Goal: Task Accomplishment & Management: Complete application form

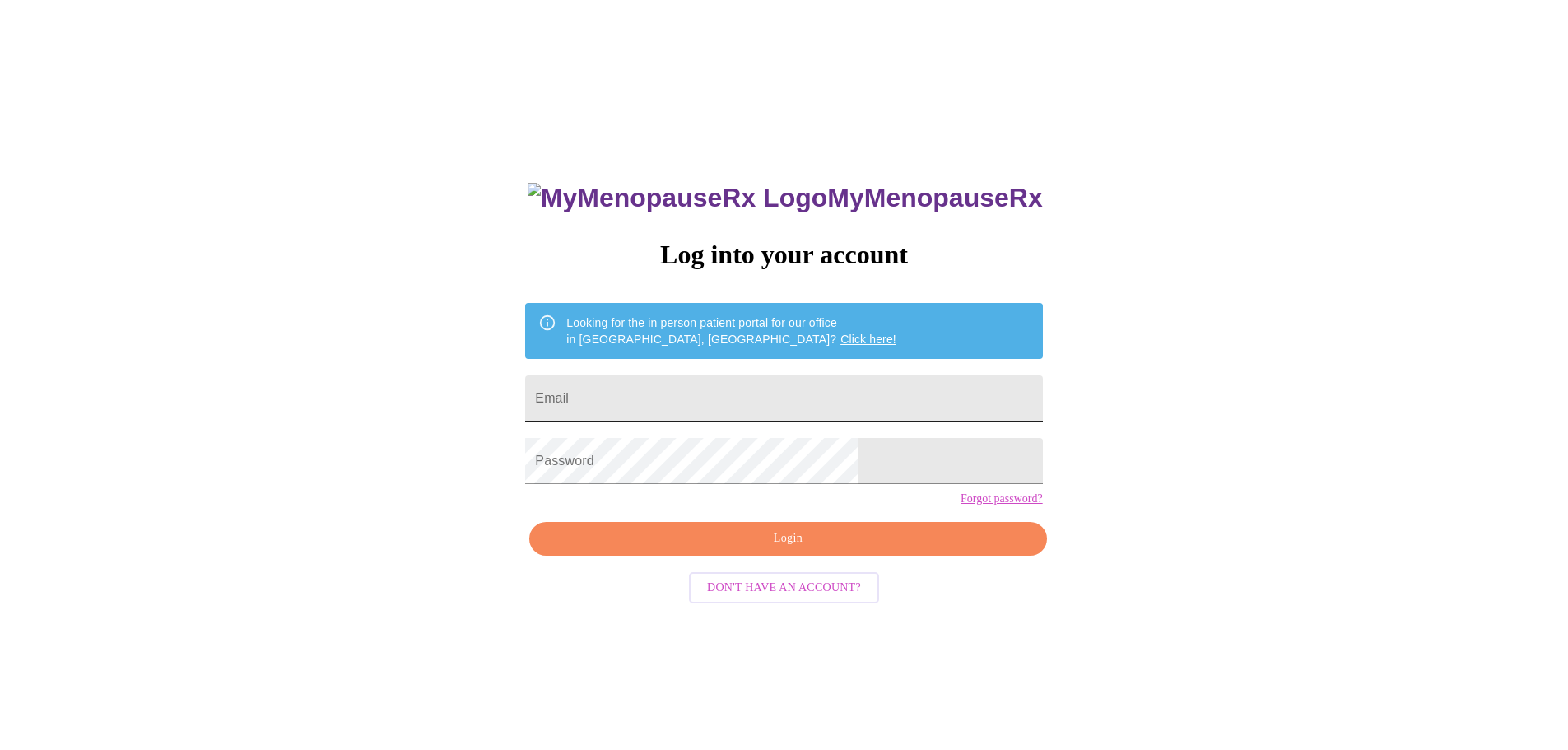
click at [745, 378] on input "Email" at bounding box center [783, 398] width 517 height 46
type input "Jacks52001@yahoo.com"
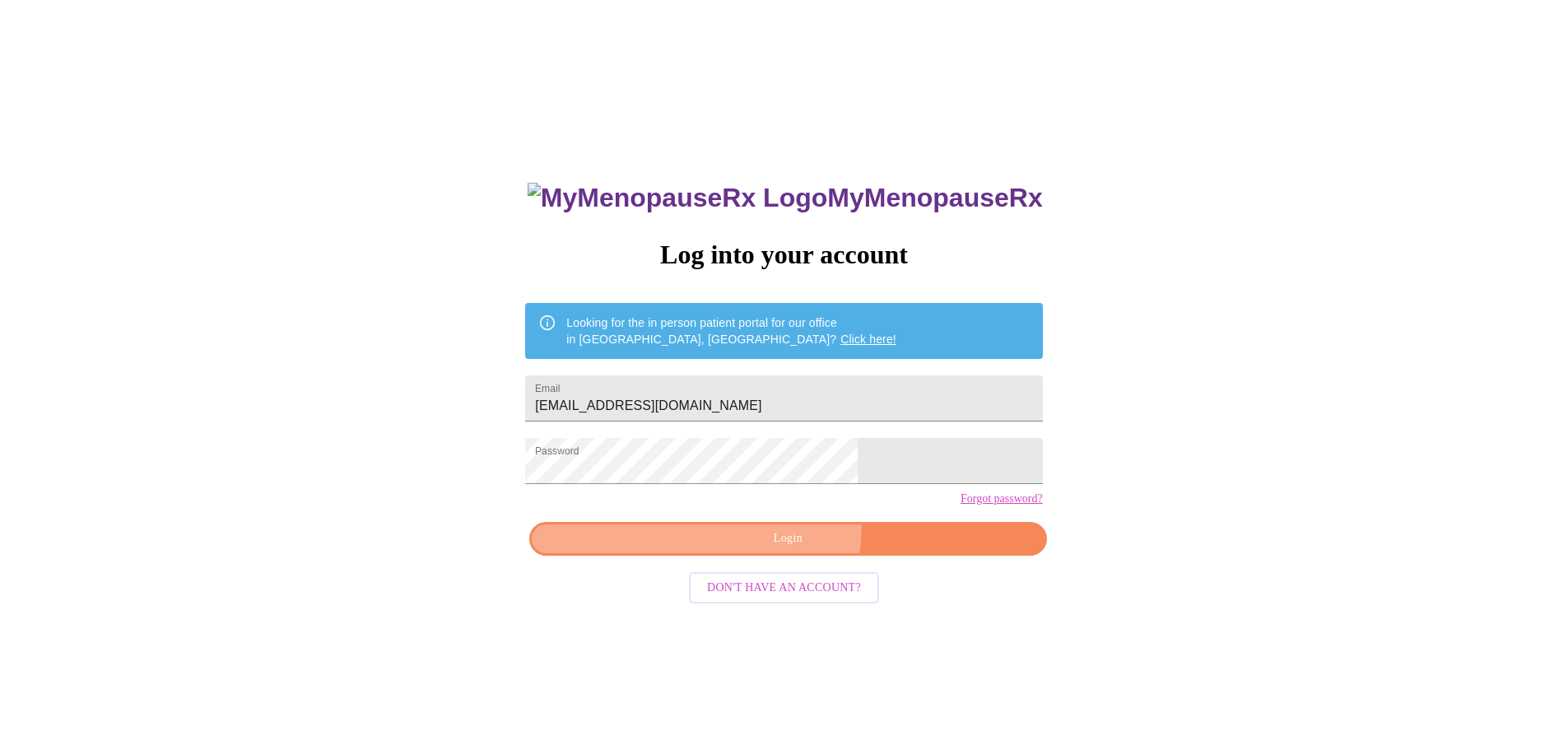
click at [777, 556] on button "Login" at bounding box center [787, 539] width 517 height 34
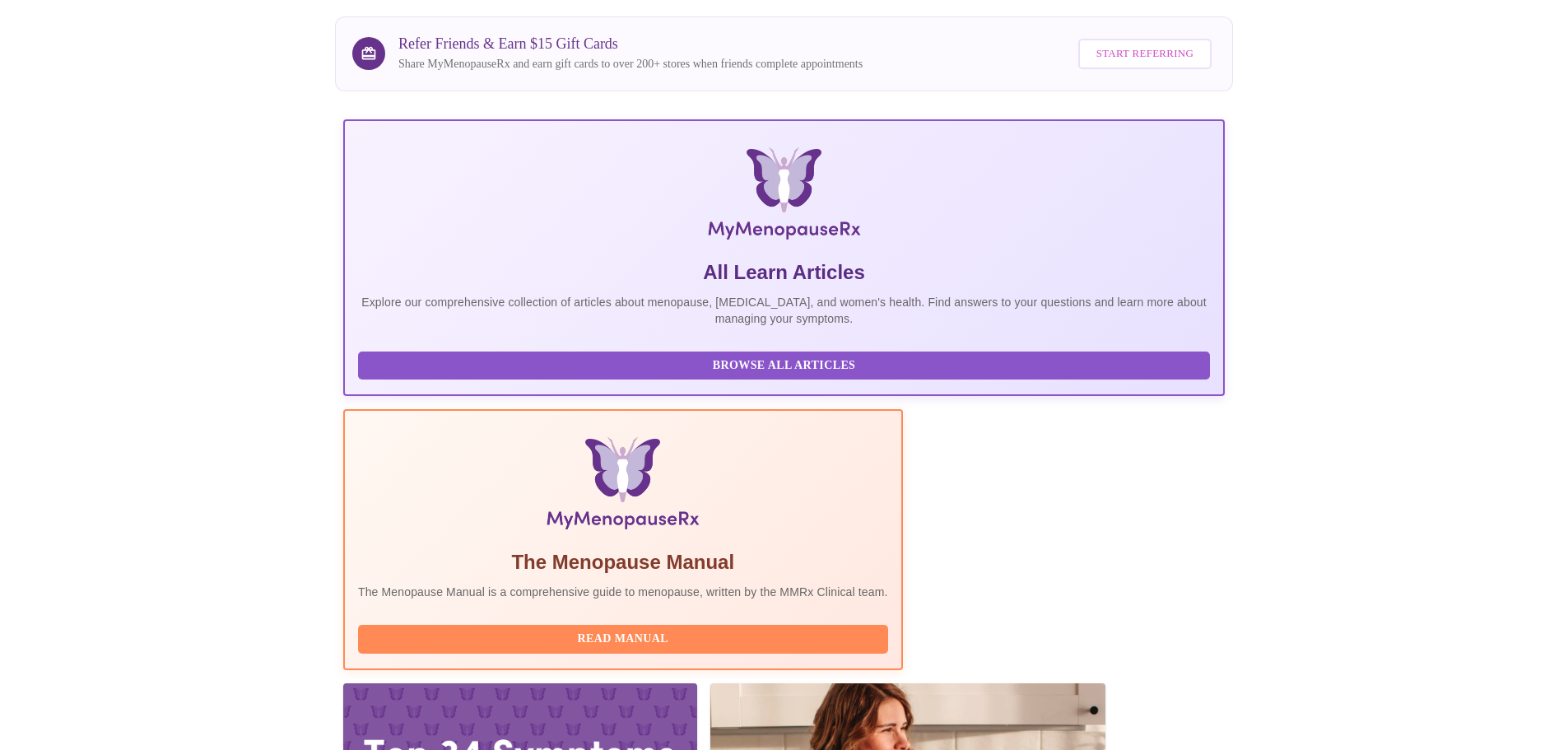
scroll to position [152, 0]
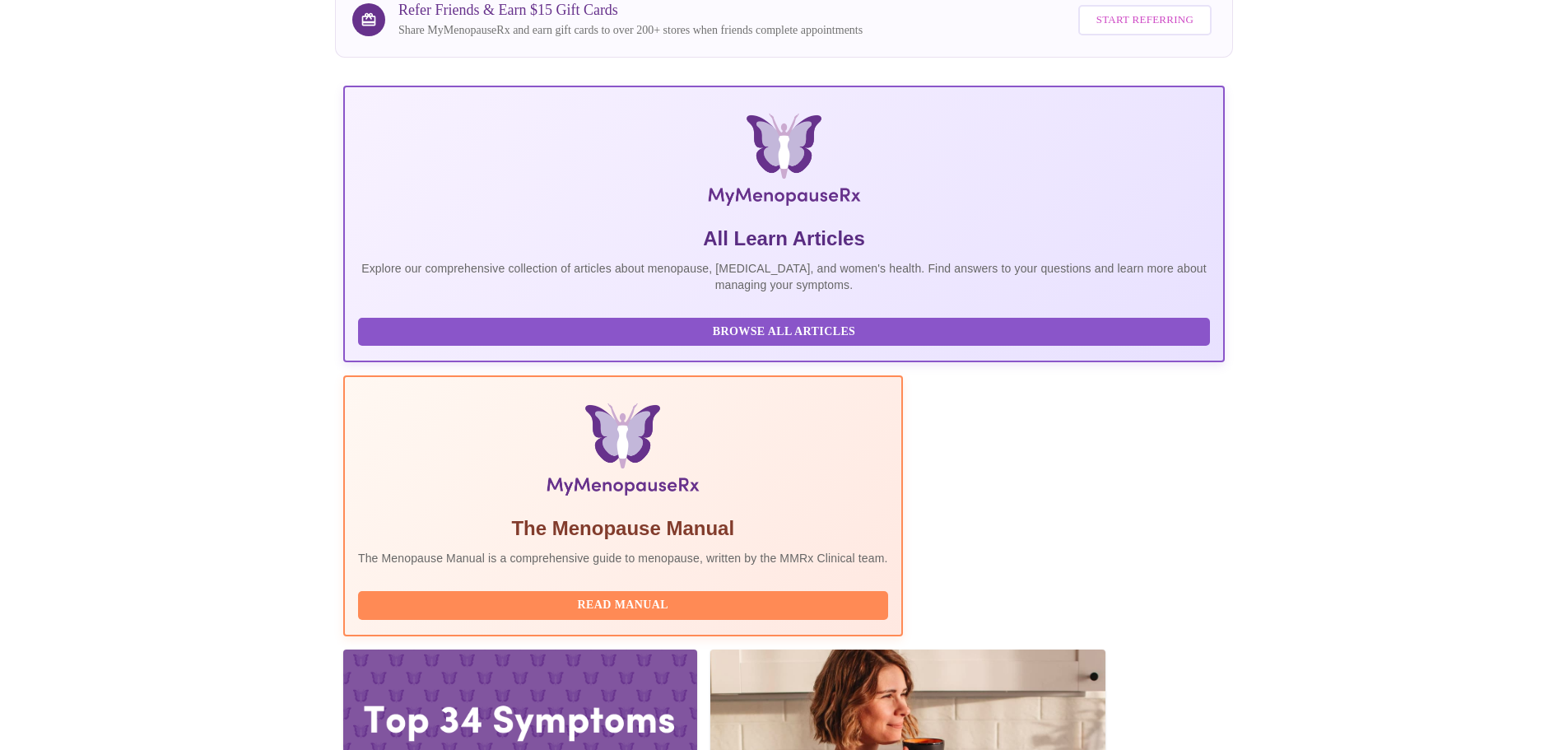
drag, startPoint x: 1185, startPoint y: 683, endPoint x: 1194, endPoint y: 685, distance: 9.2
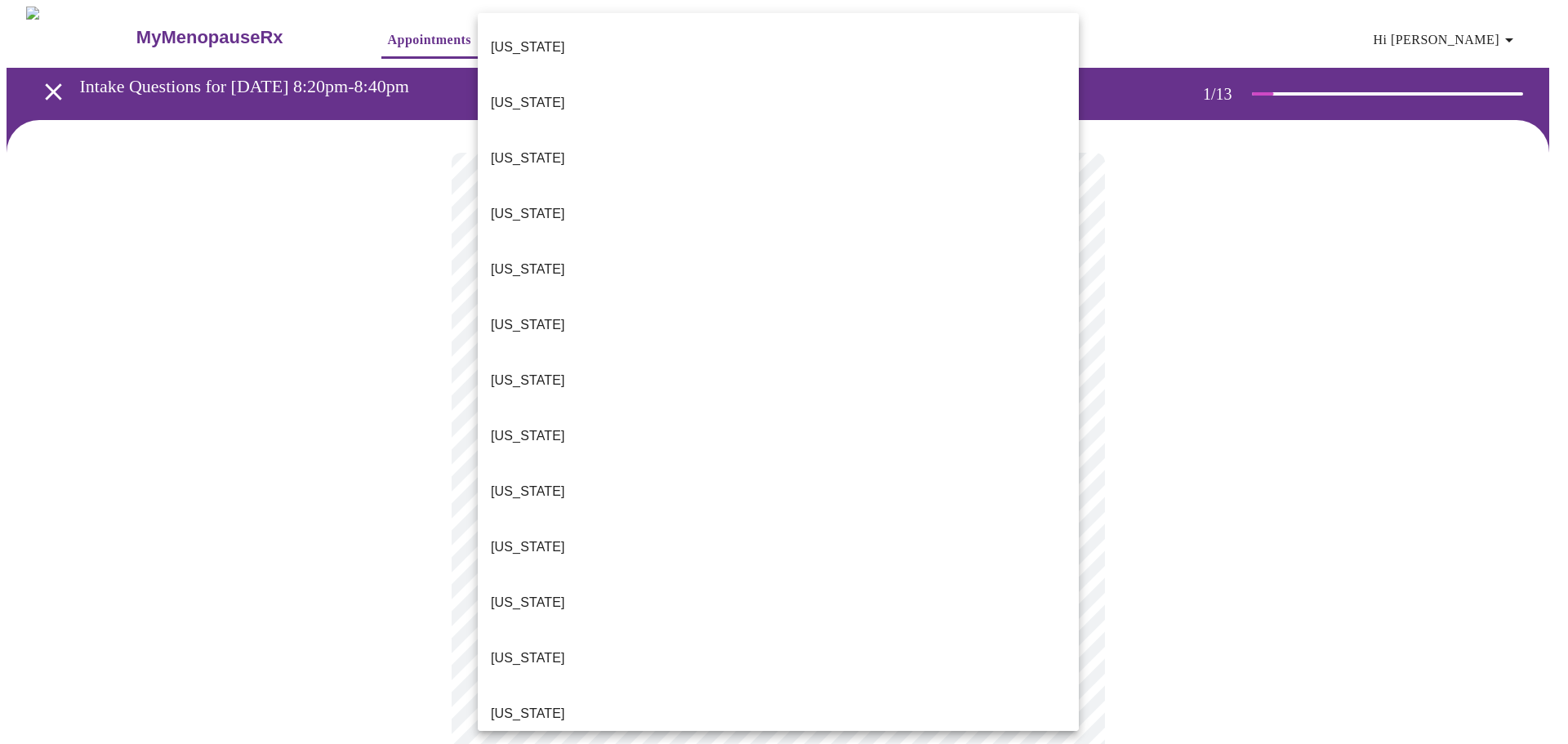
click at [1066, 352] on body "MyMenopauseRx Appointments Messaging Labs Uploads Medications Community Refer a…" at bounding box center [784, 757] width 1555 height 1502
drag, startPoint x: 543, startPoint y: 376, endPoint x: 547, endPoint y: 384, distance: 8.9
click at [543, 463] on li "Florida" at bounding box center [777, 491] width 601 height 55
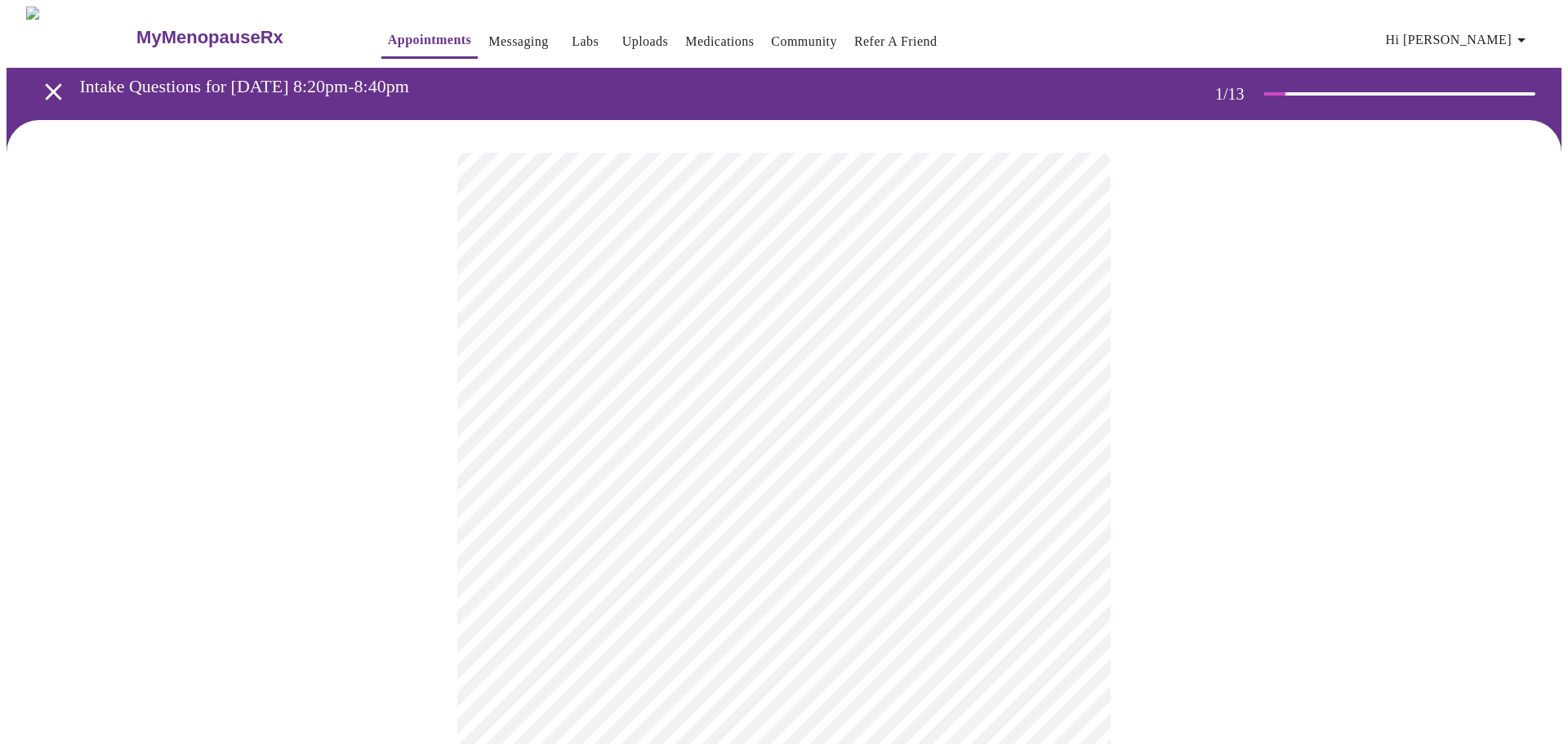
click at [1065, 476] on body "MyMenopauseRx Appointments Messaging Labs Uploads Medications Community Refer a…" at bounding box center [784, 752] width 1555 height 1492
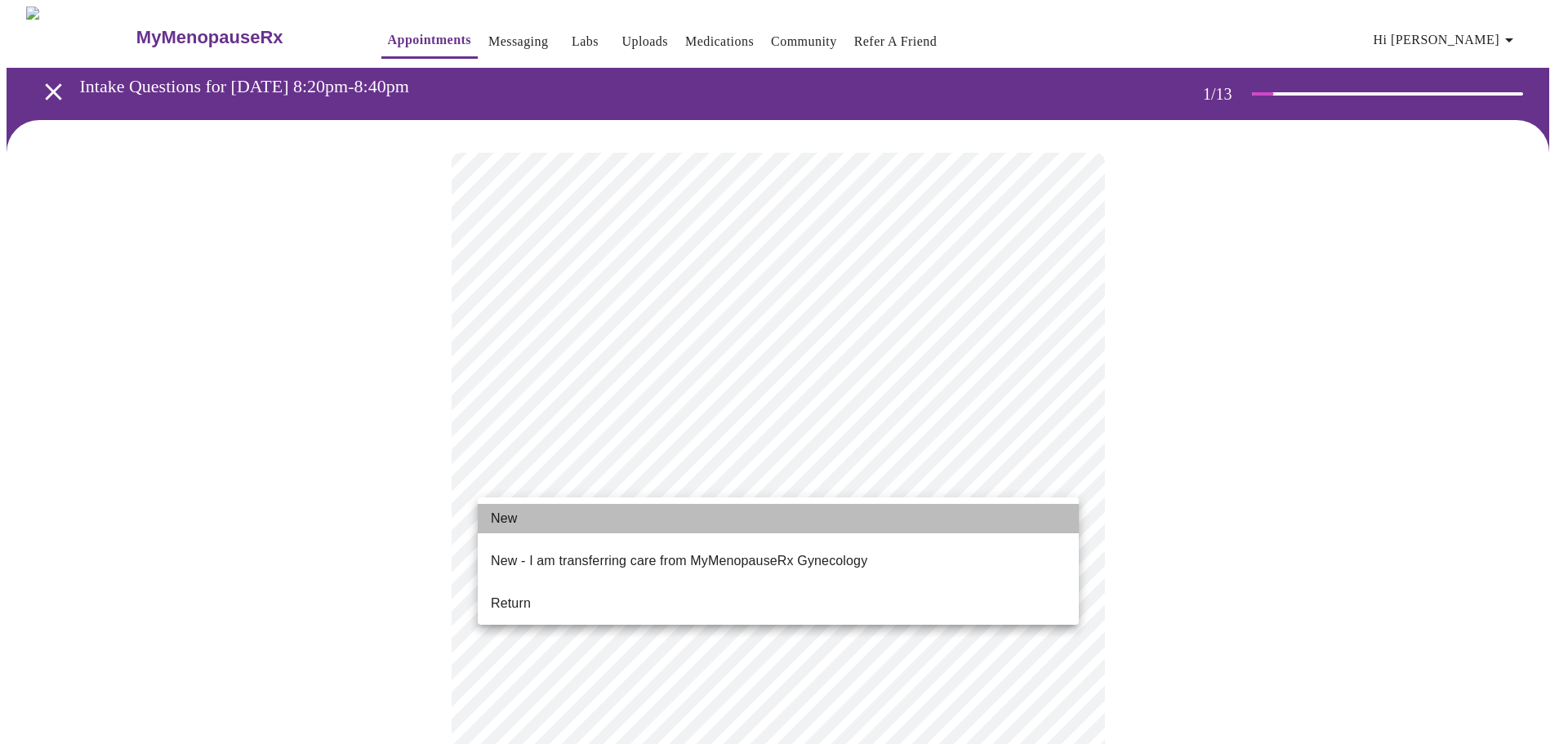
click at [515, 519] on span "New" at bounding box center [504, 518] width 26 height 19
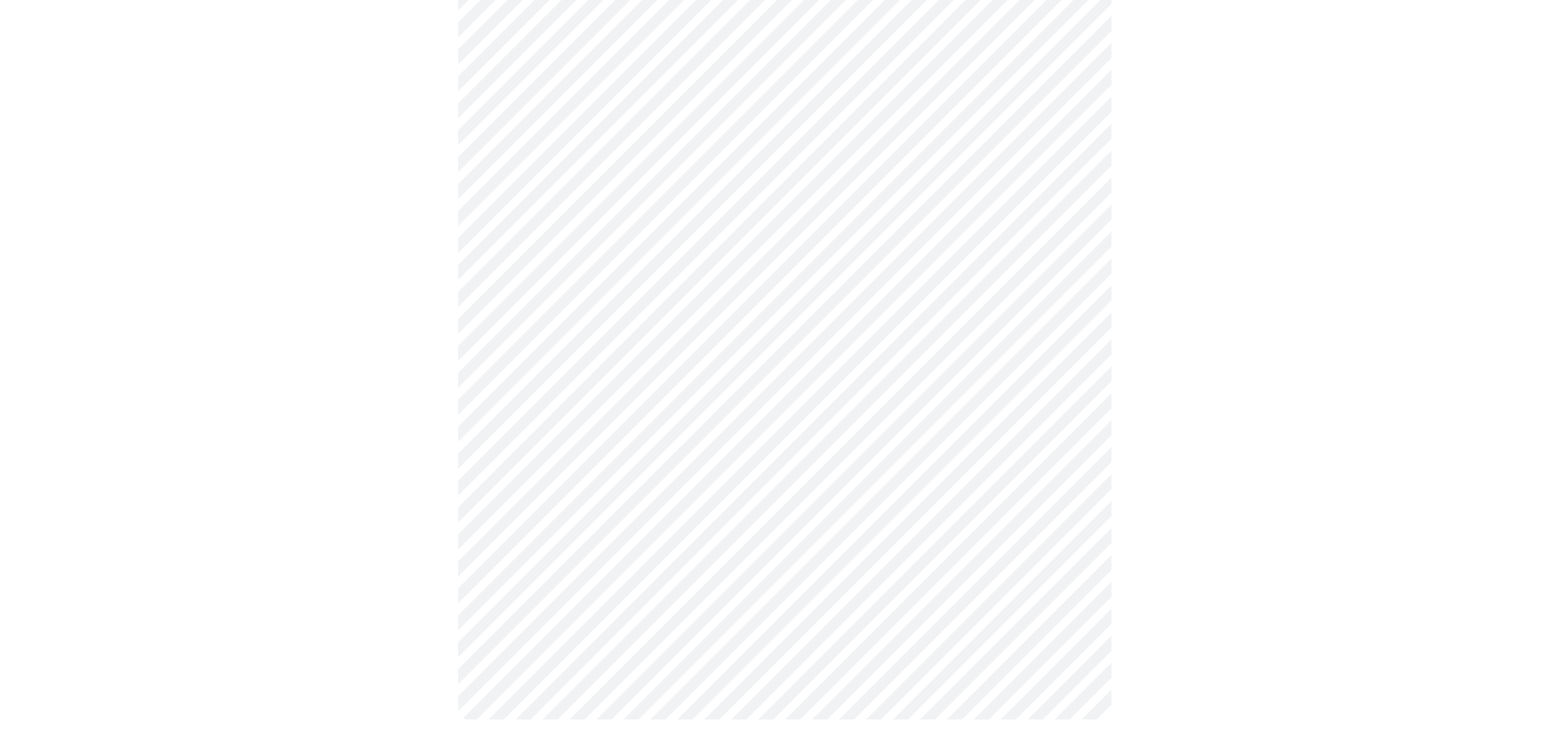
scroll to position [726, 0]
click at [1064, 521] on body "MyMenopauseRx Appointments Messaging Labs Uploads Medications Community Refer a…" at bounding box center [777, 16] width 1542 height 1469
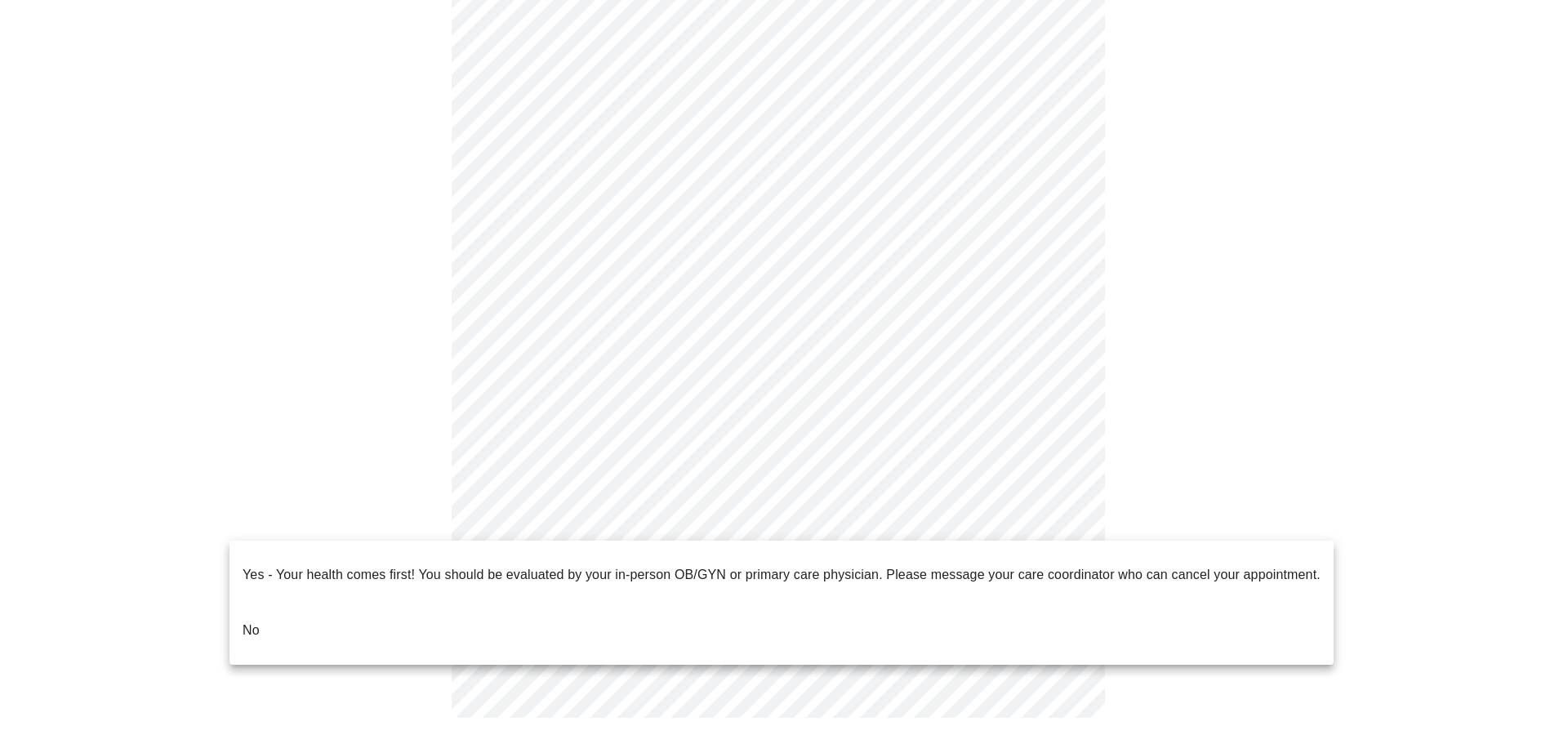
click at [245, 621] on p "No" at bounding box center [251, 631] width 17 height 19
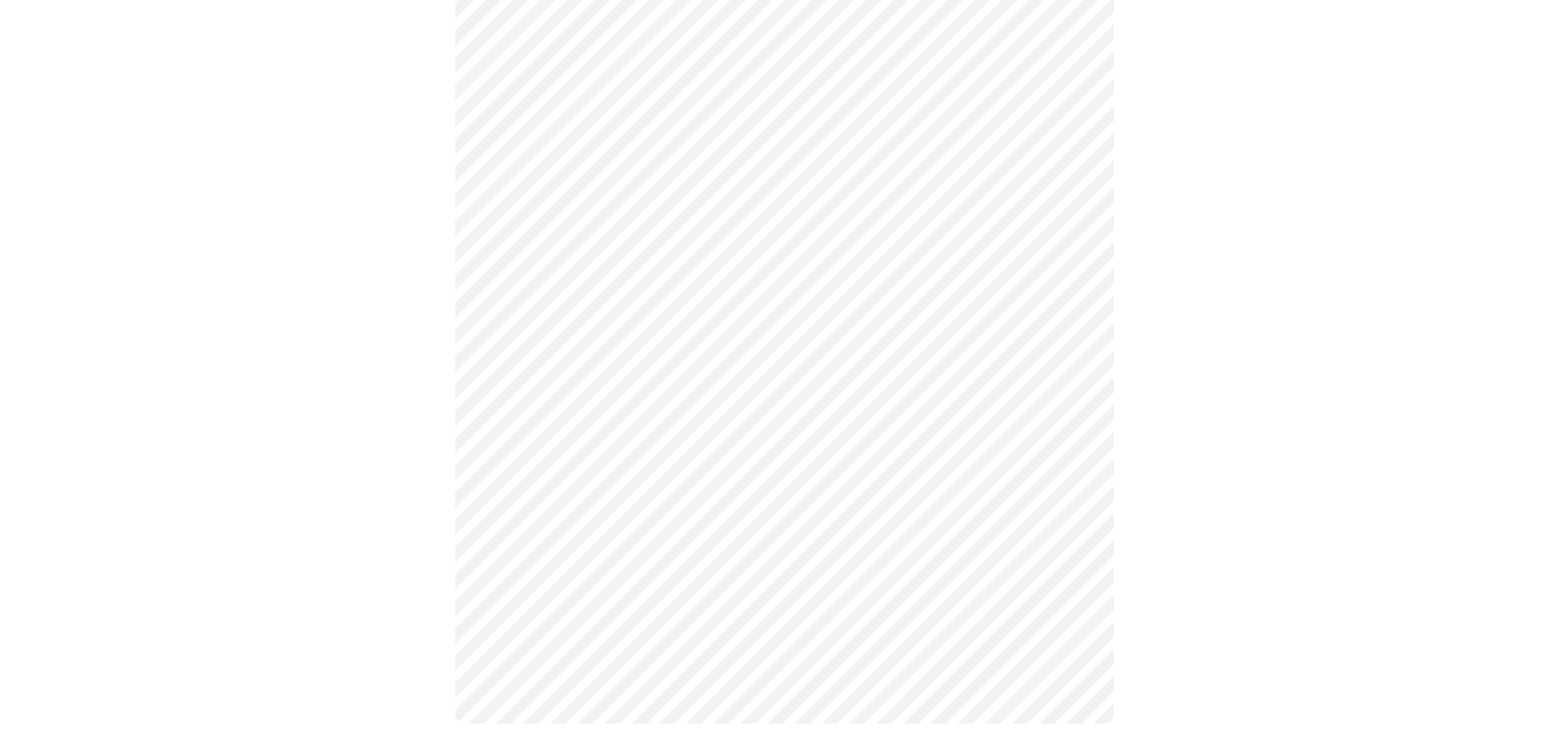
scroll to position [0, 0]
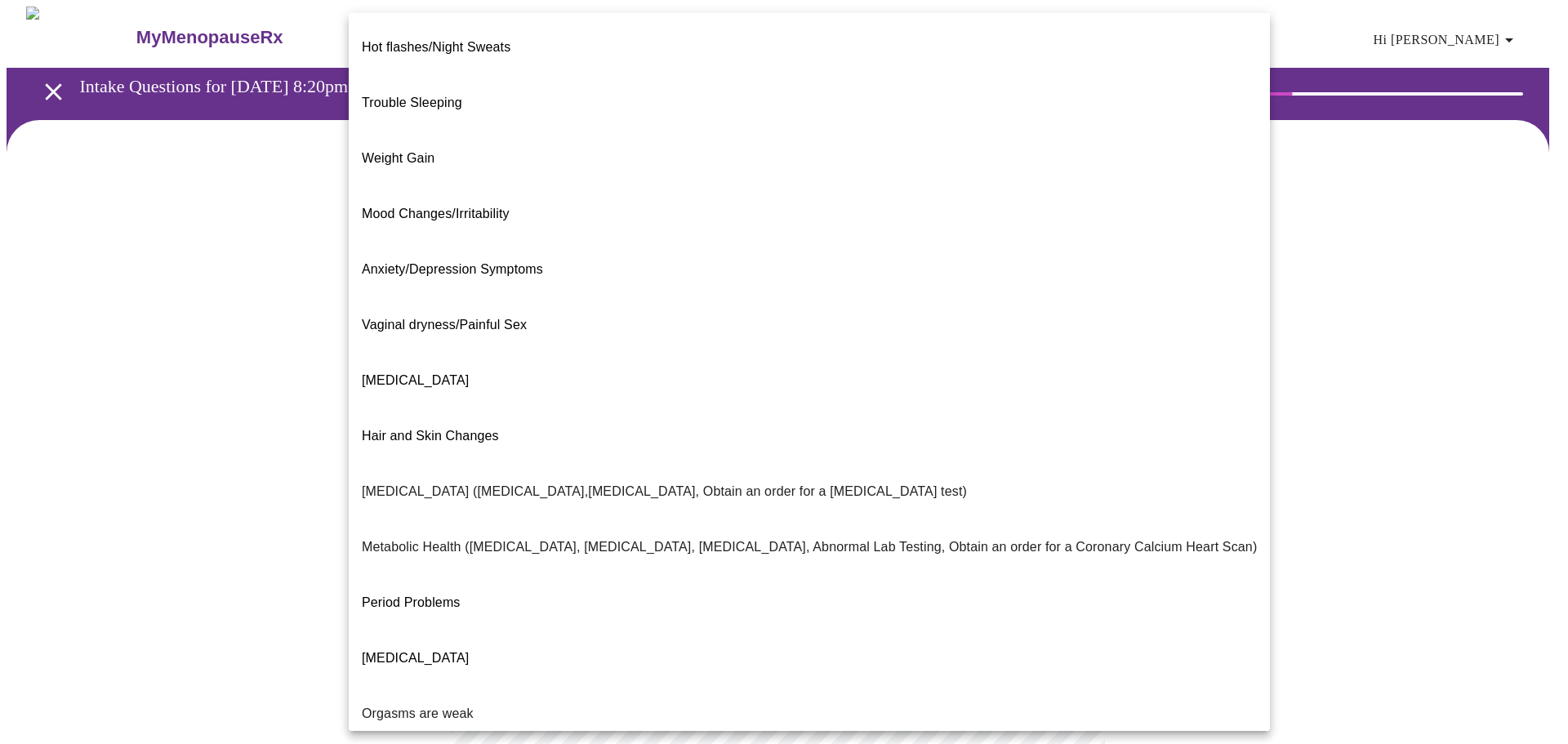
click at [1062, 332] on body "MyMenopauseRx Appointments Messaging Labs Uploads Medications Community Refer a…" at bounding box center [784, 497] width 1555 height 981
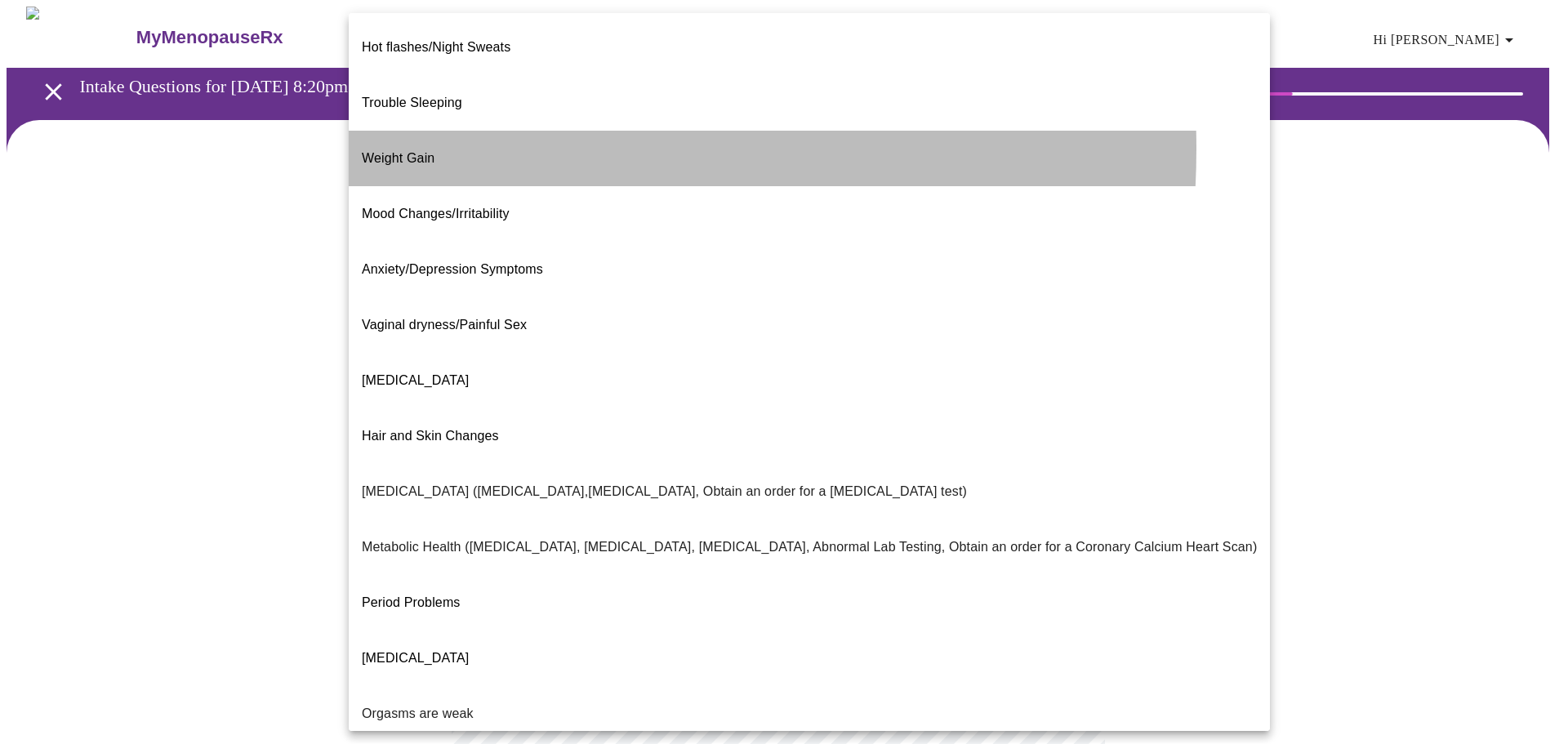
click at [449, 131] on li "Weight Gain" at bounding box center [808, 158] width 921 height 55
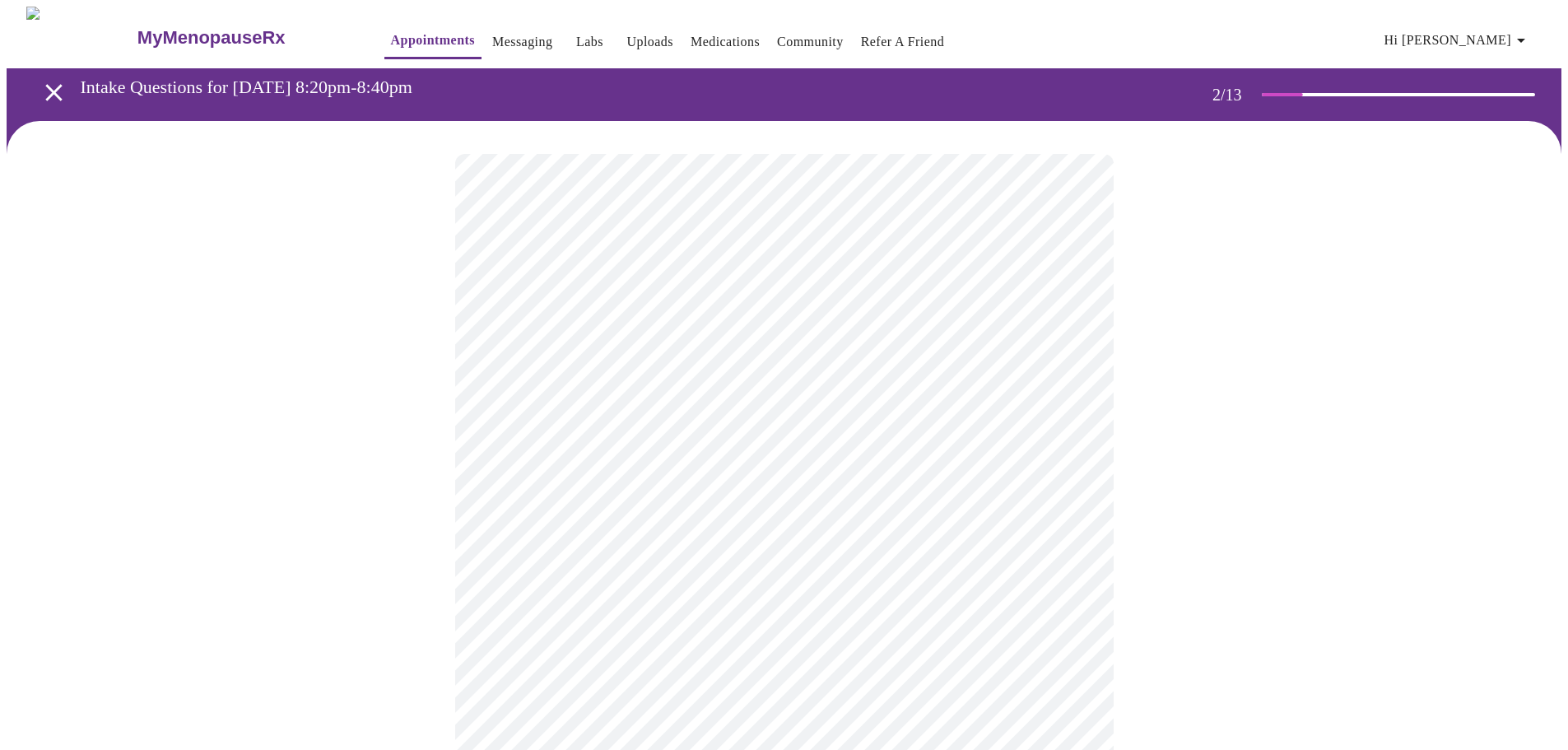
click at [1066, 341] on body "MyMenopauseRx Appointments Messaging Labs Uploads Medications Community Refer a…" at bounding box center [784, 496] width 1555 height 980
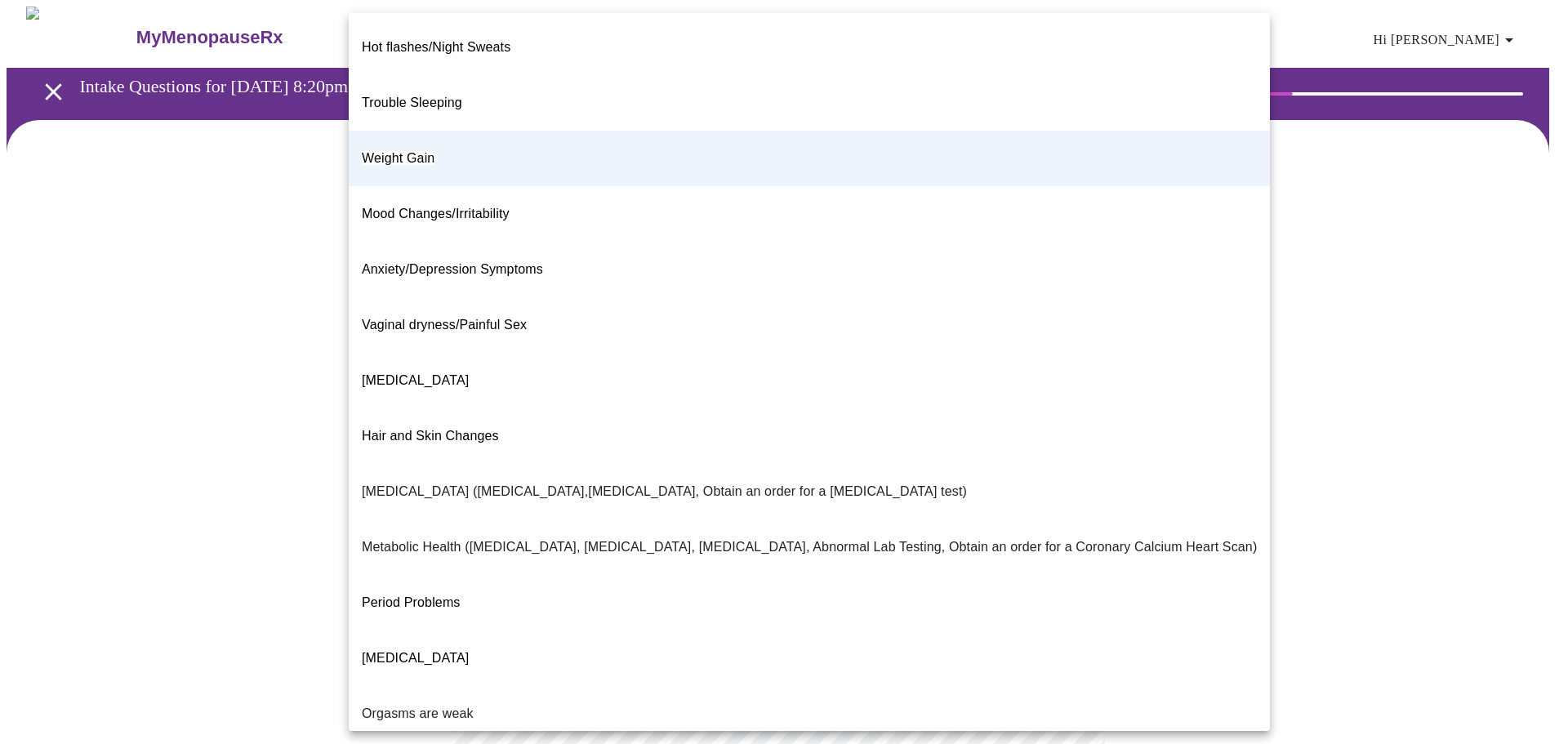
click at [402, 151] on span "Weight Gain" at bounding box center [397, 158] width 73 height 14
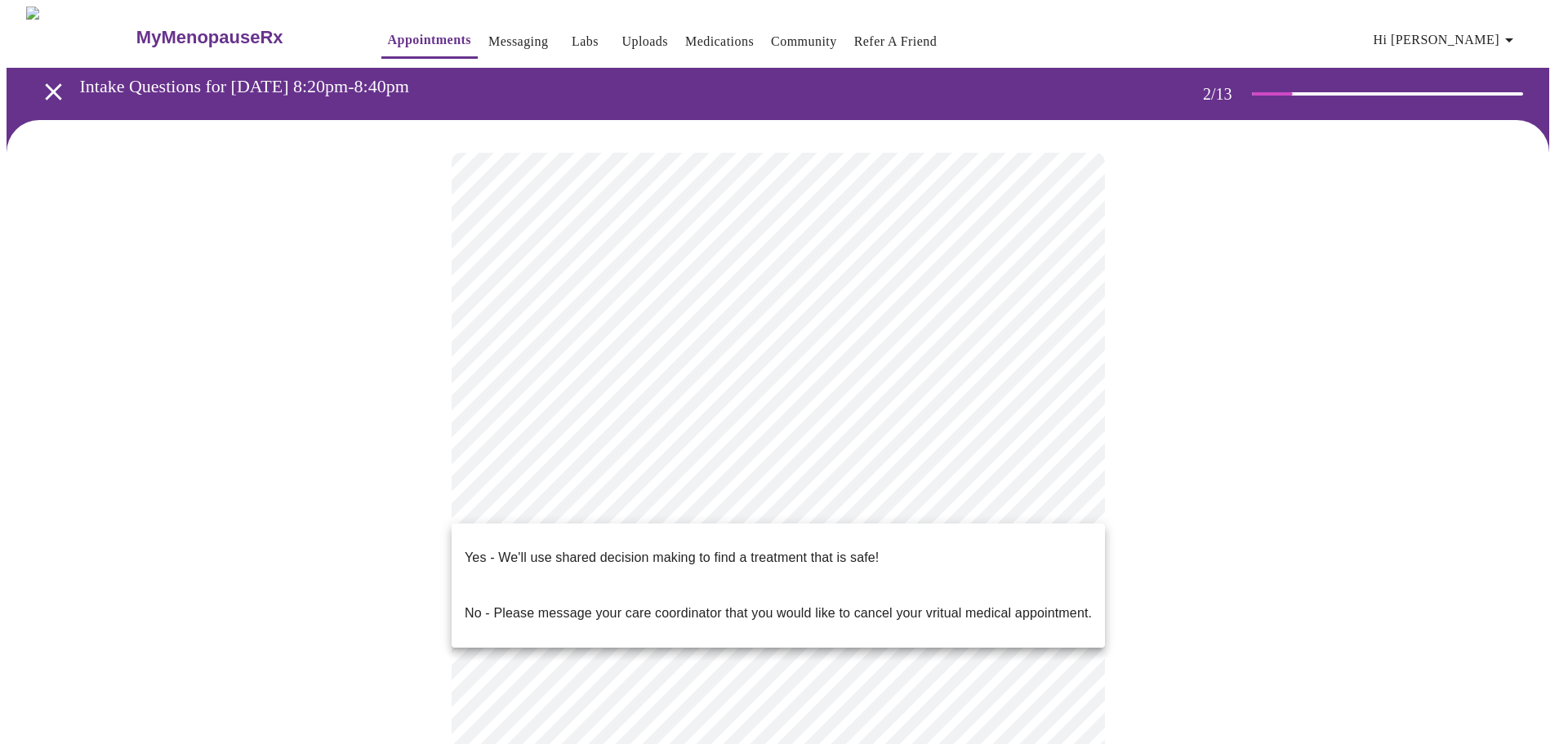
click at [1066, 495] on body "MyMenopauseRx Appointments Messaging Labs Uploads Medications Community Refer a…" at bounding box center [784, 492] width 1555 height 972
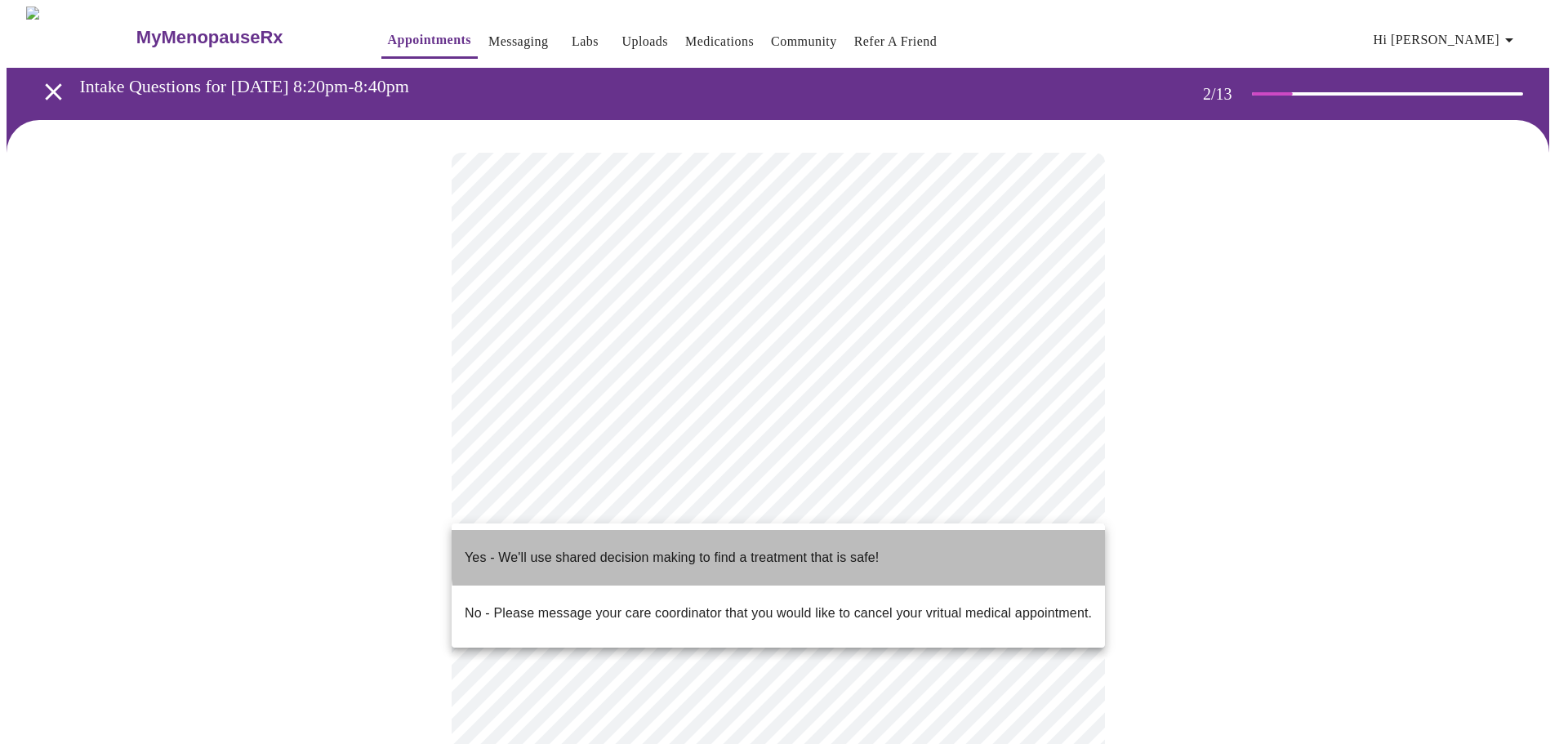
click at [861, 548] on p "Yes - We'll use shared decision making to find a treatment that is safe!" at bounding box center [671, 558] width 414 height 19
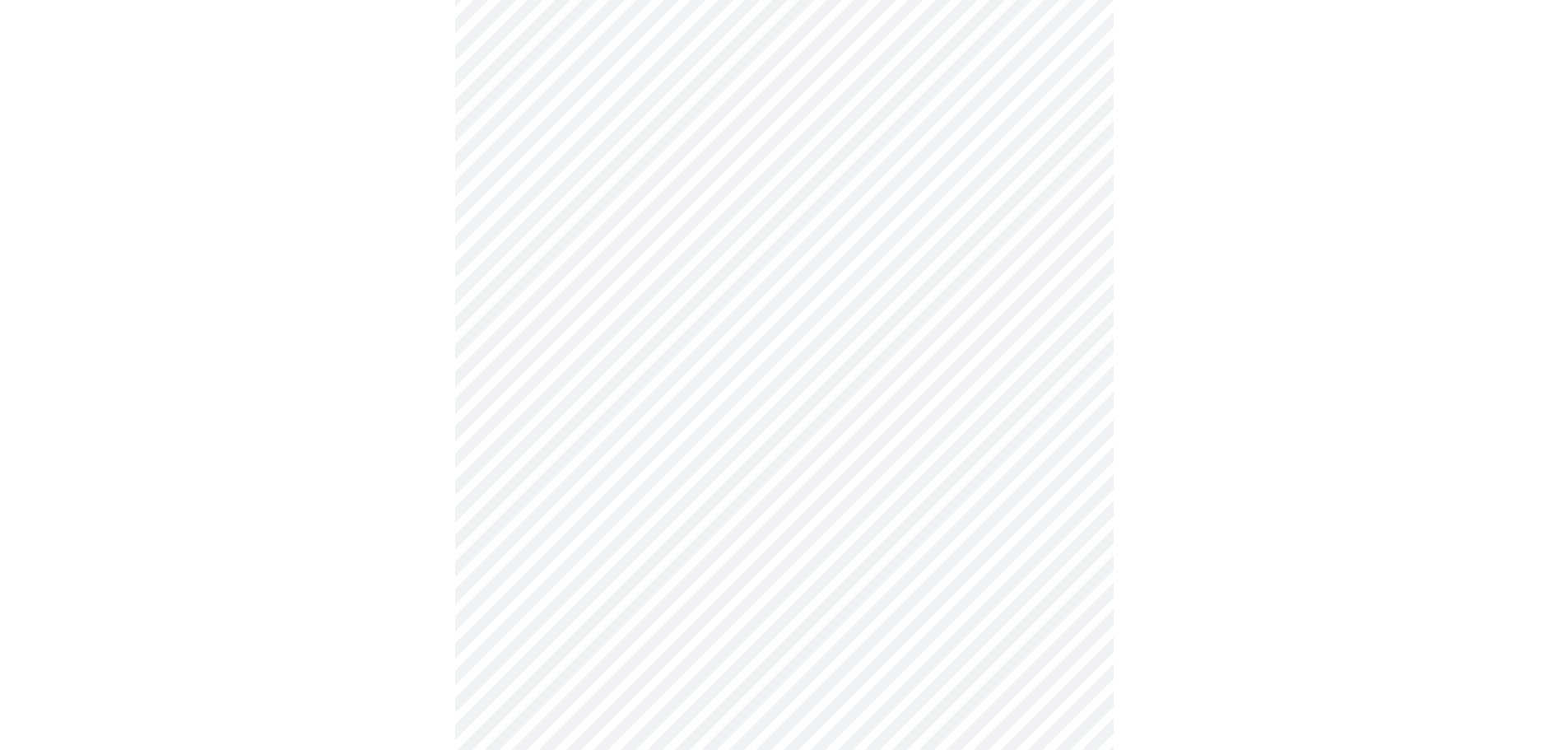
scroll to position [164, 0]
drag, startPoint x: 1115, startPoint y: 485, endPoint x: 1236, endPoint y: 574, distance: 150.2
click at [1241, 574] on div at bounding box center [784, 367] width 1555 height 820
drag, startPoint x: 1123, startPoint y: 576, endPoint x: 1222, endPoint y: 629, distance: 112.3
click at [1222, 629] on div at bounding box center [784, 367] width 1555 height 820
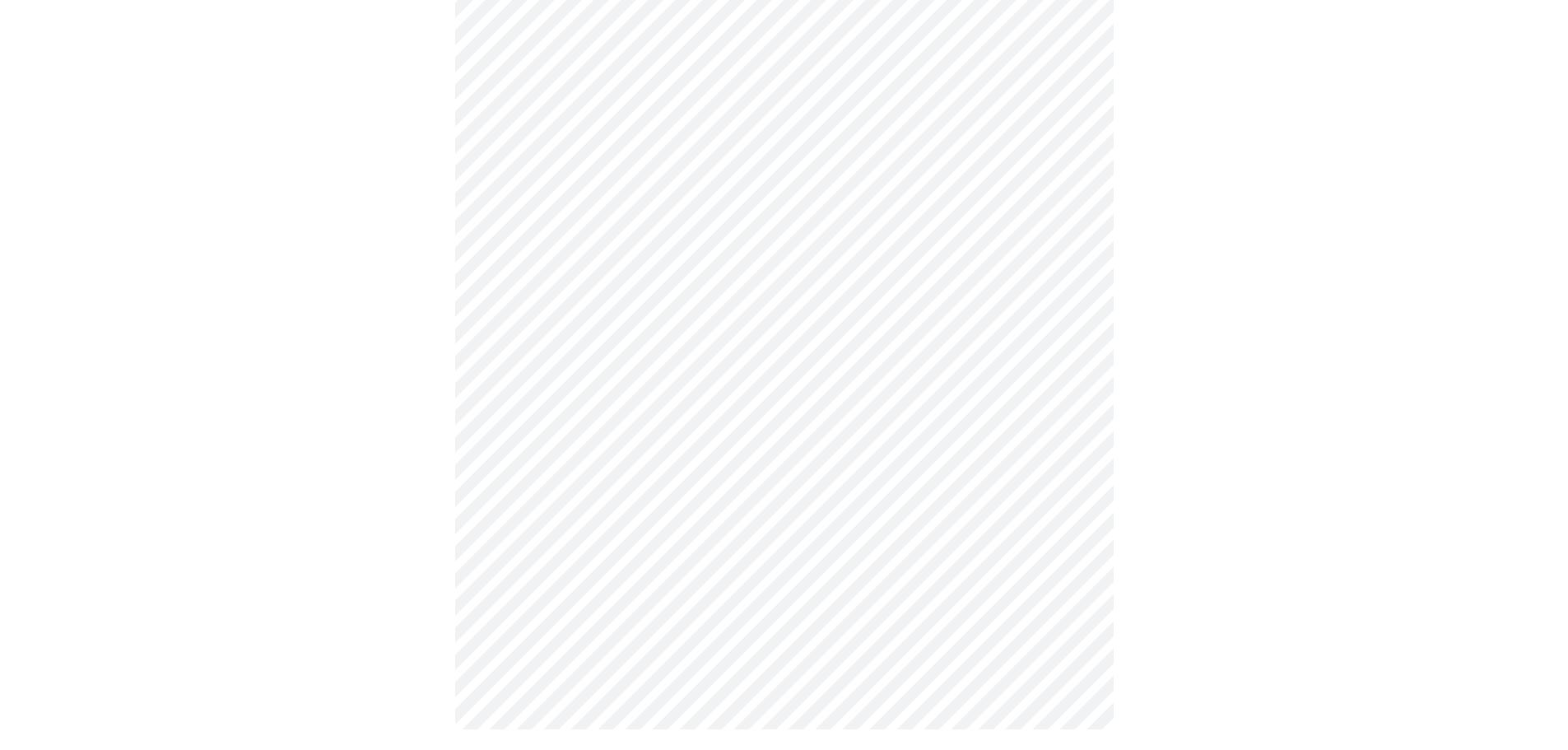
scroll to position [184, 0]
drag, startPoint x: 1119, startPoint y: 561, endPoint x: 1238, endPoint y: 594, distance: 123.5
click at [1238, 594] on div at bounding box center [784, 347] width 1555 height 820
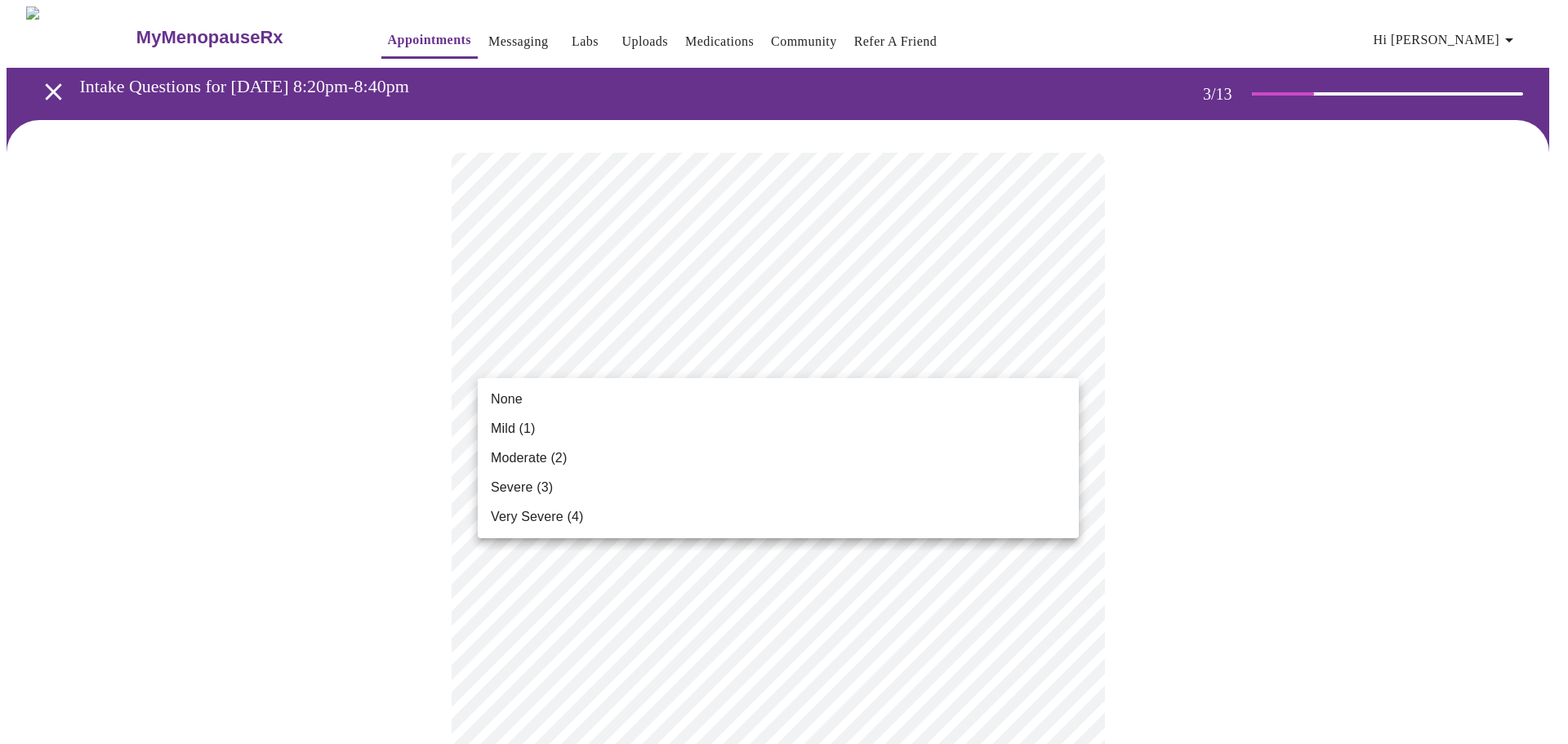
click at [529, 398] on li "None" at bounding box center [777, 398] width 601 height 29
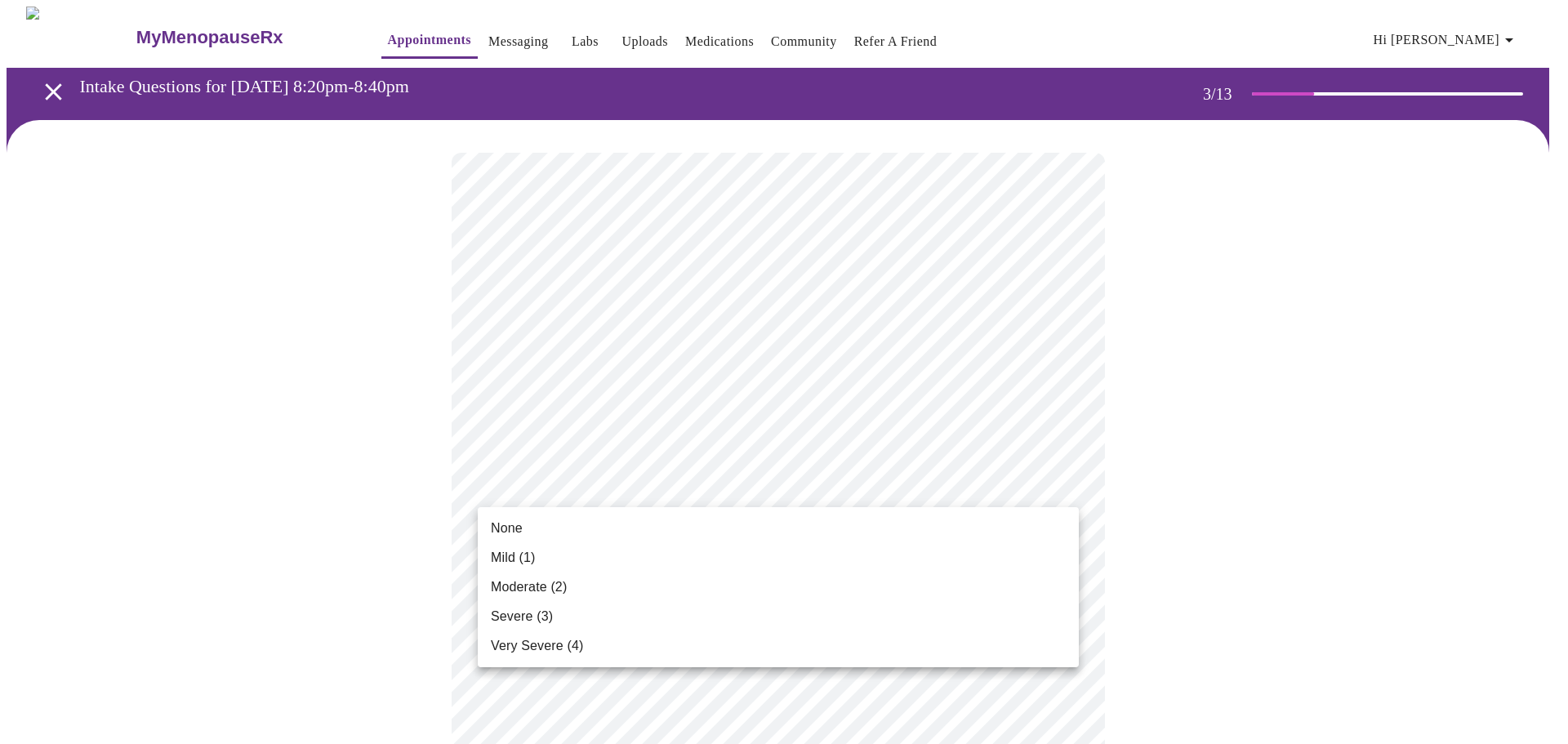
click at [507, 522] on span "None" at bounding box center [507, 529] width 32 height 19
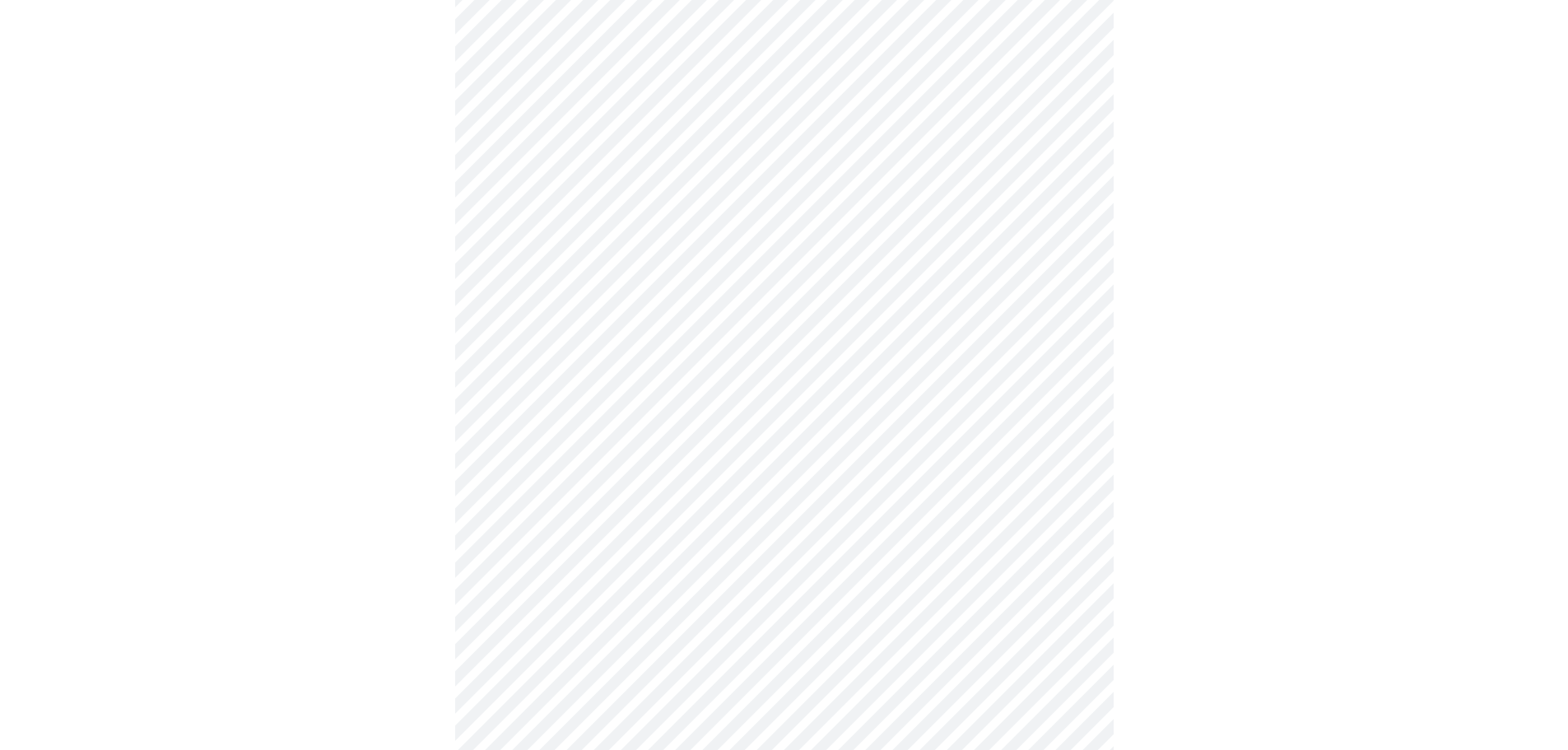
scroll to position [163, 0]
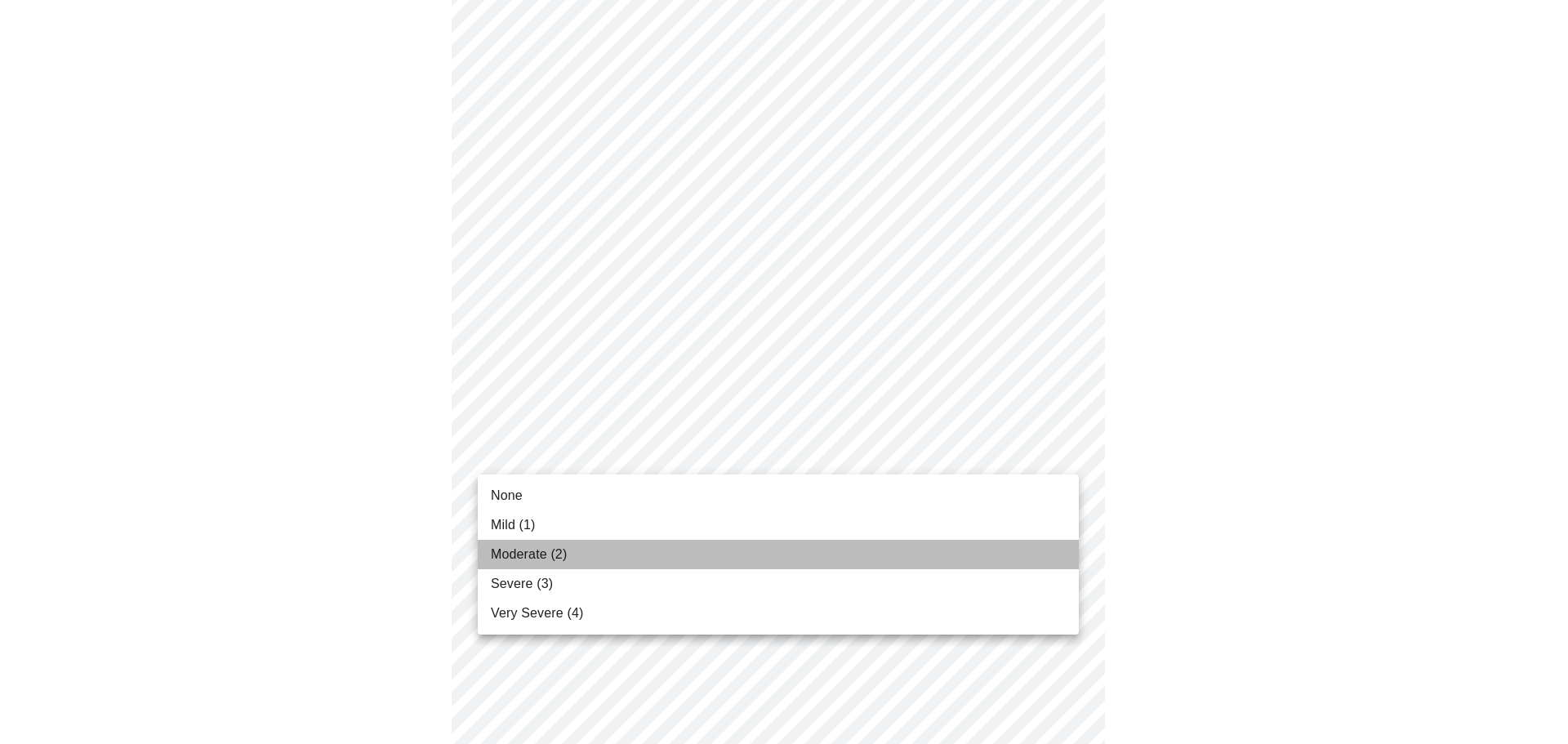
click at [555, 550] on span "Moderate (2)" at bounding box center [529, 554] width 76 height 19
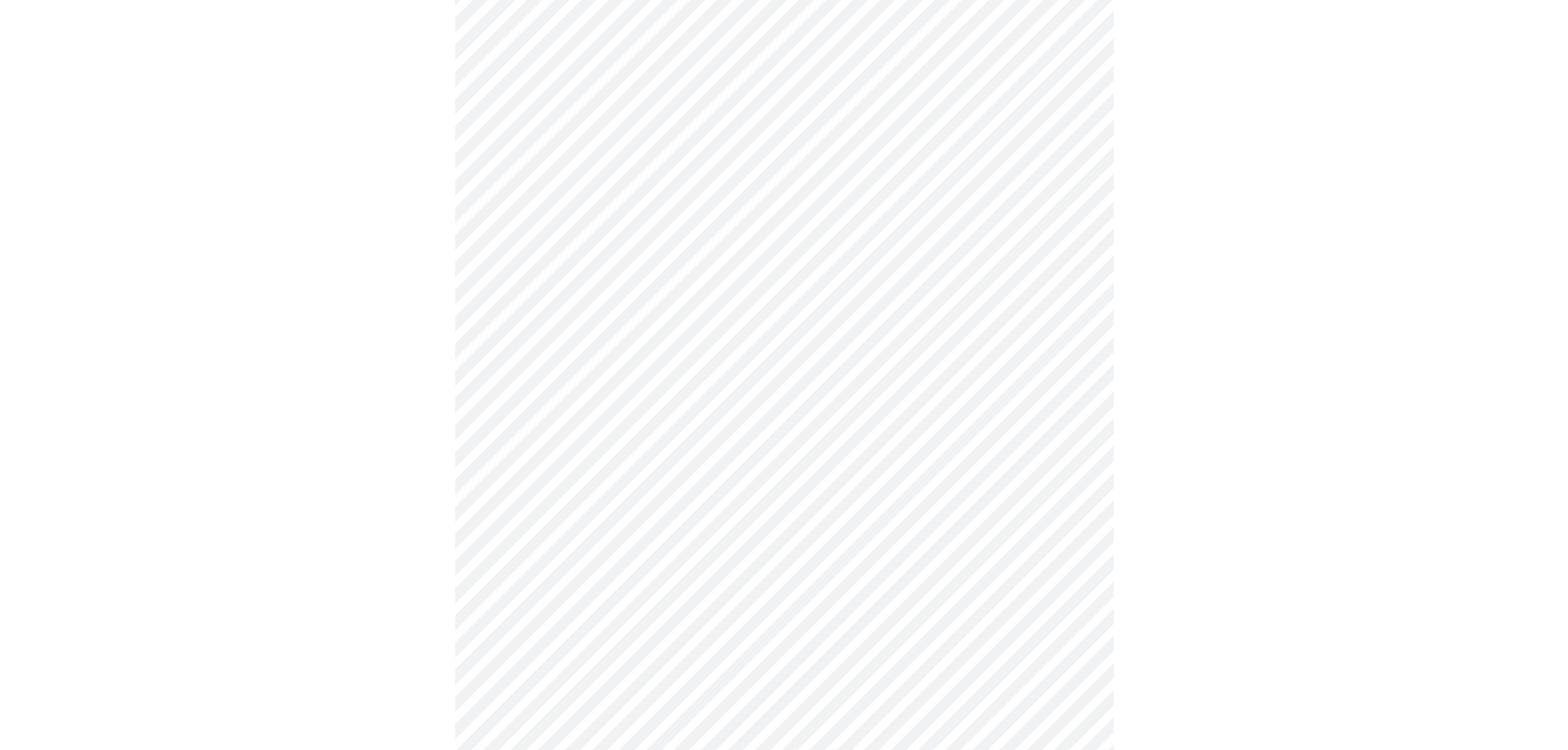
scroll to position [328, 0]
click at [1072, 420] on body "MyMenopauseRx Appointments Messaging Labs Uploads Medications Community Refer a…" at bounding box center [790, 739] width 1567 height 2121
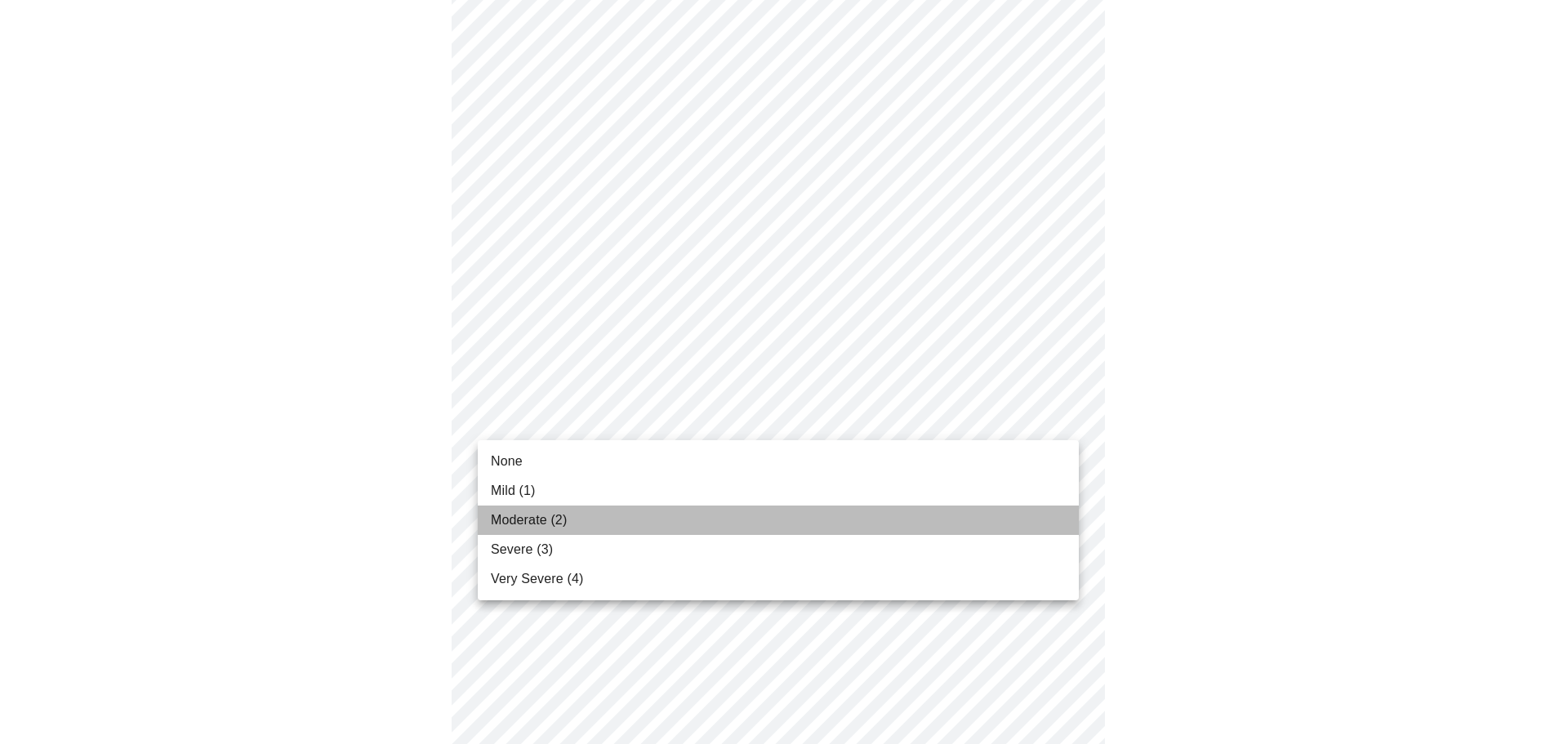
click at [565, 514] on span "Moderate (2)" at bounding box center [529, 520] width 76 height 19
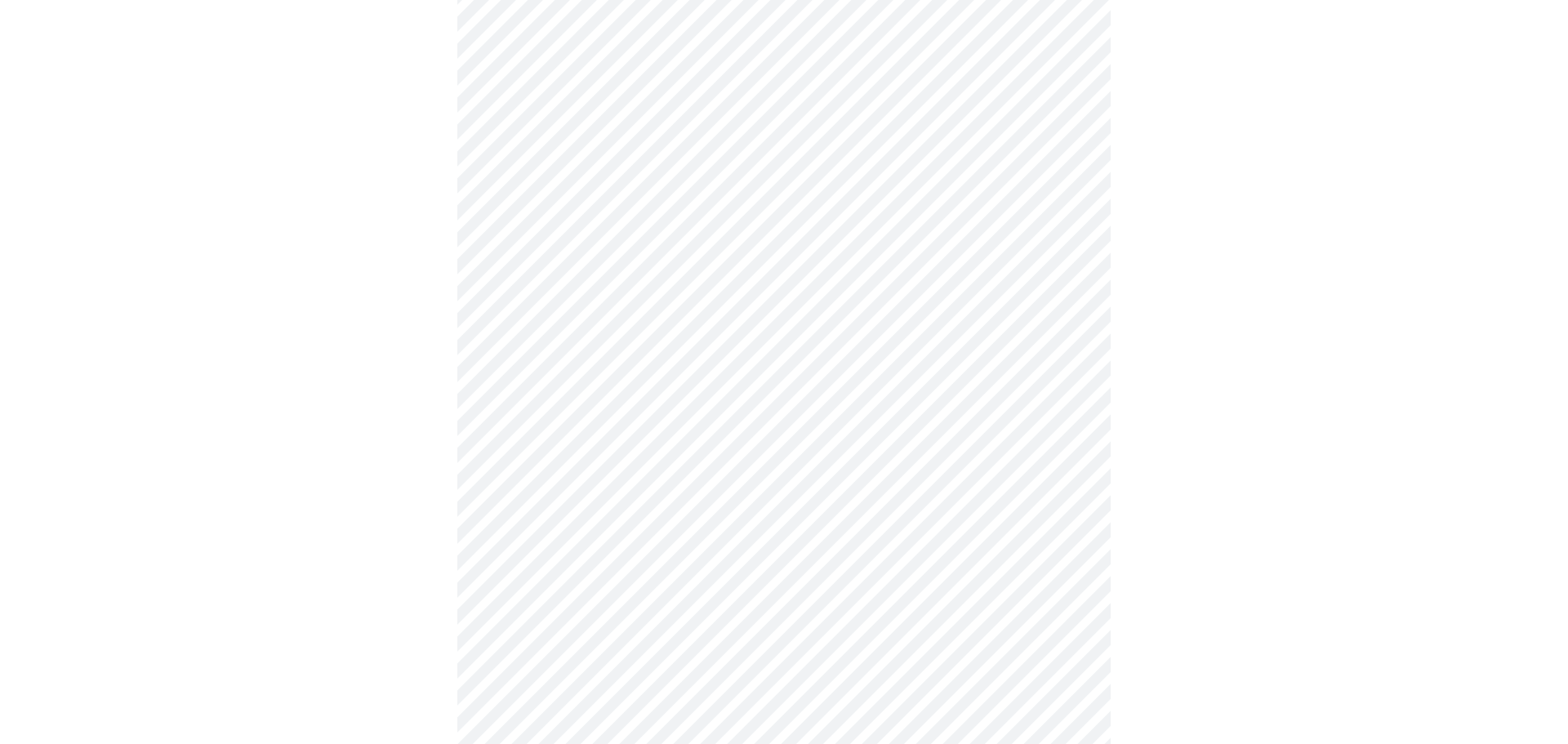
click at [1068, 524] on body "MyMenopauseRx Appointments Messaging Labs Uploads Medications Community Refer a…" at bounding box center [784, 722] width 1555 height 2081
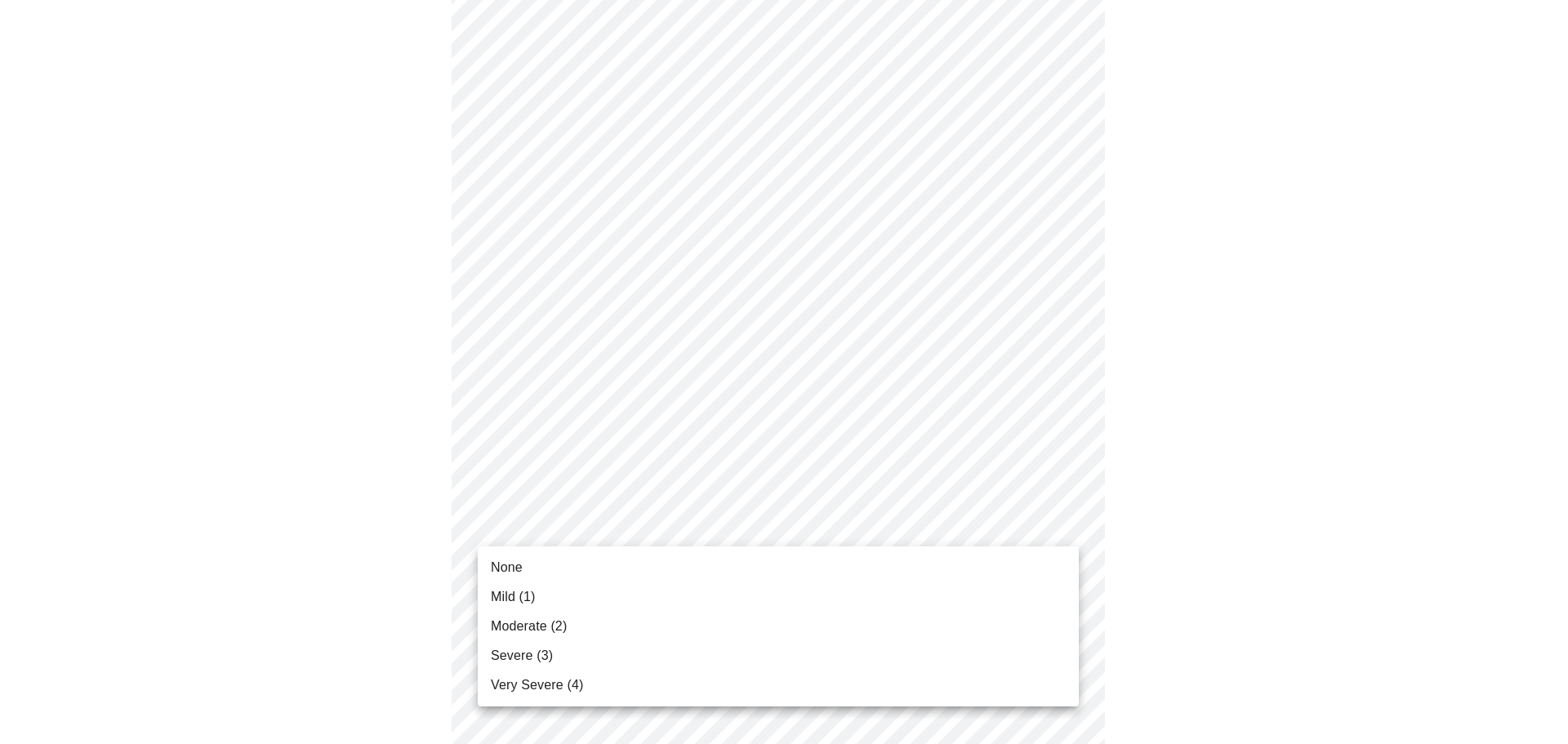
click at [557, 620] on span "Moderate (2)" at bounding box center [529, 626] width 76 height 19
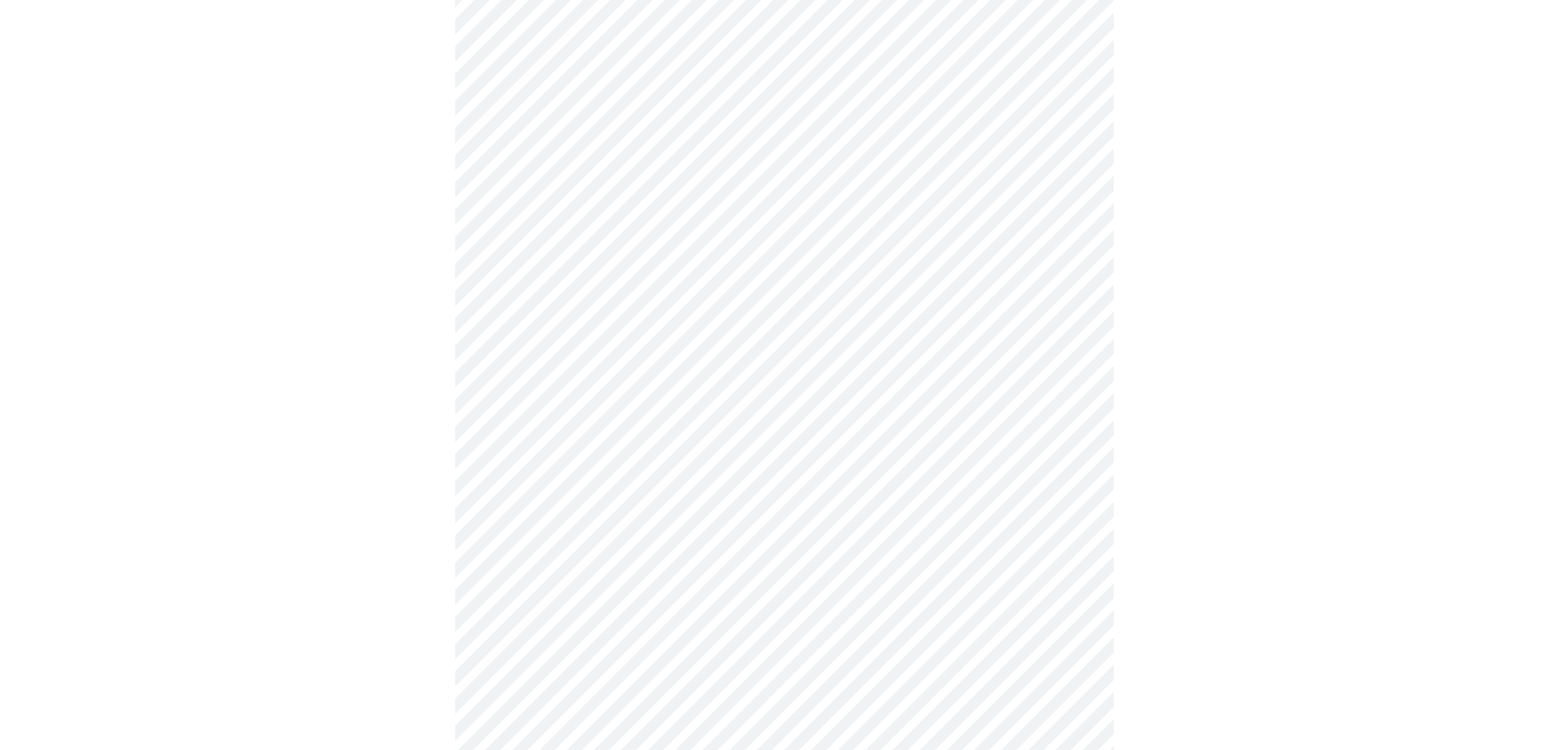
scroll to position [409, 0]
click at [1073, 564] on body "MyMenopauseRx Appointments Messaging Labs Uploads Medications Community Refer a…" at bounding box center [790, 636] width 1567 height 2074
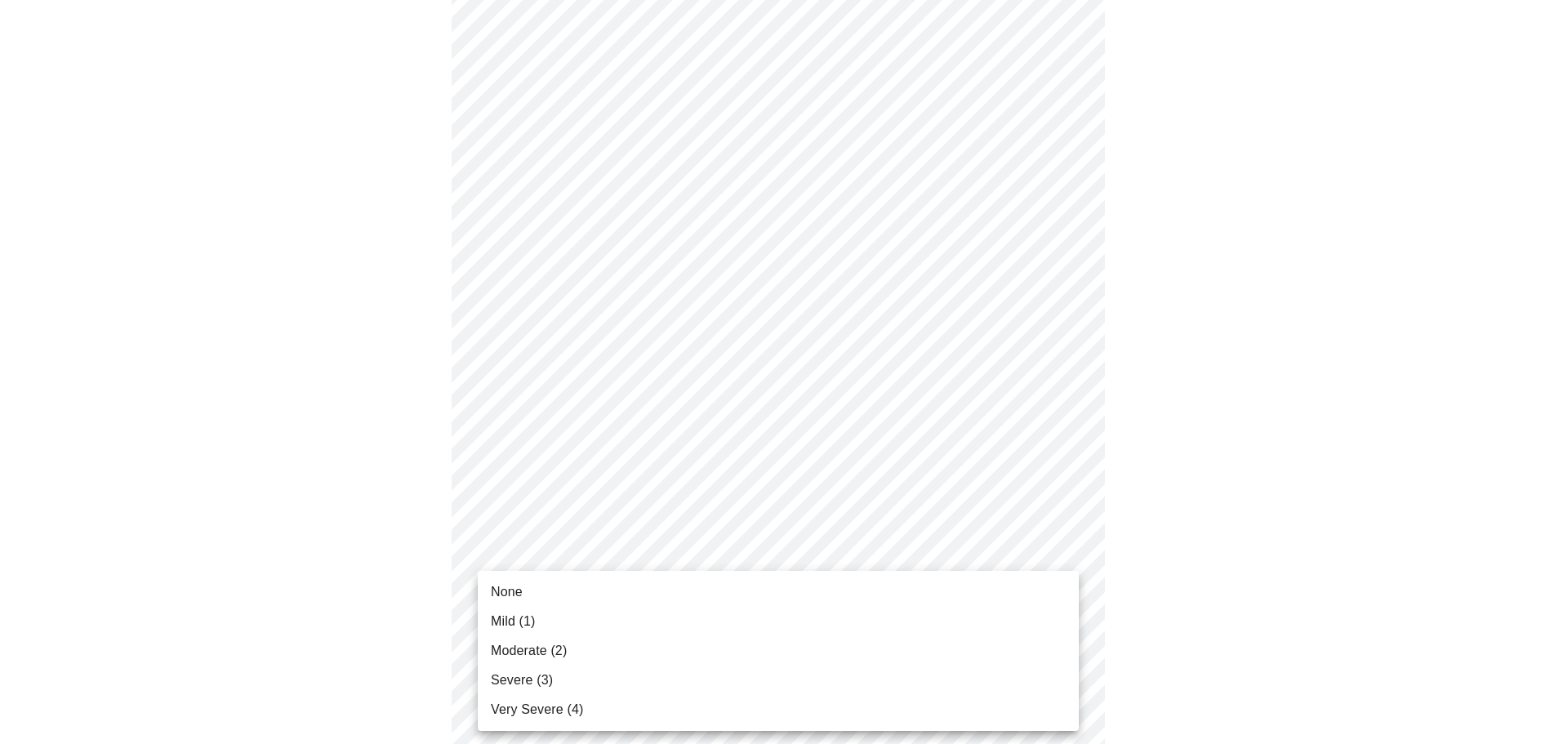
click at [562, 650] on span "Moderate (2)" at bounding box center [529, 651] width 76 height 19
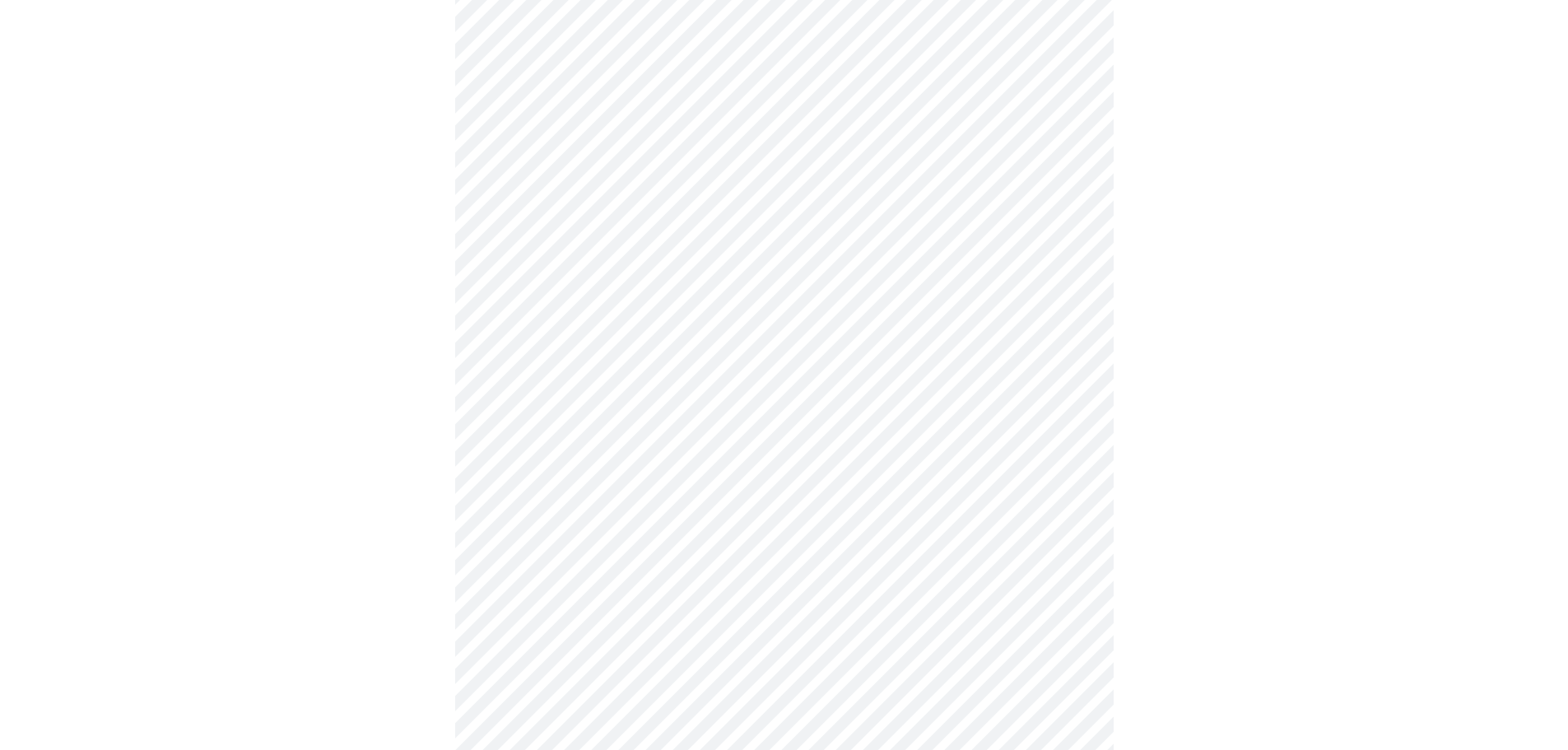
scroll to position [654, 0]
click at [1071, 434] on body "MyMenopauseRx Appointments Messaging Labs Uploads Medications Community Refer a…" at bounding box center [790, 378] width 1567 height 2051
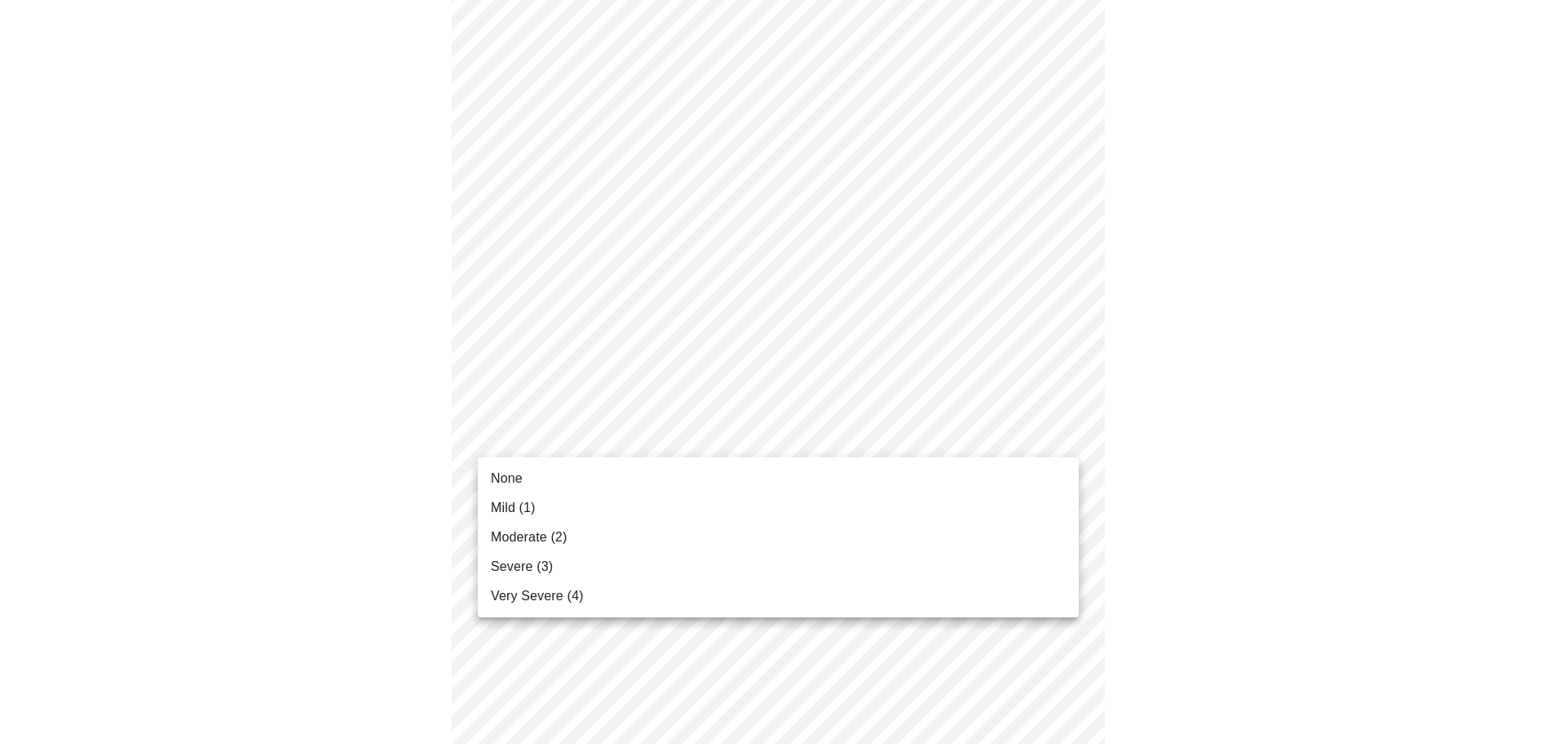
click at [519, 538] on span "Moderate (2)" at bounding box center [529, 537] width 76 height 19
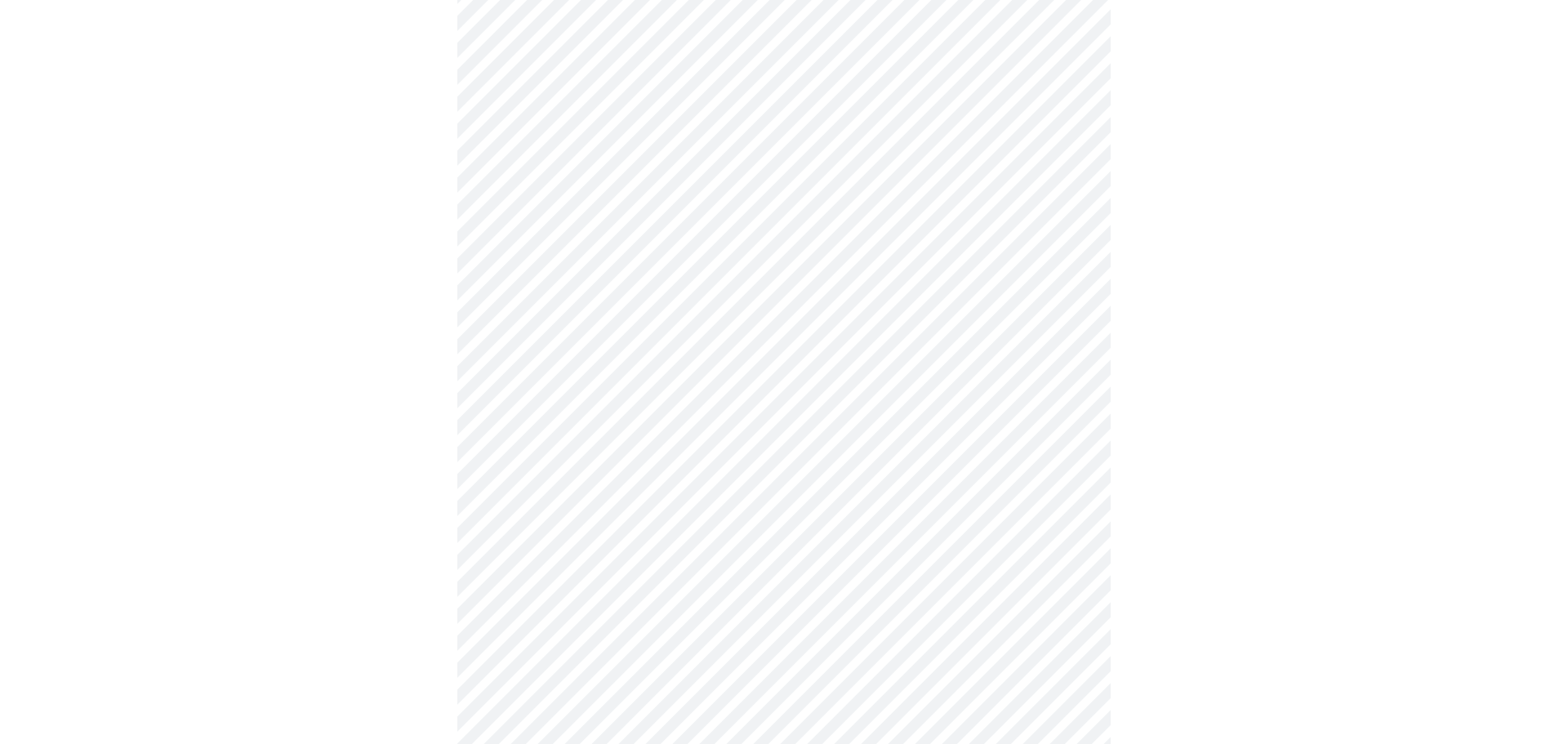
click at [1063, 565] on body "MyMenopauseRx Appointments Messaging Labs Uploads Medications Community Refer a…" at bounding box center [784, 363] width 1555 height 2012
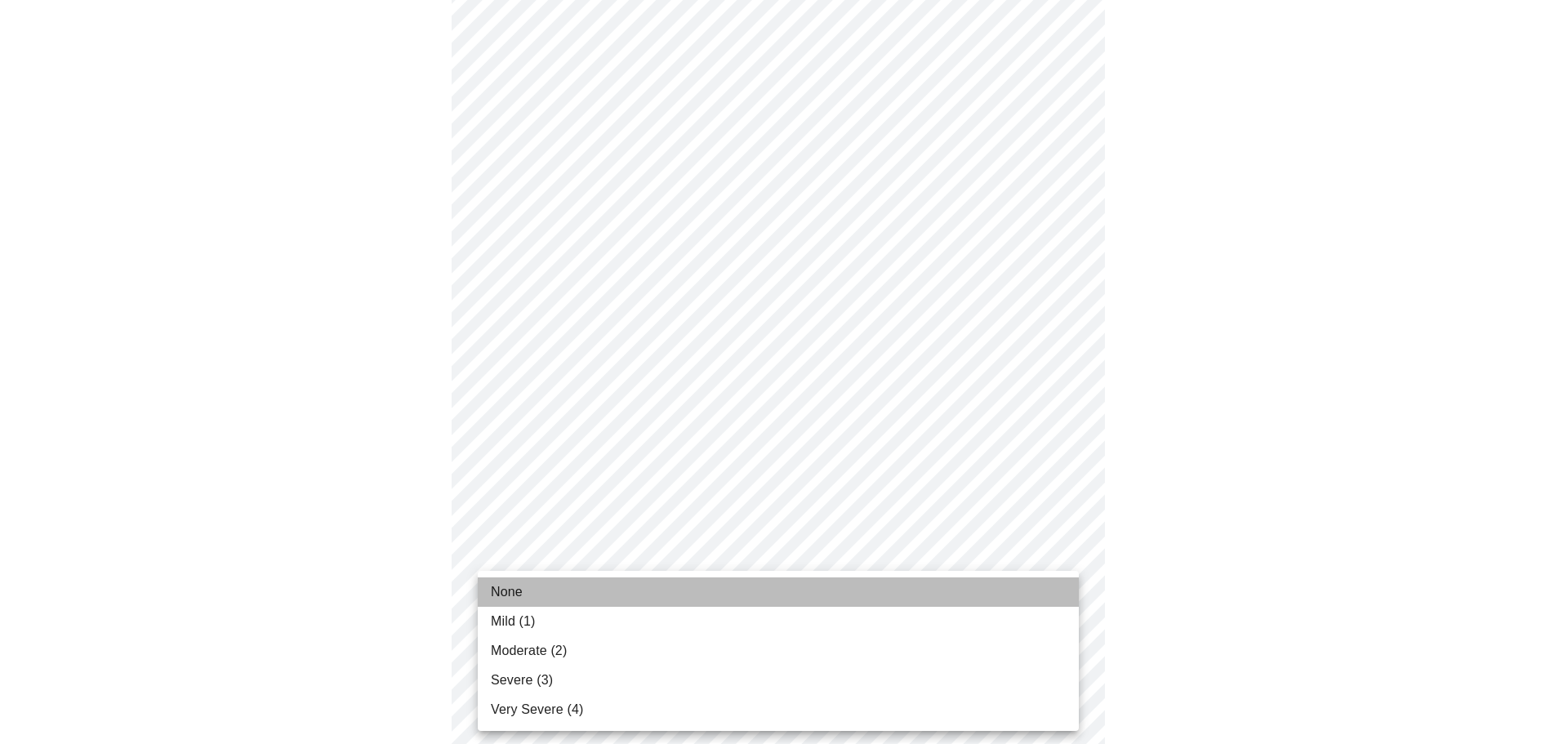
click at [508, 594] on span "None" at bounding box center [507, 592] width 32 height 19
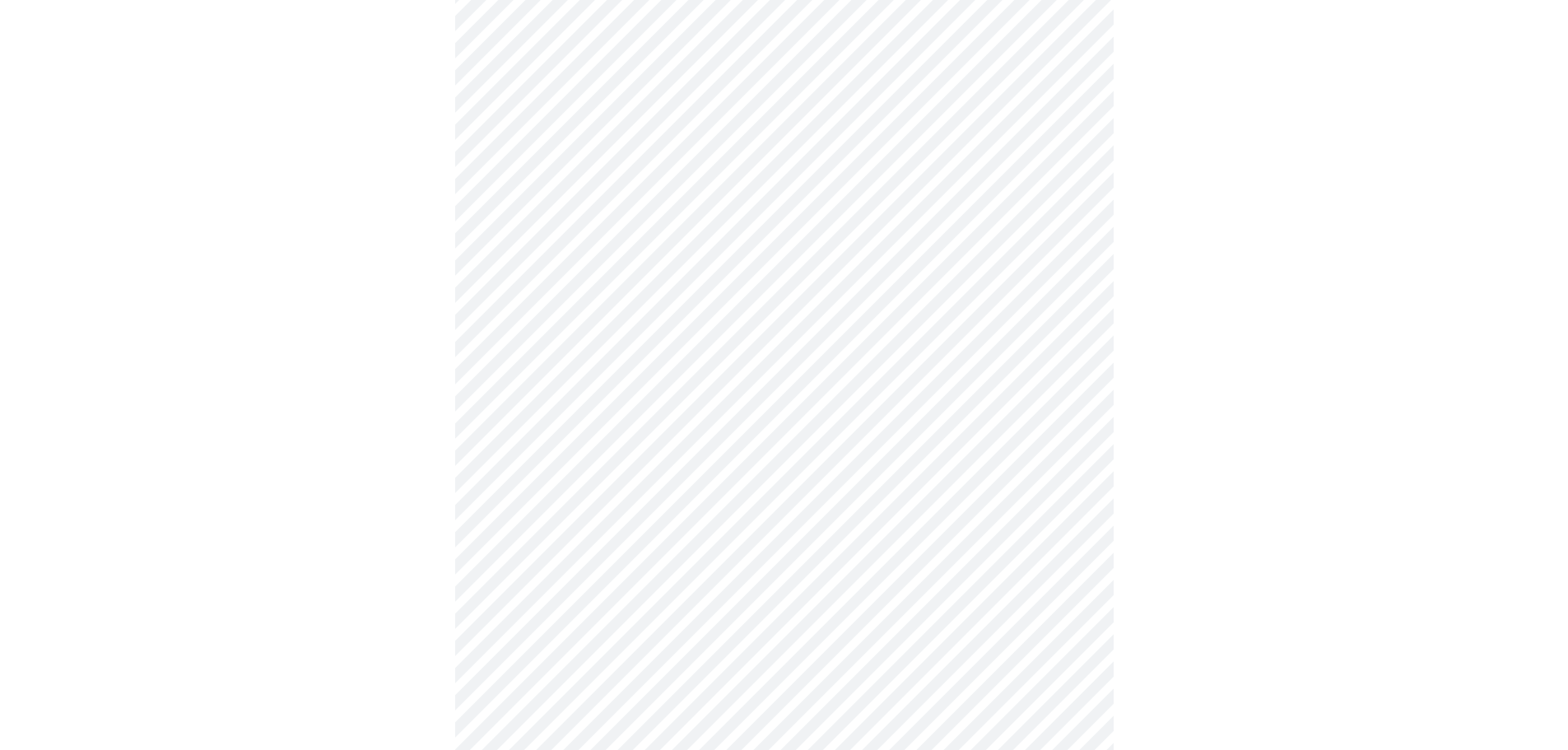
scroll to position [818, 0]
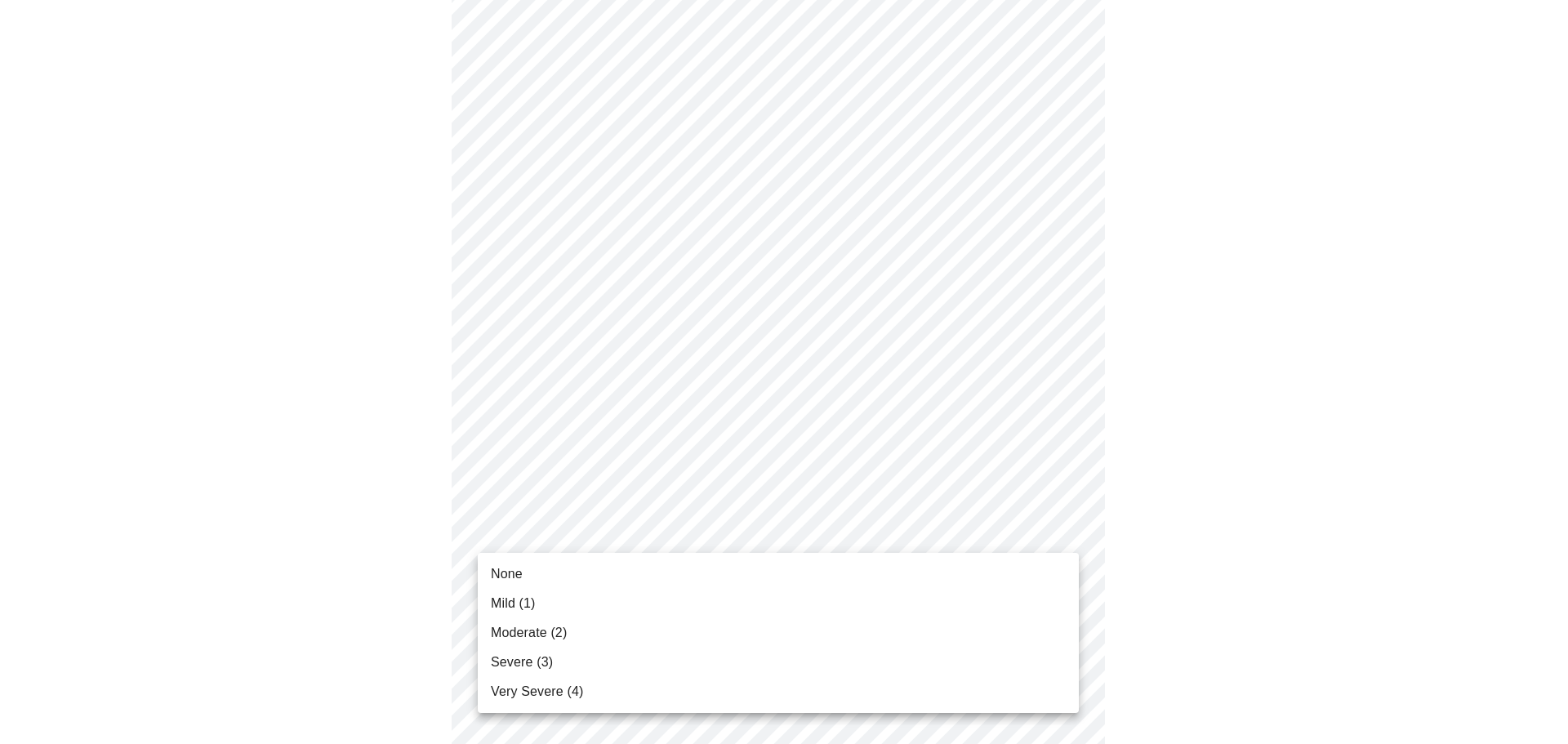
click at [1064, 532] on body "MyMenopauseRx Appointments Messaging Labs Uploads Medications Community Refer a…" at bounding box center [784, 189] width 1555 height 1989
click at [507, 576] on span "None" at bounding box center [507, 574] width 32 height 19
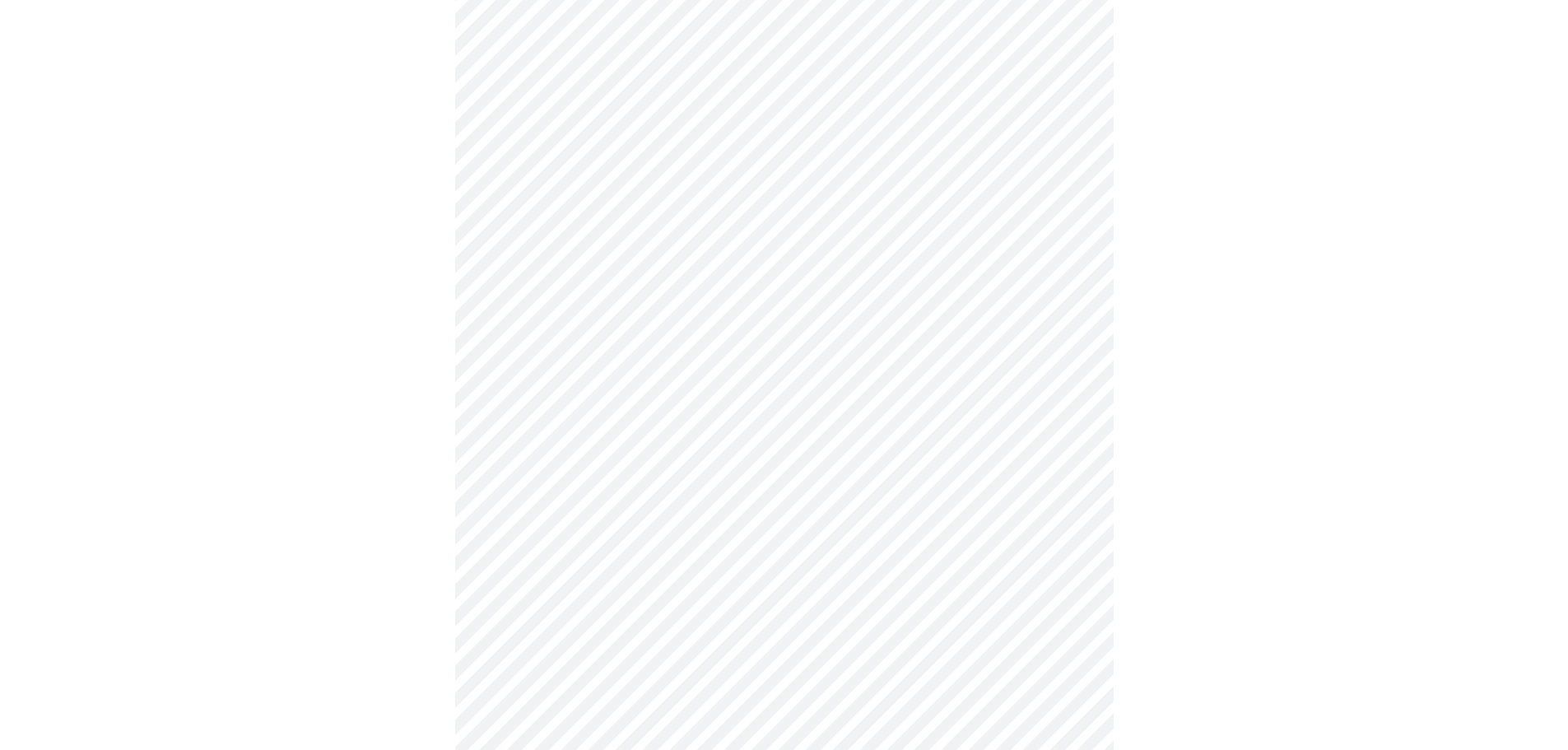
scroll to position [1066, 0]
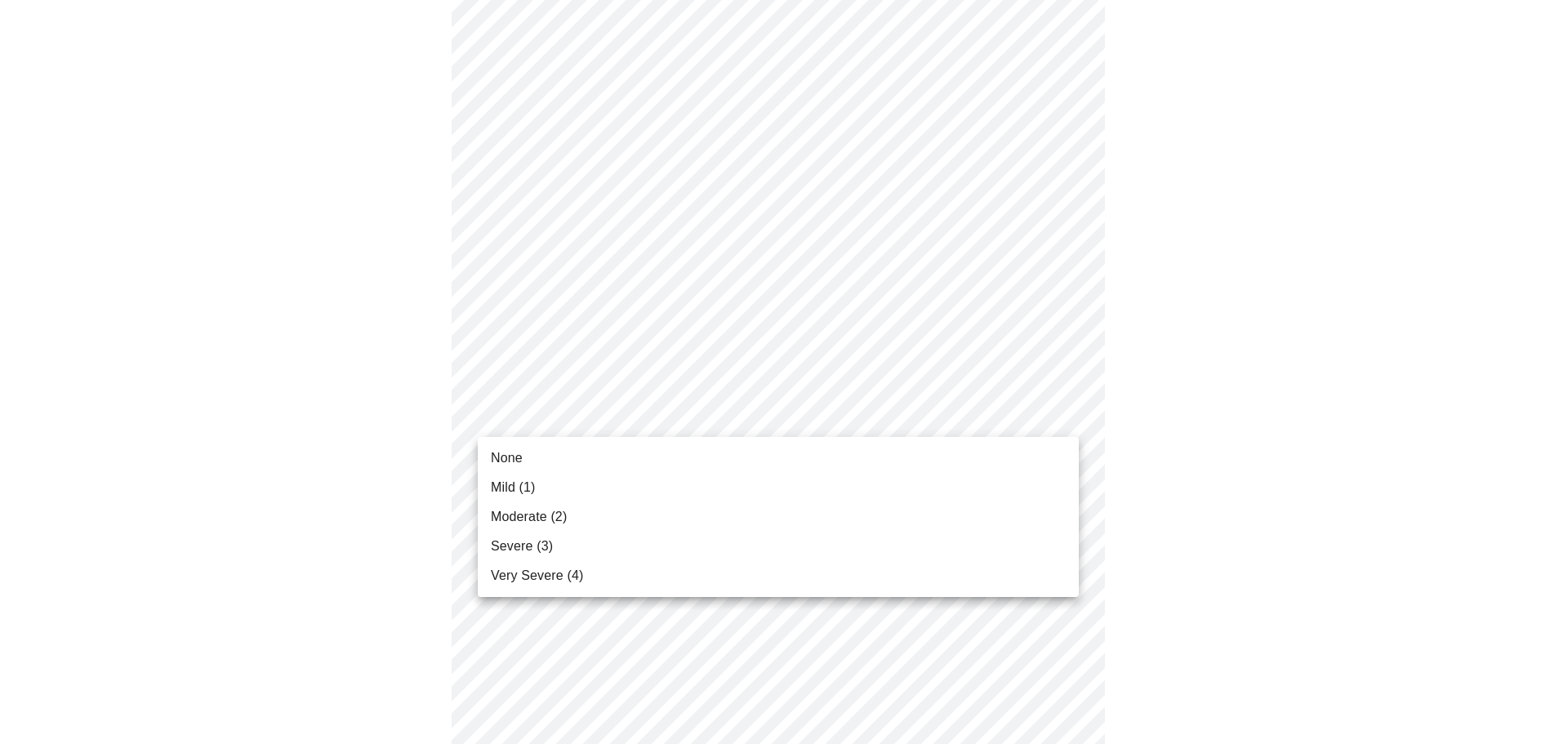
click at [489, 461] on li "None" at bounding box center [777, 457] width 601 height 29
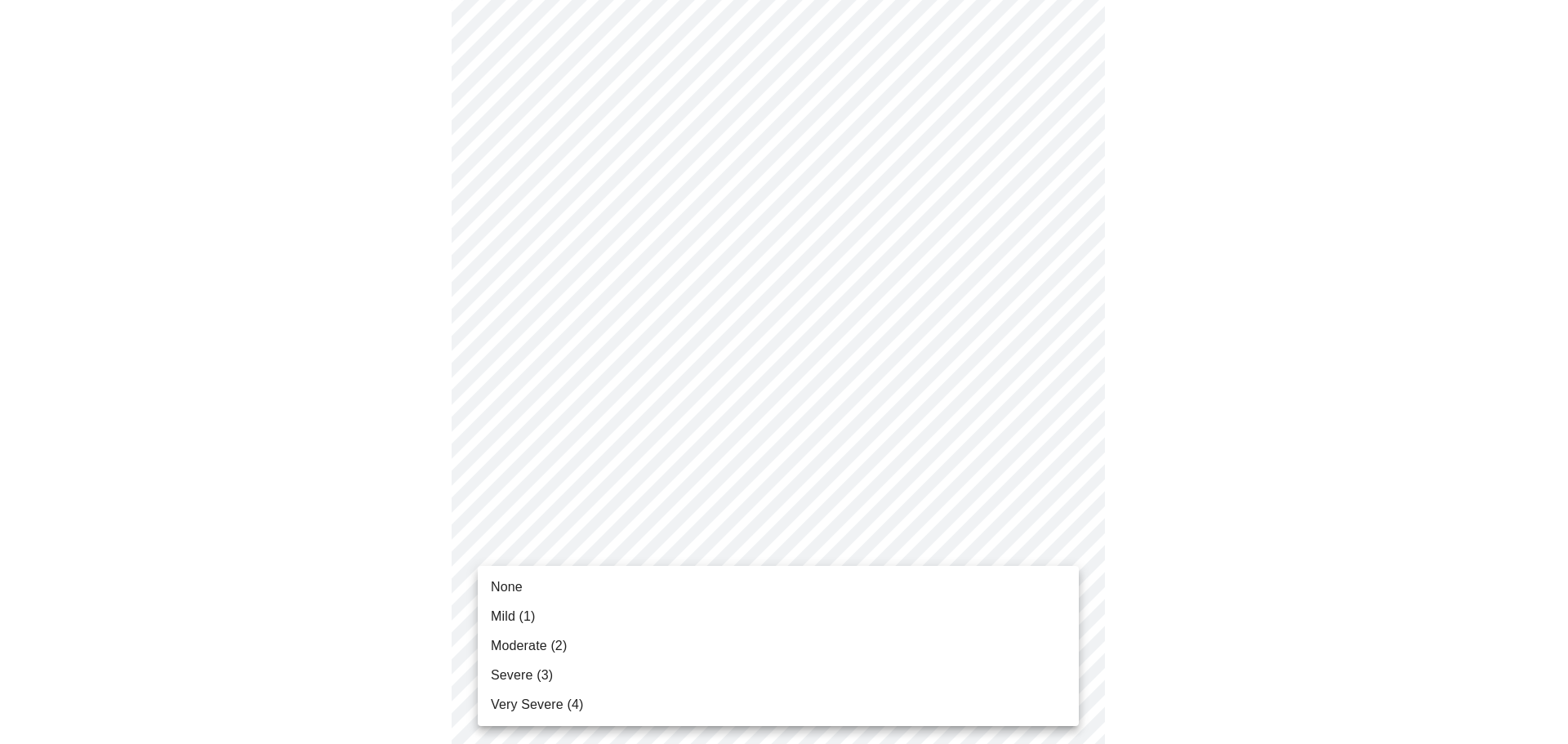
click at [1272, 428] on div at bounding box center [784, 372] width 1568 height 744
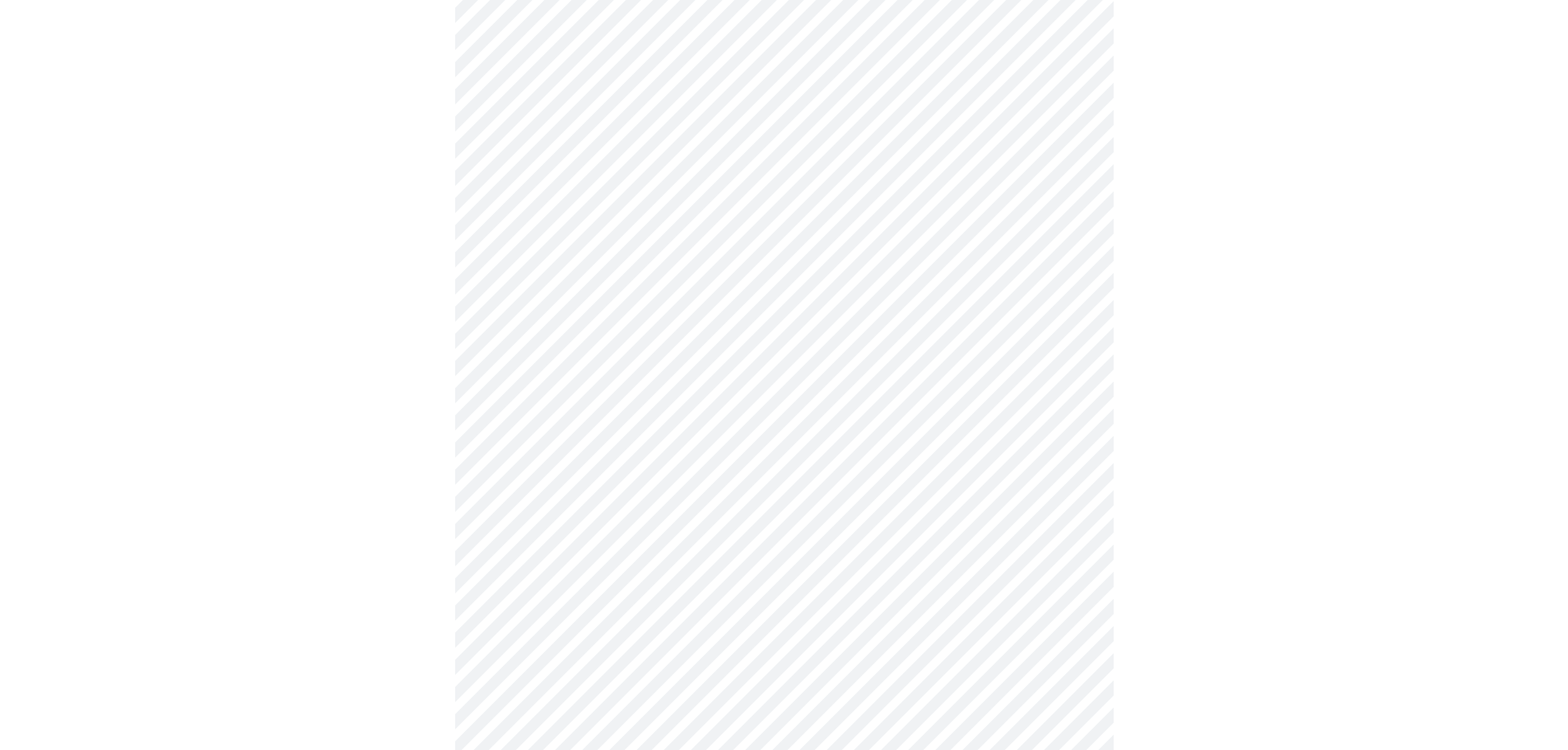
scroll to position [1043, 0]
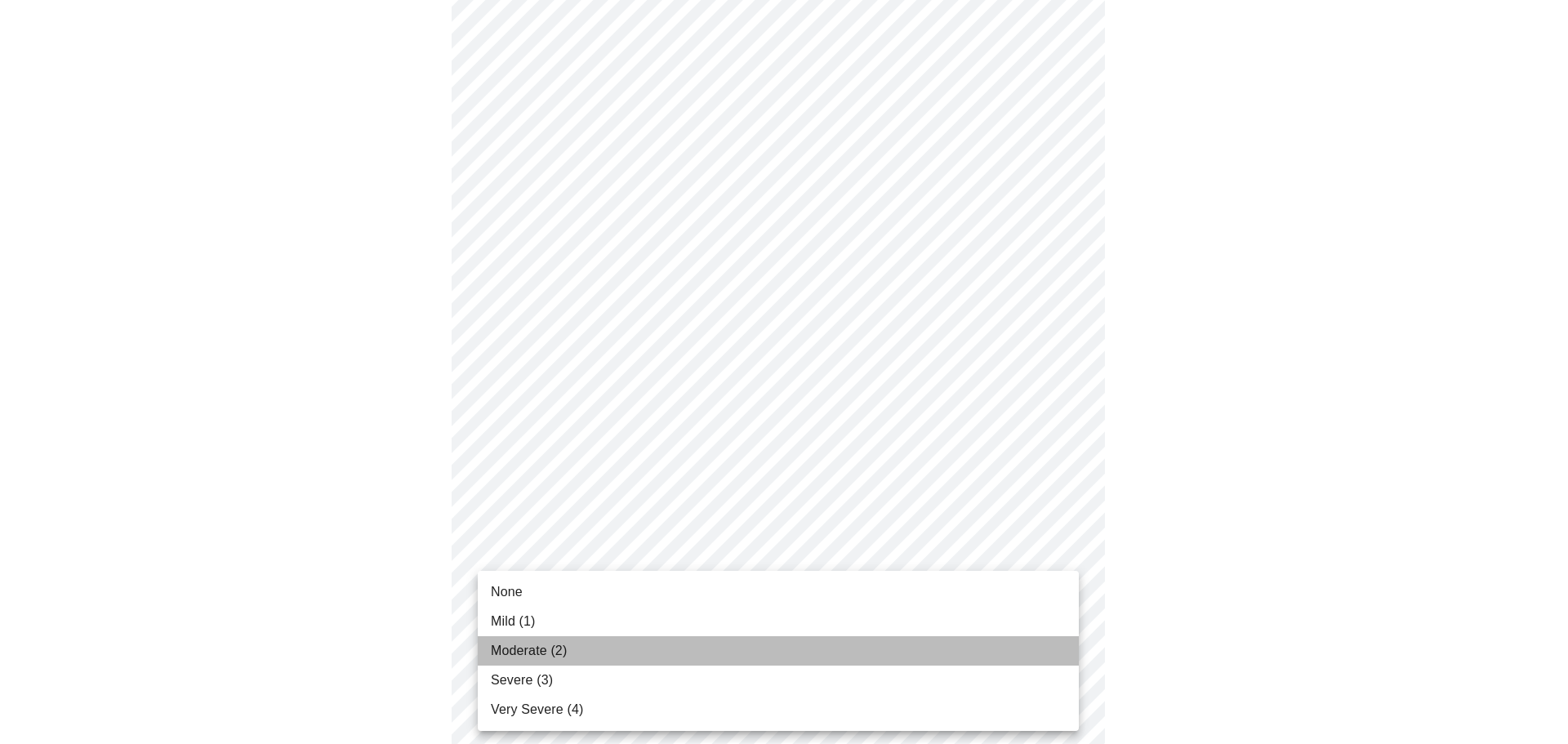
click at [575, 644] on li "Moderate (2)" at bounding box center [777, 650] width 601 height 29
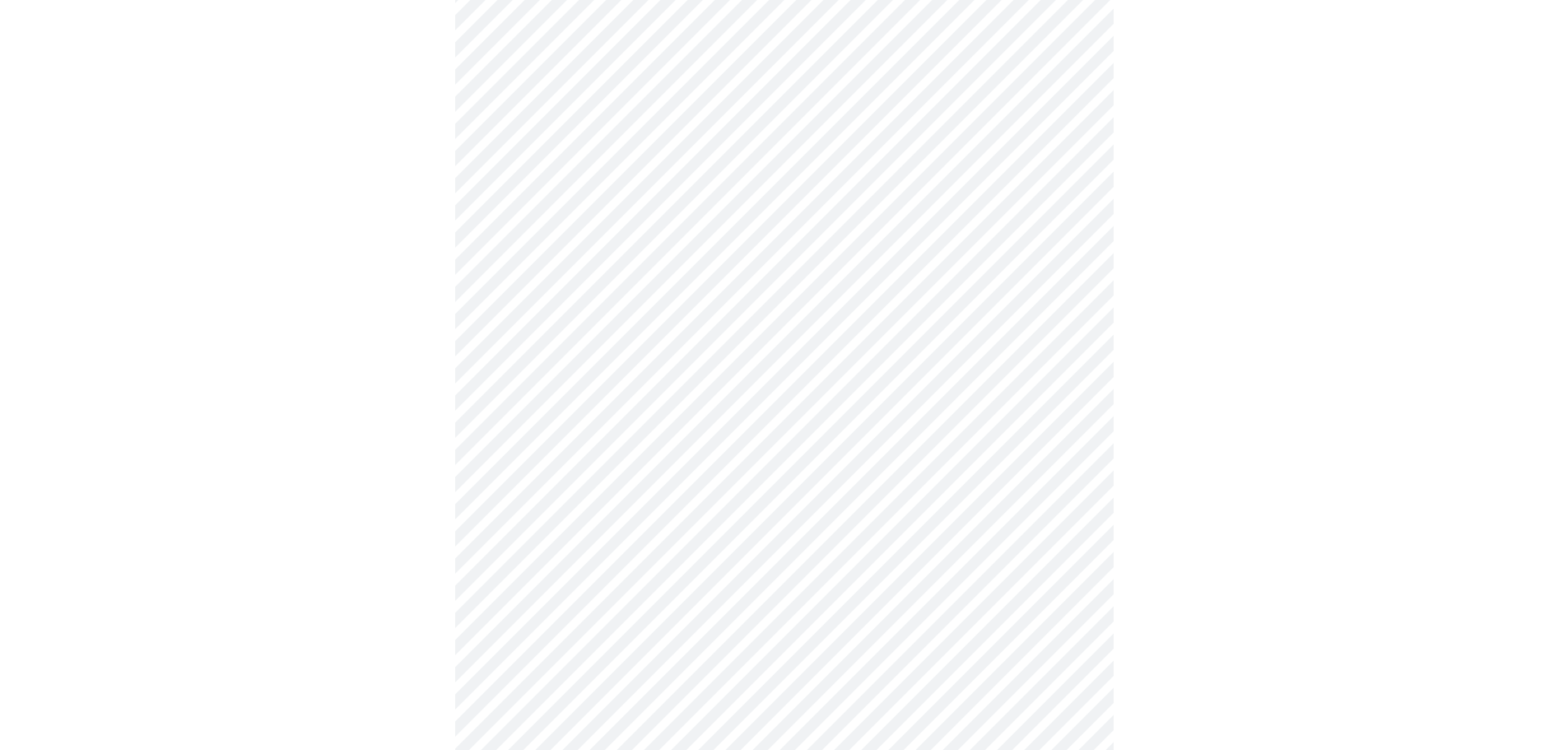
scroll to position [574, 0]
click at [1076, 432] on body "MyMenopauseRx Appointments Messaging Labs Uploads Medications Community Refer a…" at bounding box center [790, 244] width 1567 height 1625
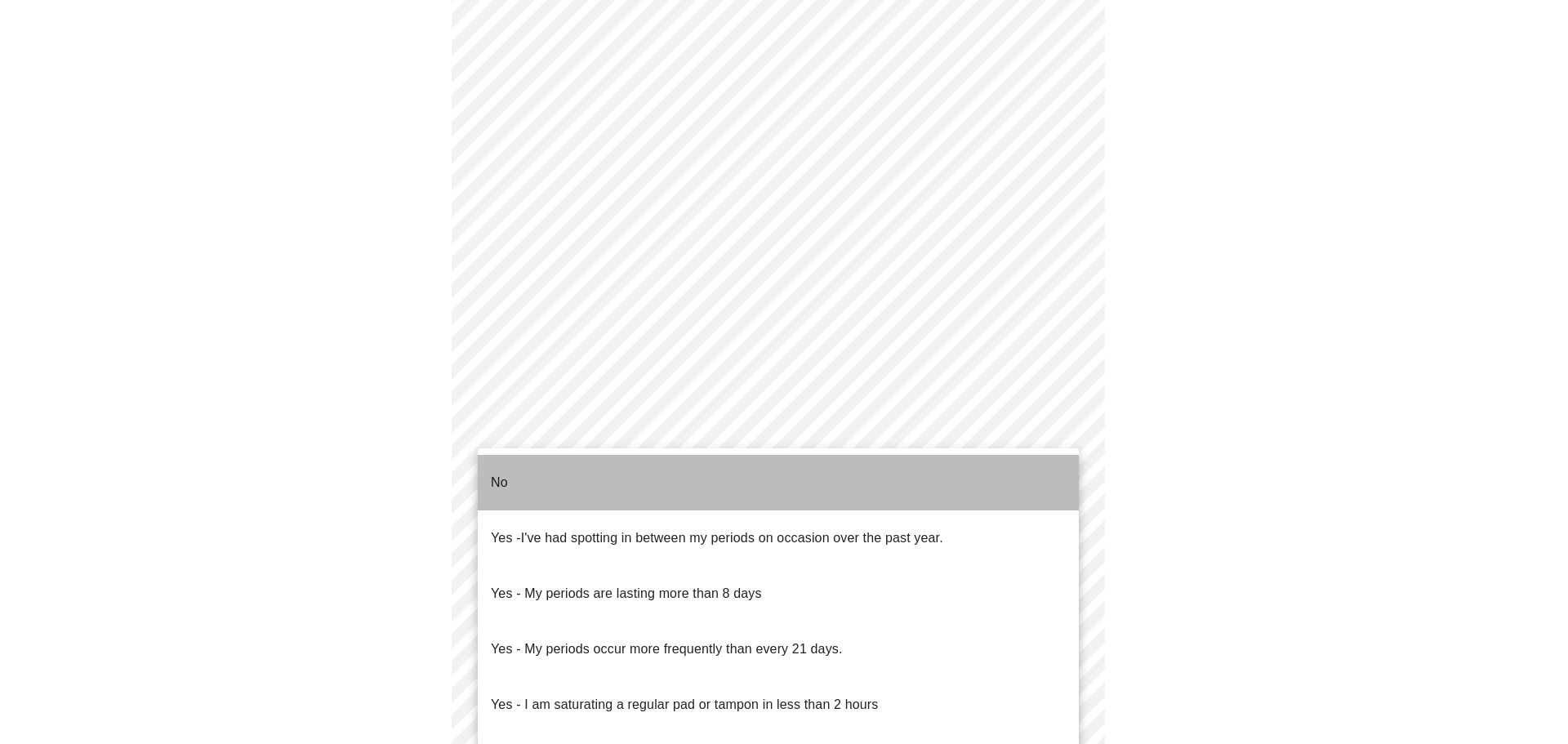
click at [504, 474] on p "No" at bounding box center [499, 483] width 17 height 19
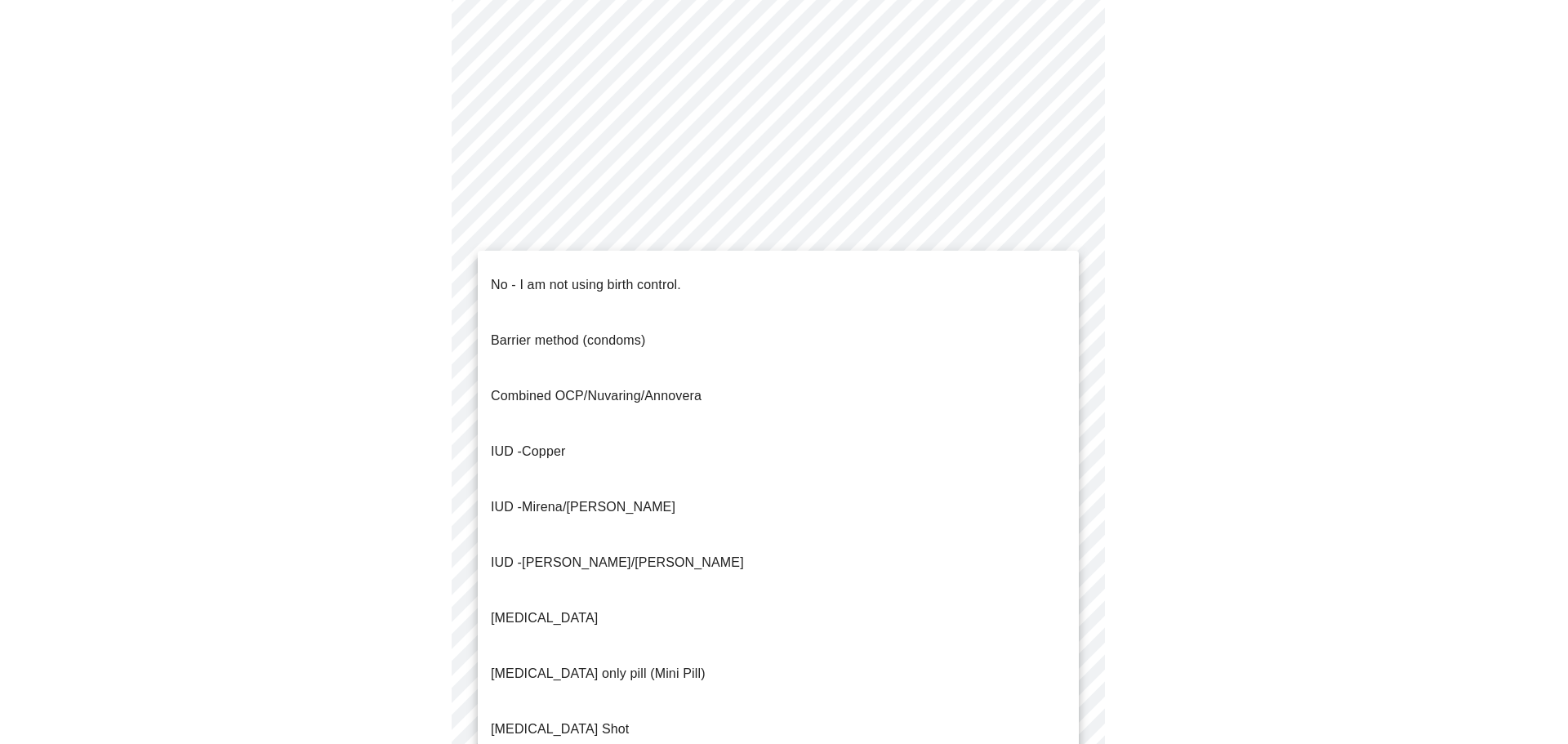
click at [1063, 543] on body "MyMenopauseRx Appointments Messaging Labs Uploads Medications Community Refer a…" at bounding box center [784, 237] width 1555 height 1602
click at [514, 275] on p "No - I am not using birth control." at bounding box center [586, 285] width 190 height 19
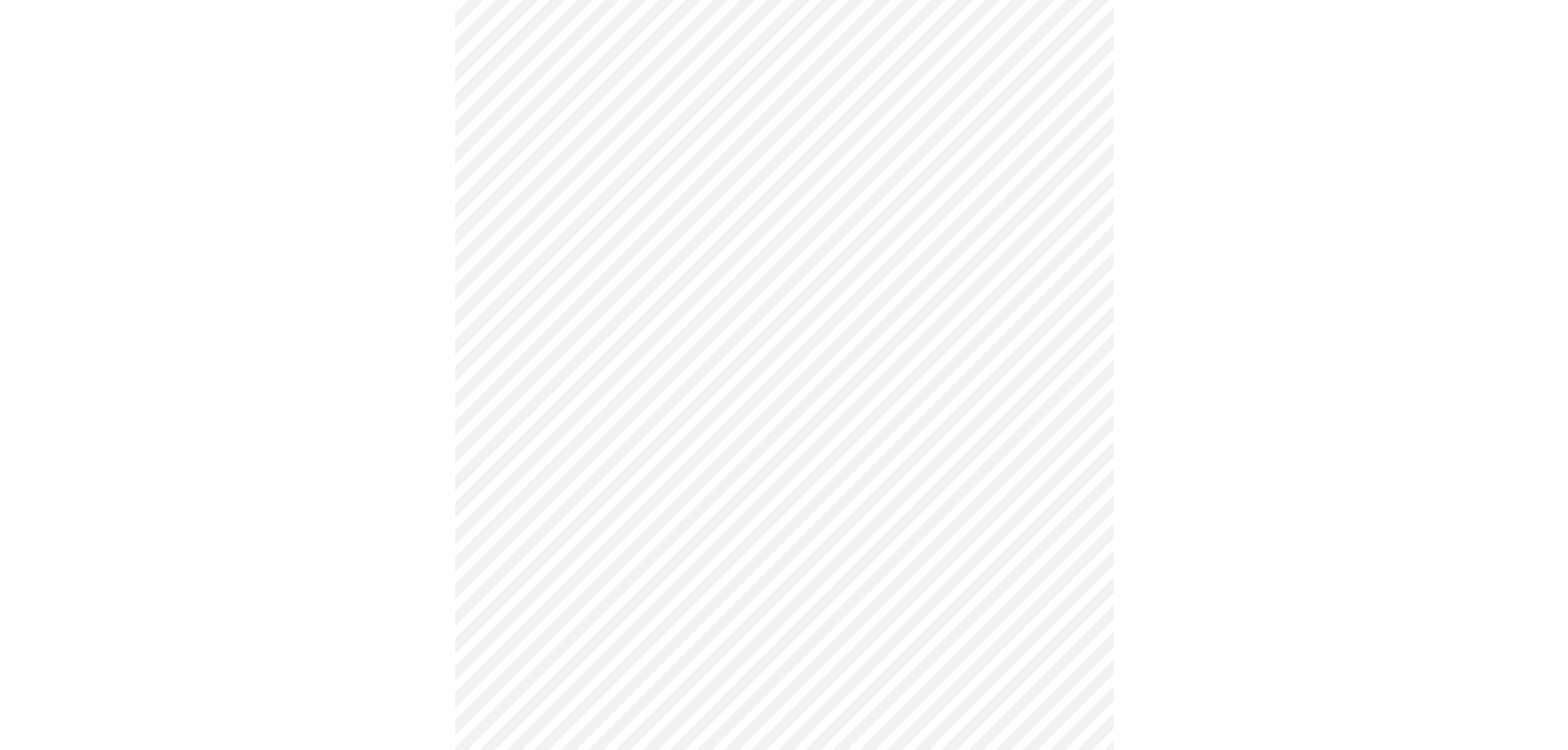
scroll to position [821, 0]
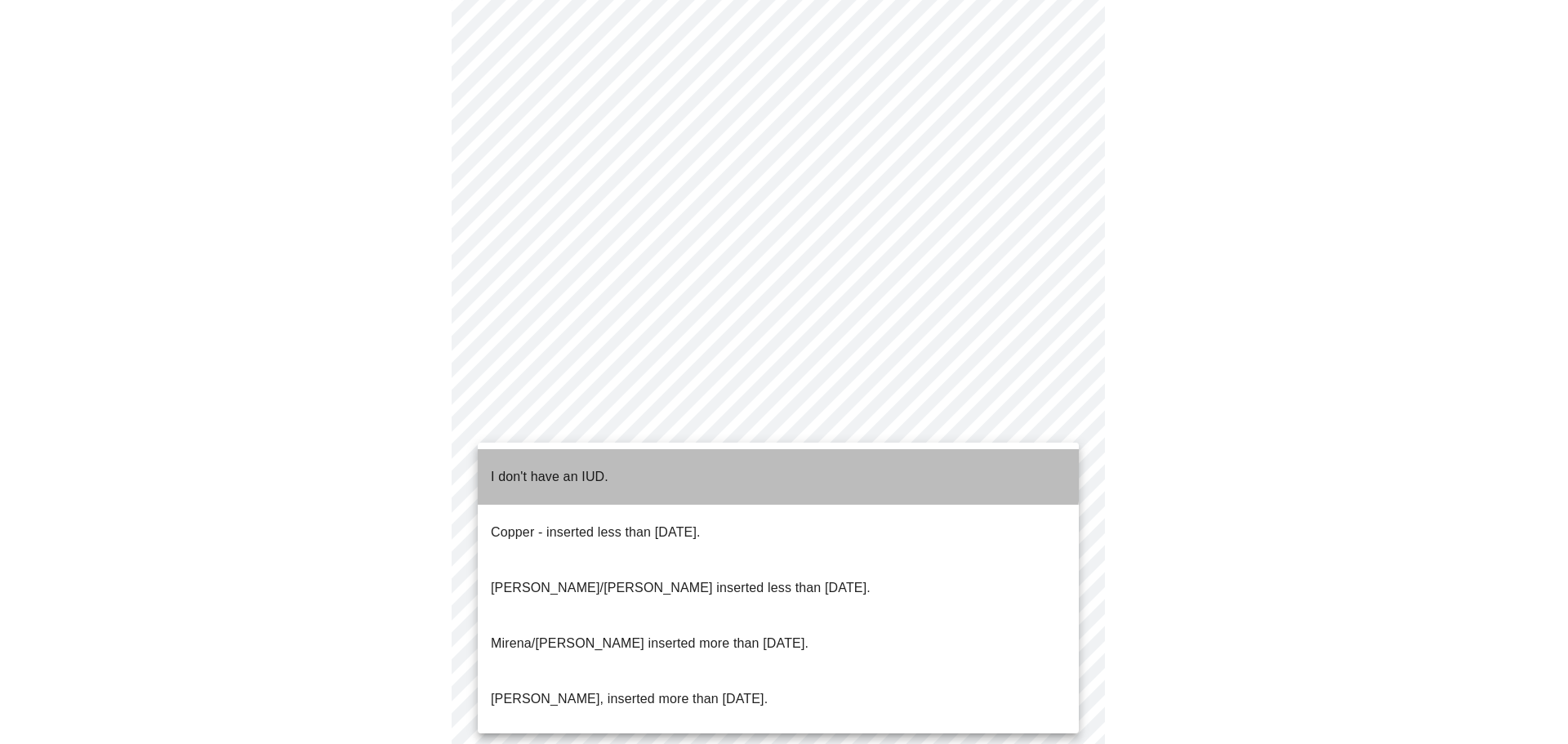
click at [565, 467] on p "I don't have an IUD." at bounding box center [550, 477] width 118 height 19
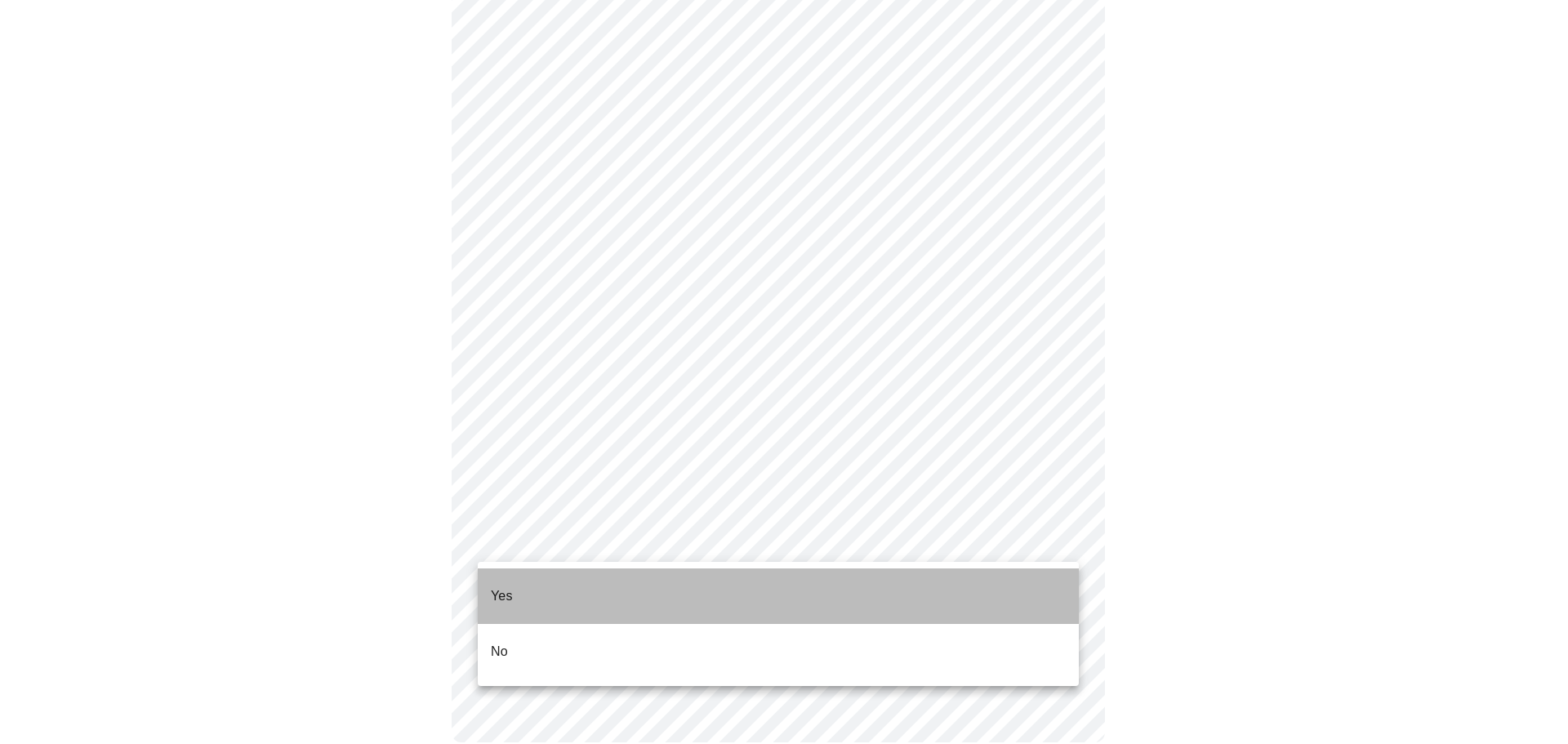
click at [494, 573] on li "Yes" at bounding box center [777, 595] width 601 height 55
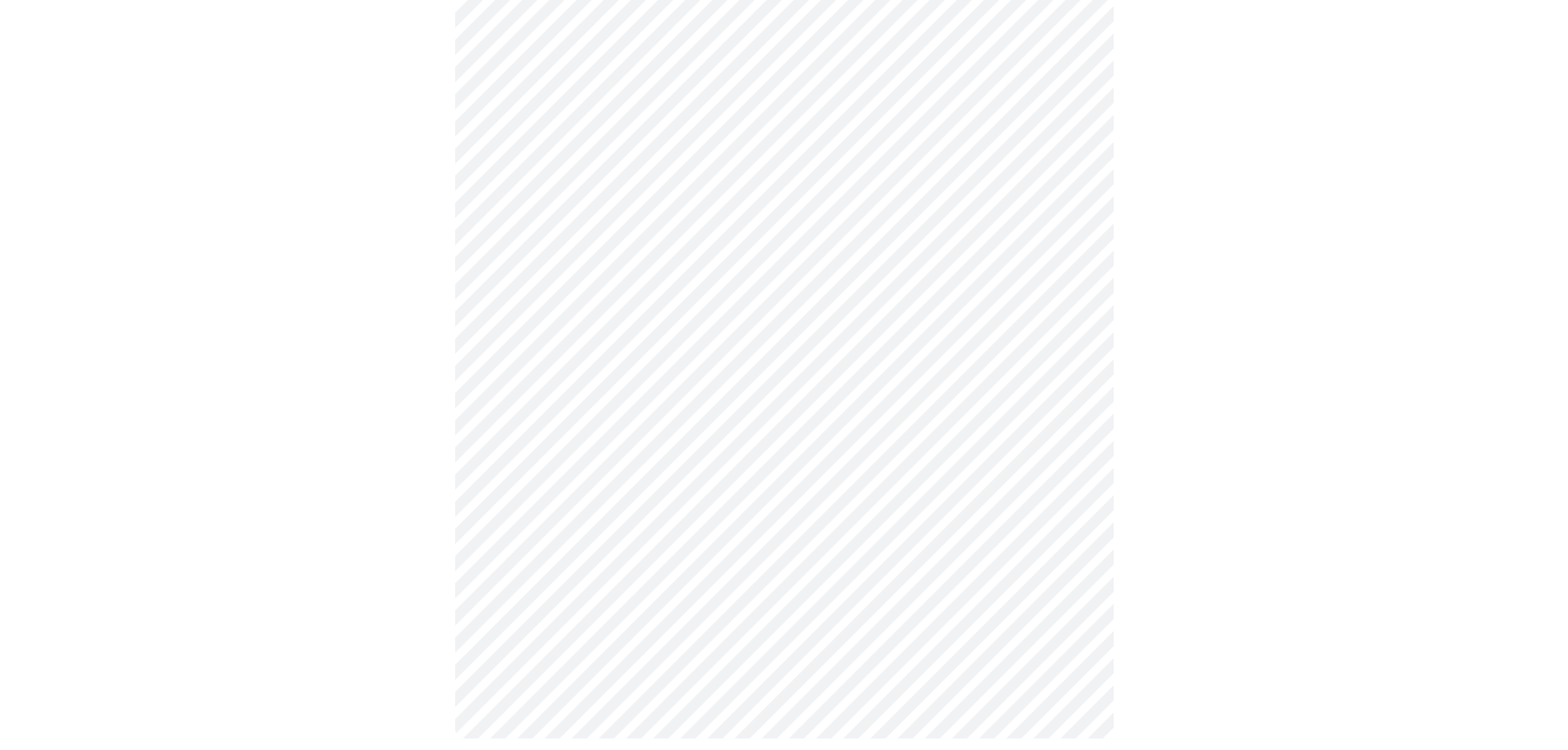
scroll to position [0, 0]
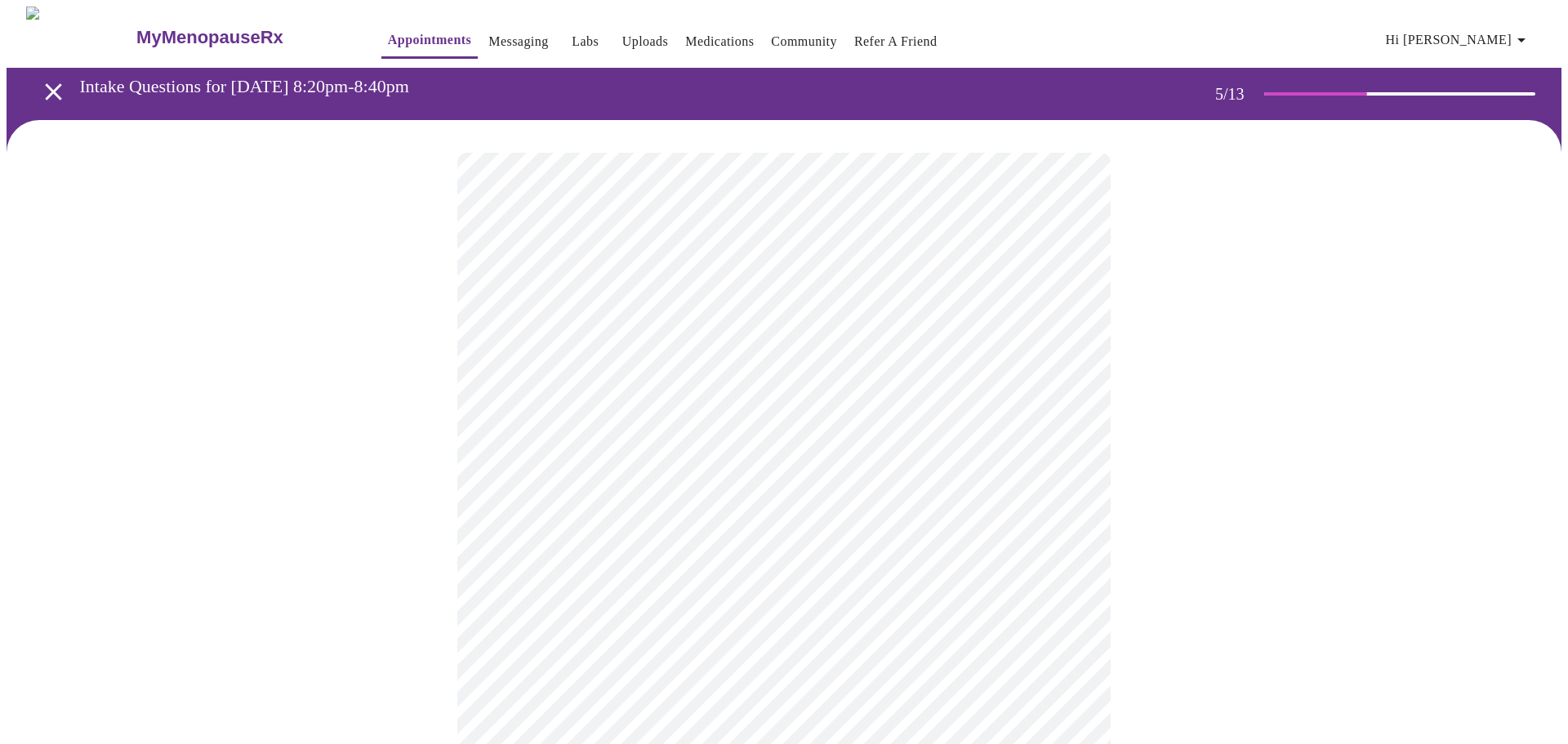
click at [1065, 423] on body "MyMenopauseRx Appointments Messaging Labs Uploads Medications Community Refer a…" at bounding box center [784, 667] width 1555 height 1323
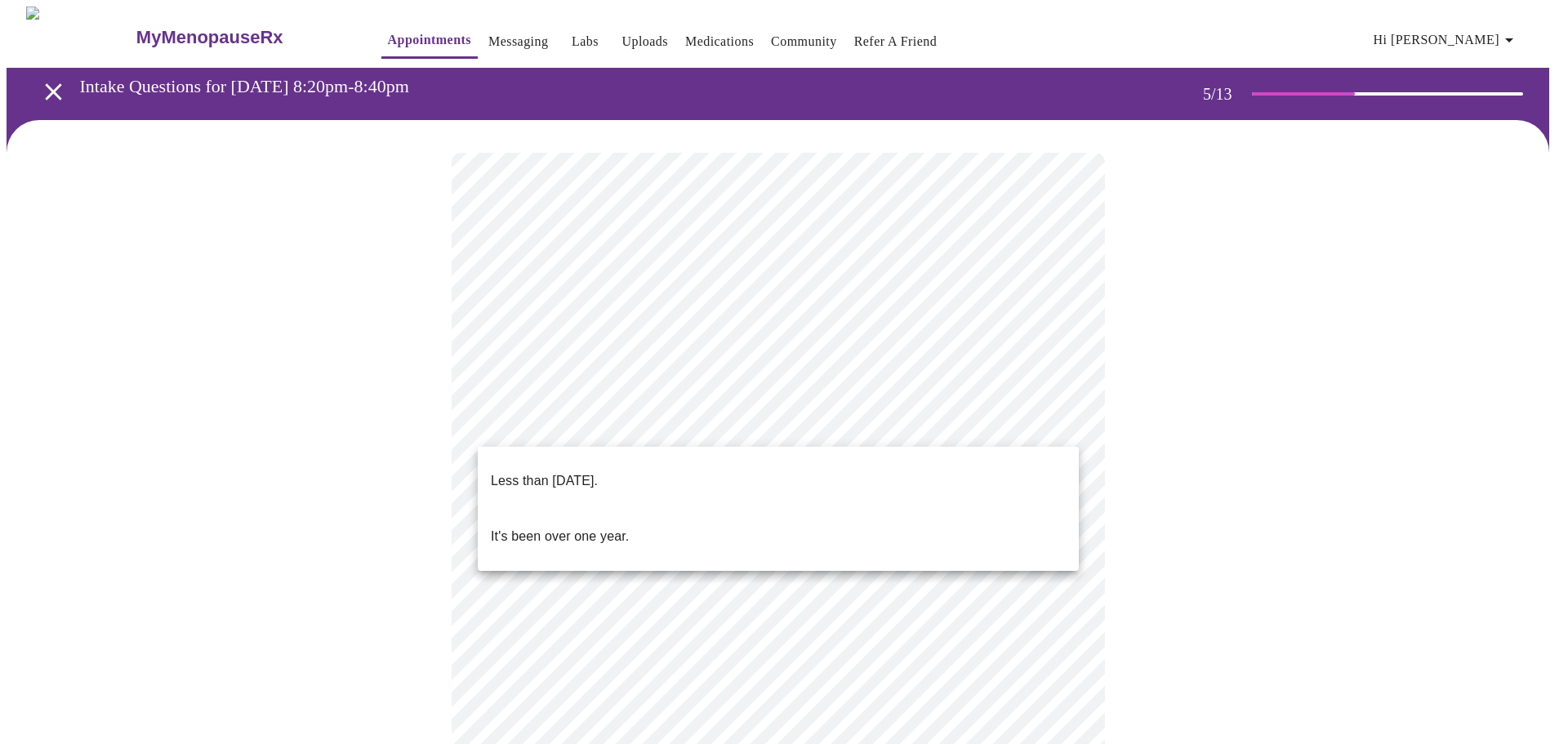
click at [581, 471] on p "Less than one year ago." at bounding box center [544, 481] width 107 height 19
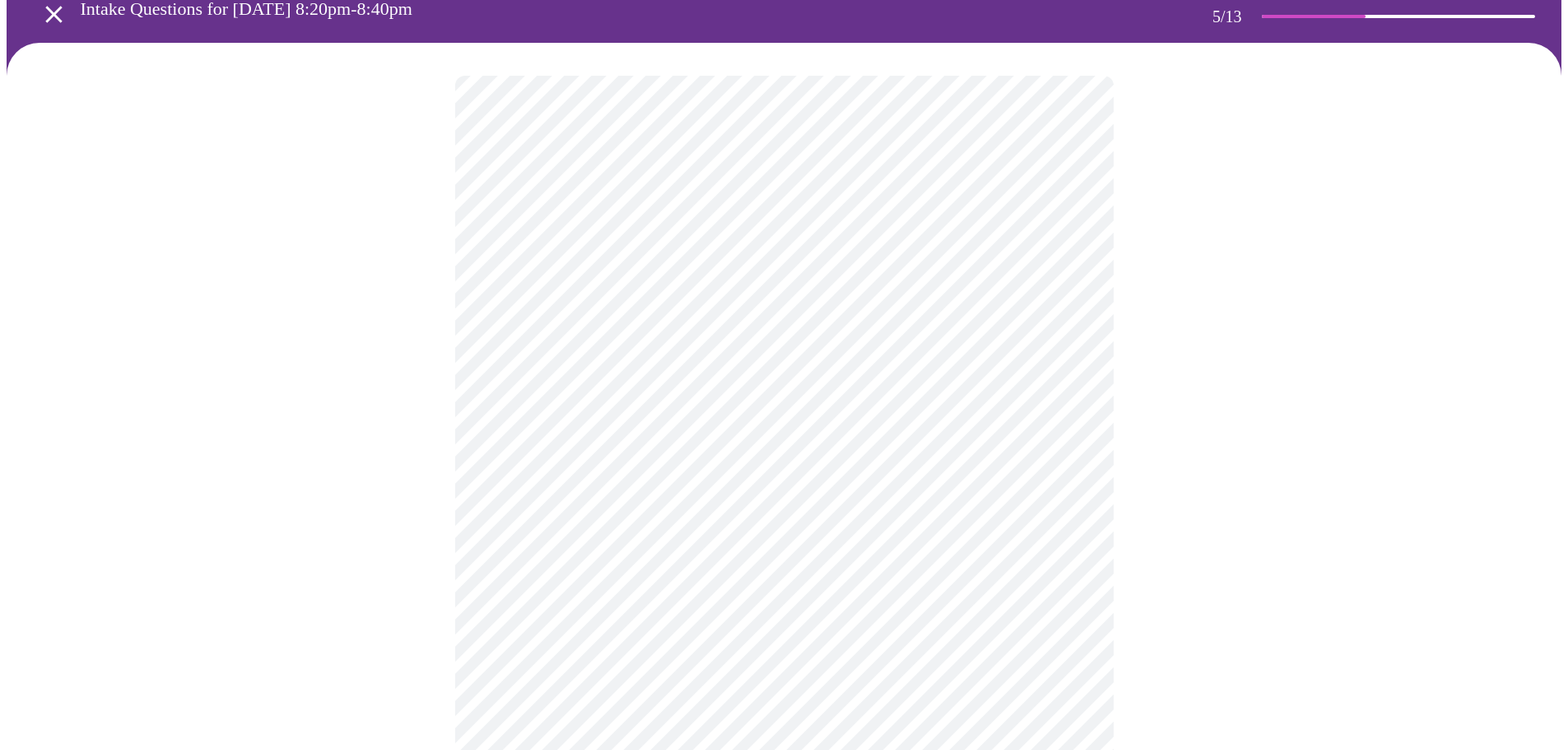
scroll to position [79, 0]
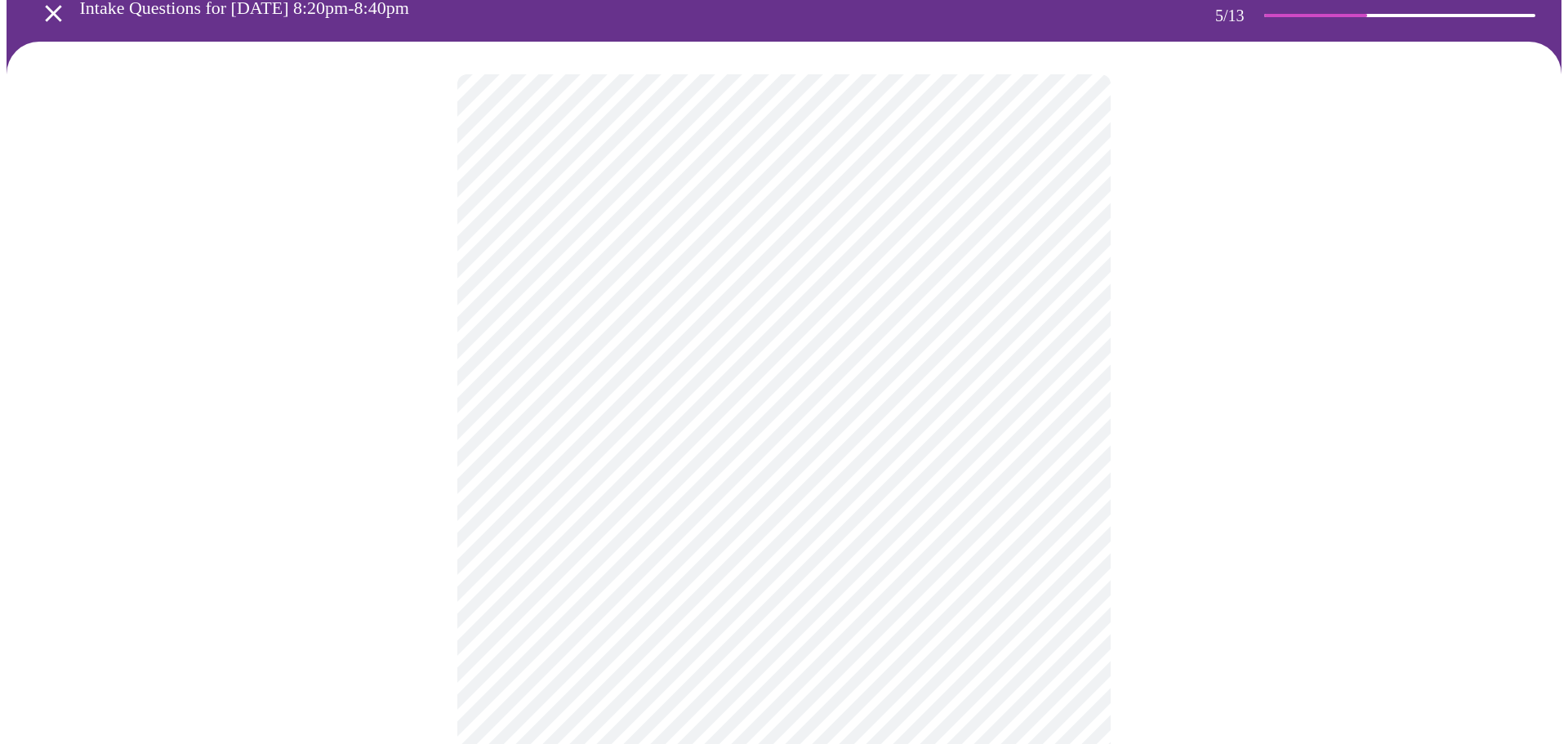
click at [1062, 491] on body "MyMenopauseRx Appointments Messaging Labs Uploads Medications Community Refer a…" at bounding box center [784, 584] width 1555 height 1313
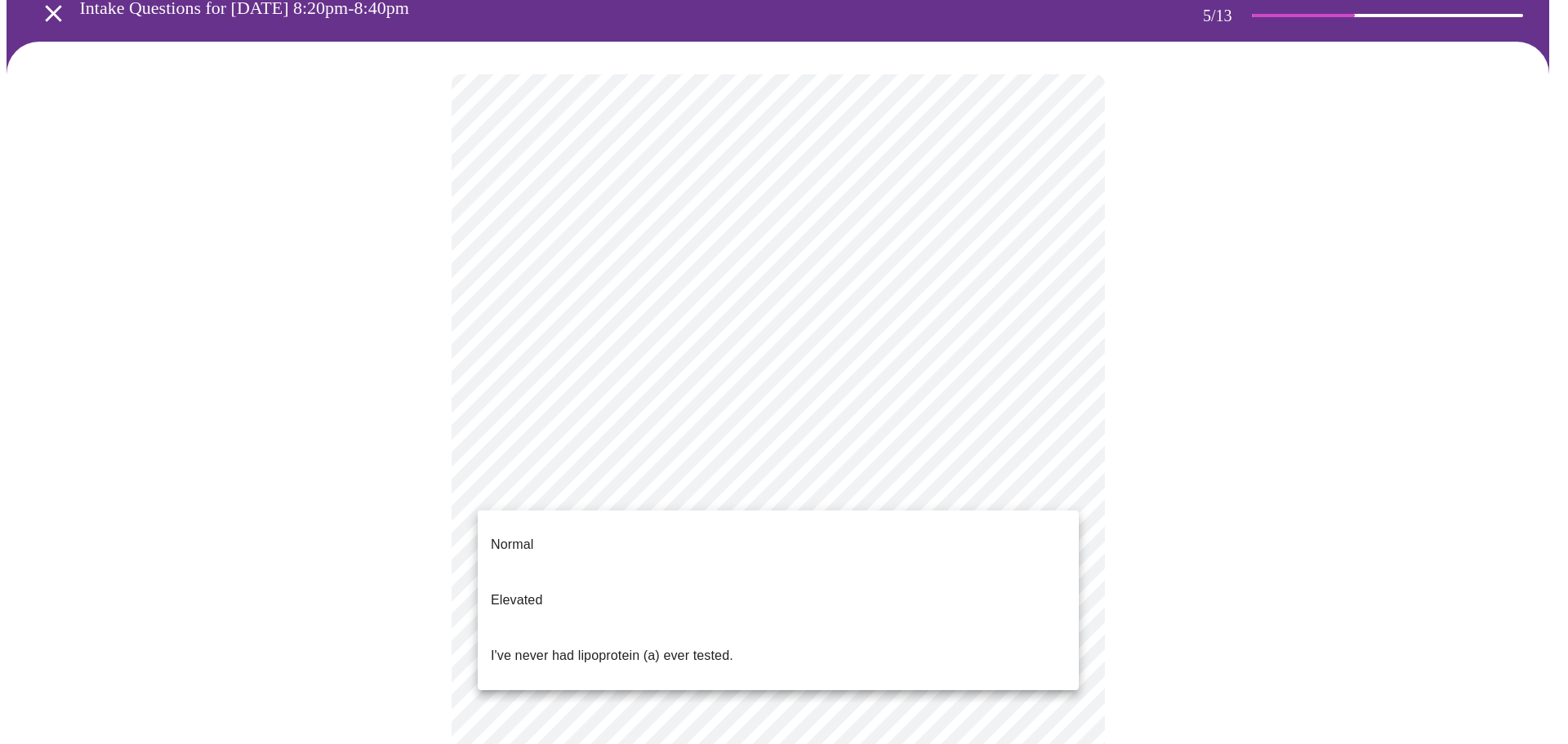
click at [1263, 509] on div at bounding box center [784, 372] width 1568 height 744
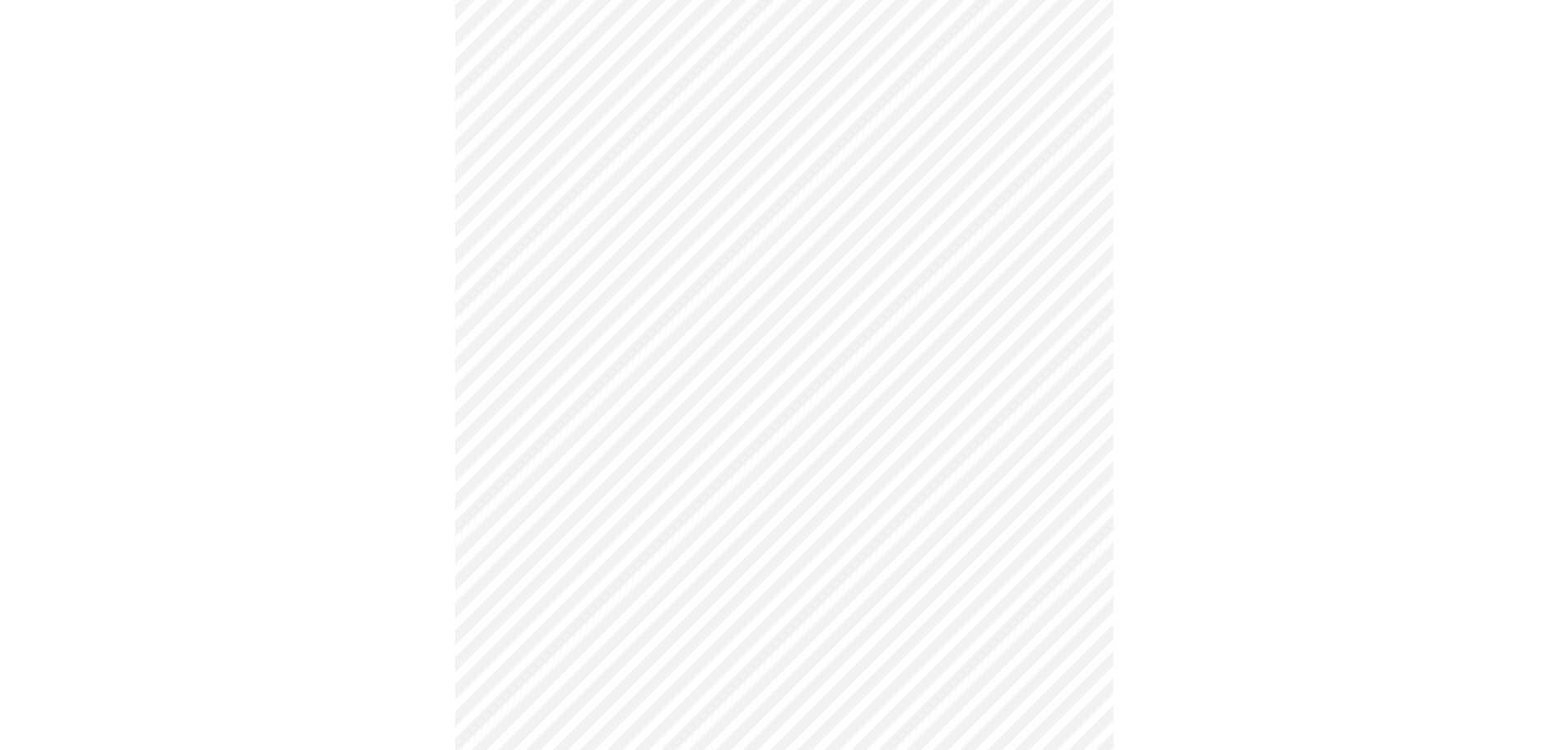
scroll to position [176, 0]
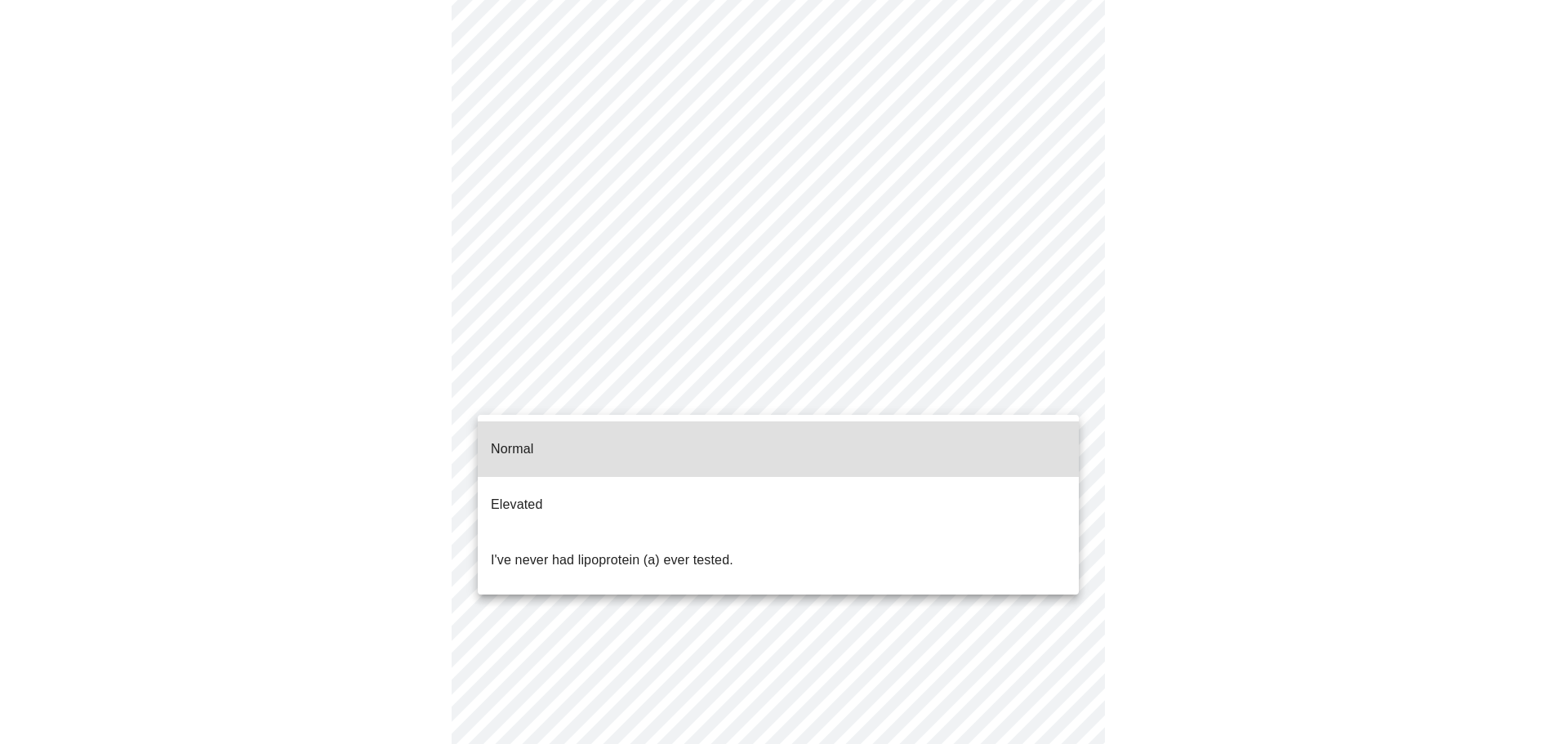
click at [1063, 391] on body "MyMenopauseRx Appointments Messaging Labs Uploads Medications Community Refer a…" at bounding box center [784, 436] width 1555 height 1207
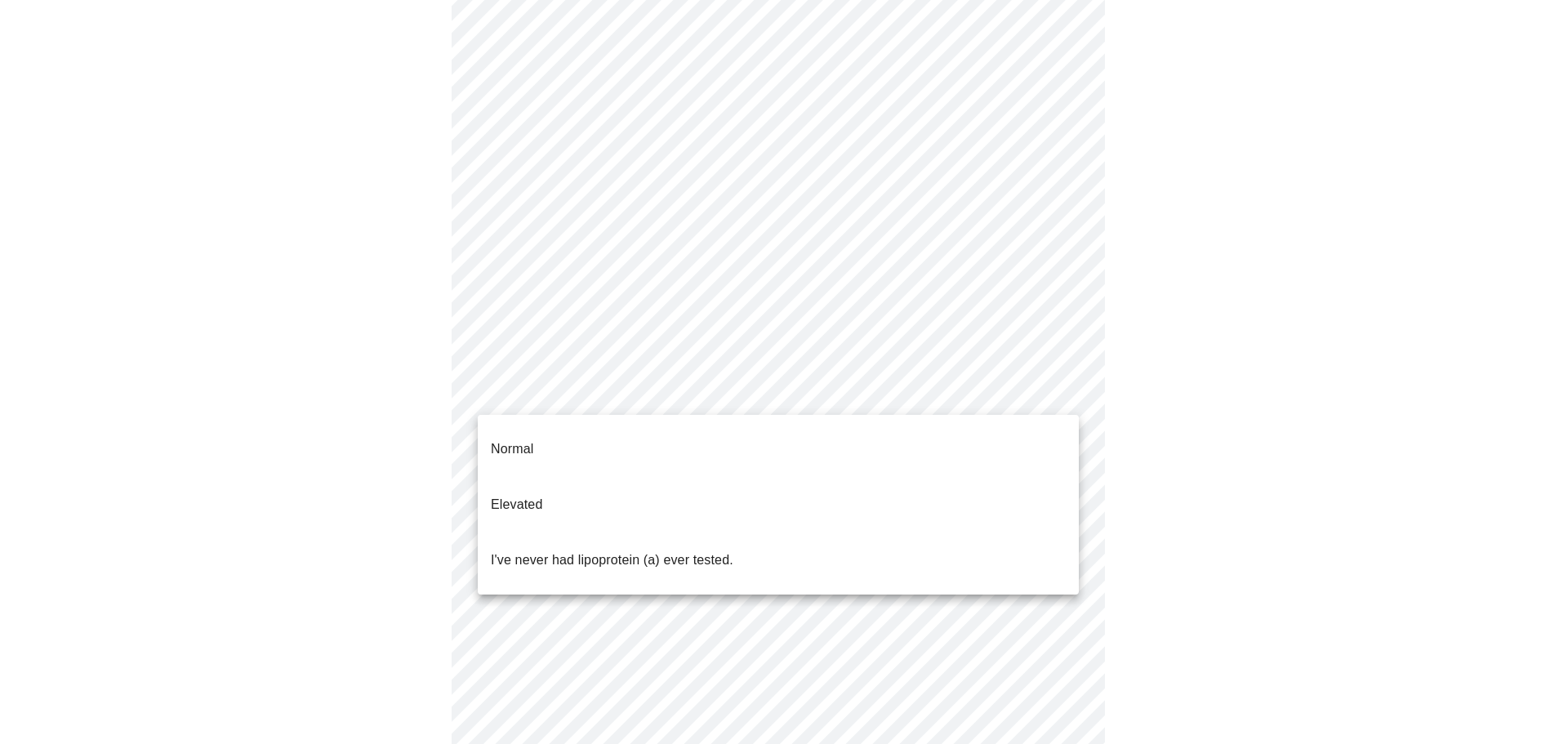
click at [553, 395] on div at bounding box center [784, 372] width 1568 height 744
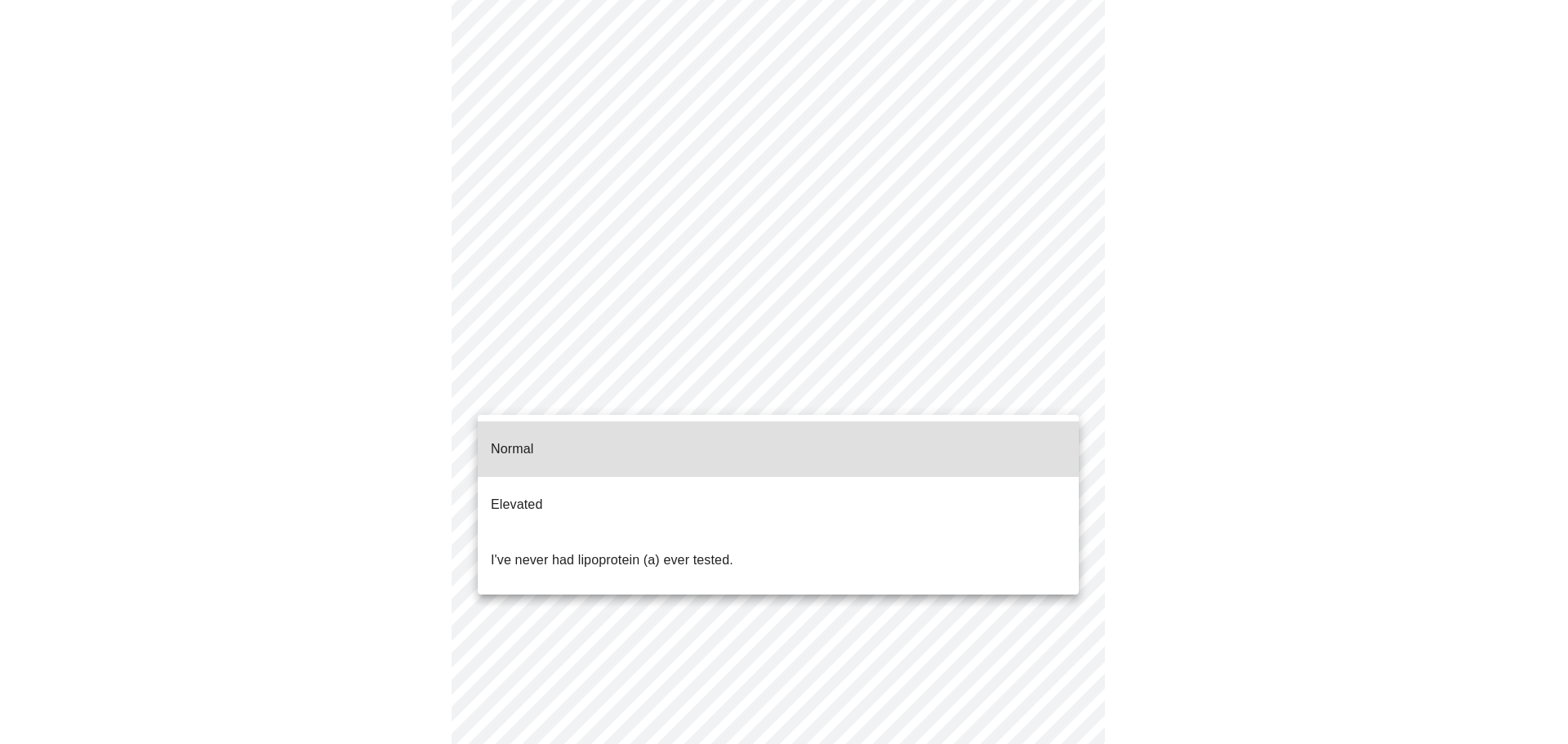
click at [1064, 389] on body "MyMenopauseRx Appointments Messaging Labs Uploads Medications Community Refer a…" at bounding box center [784, 436] width 1555 height 1207
click at [701, 551] on p "I've never had lipoprotein (a) ever tested." at bounding box center [612, 560] width 243 height 19
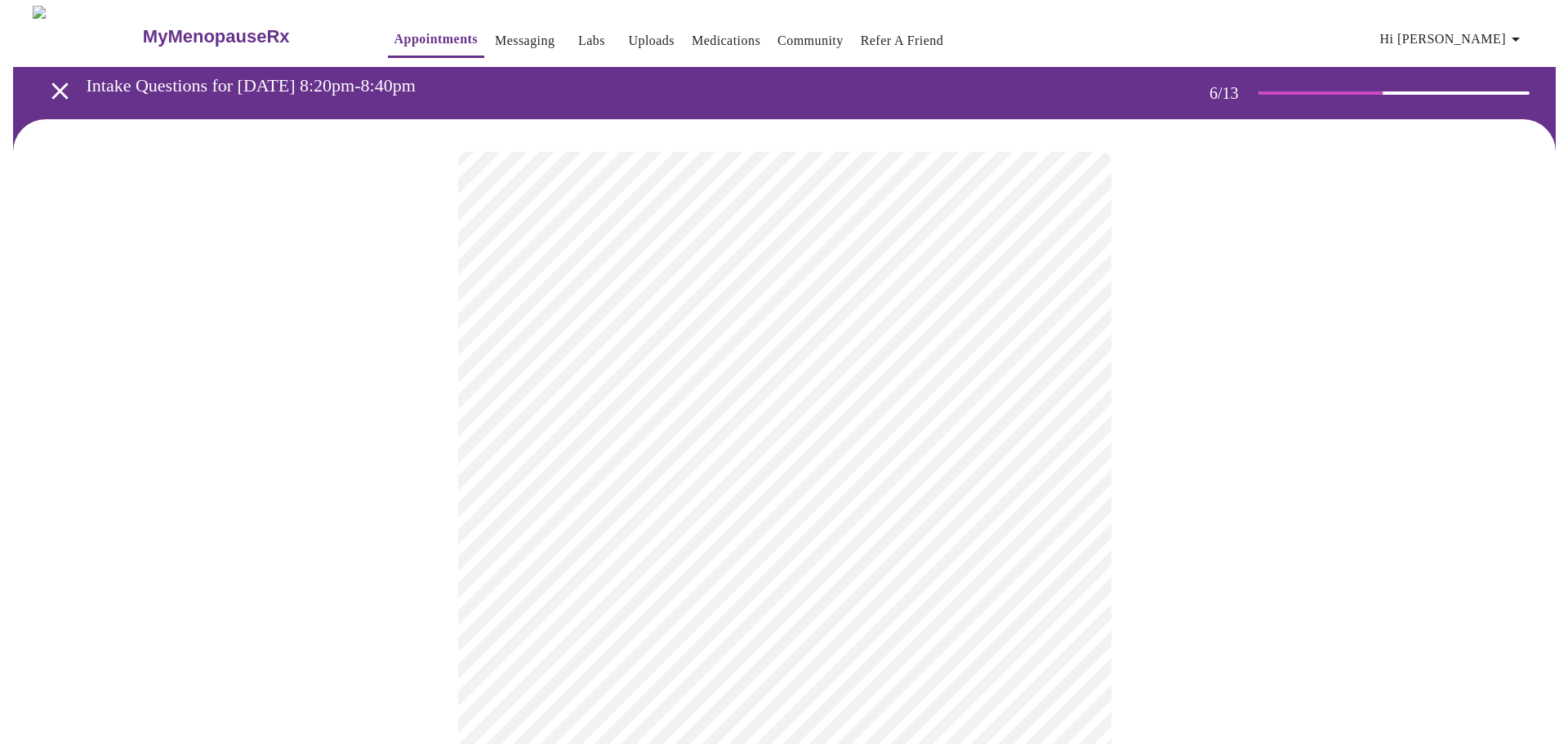
scroll to position [2, 0]
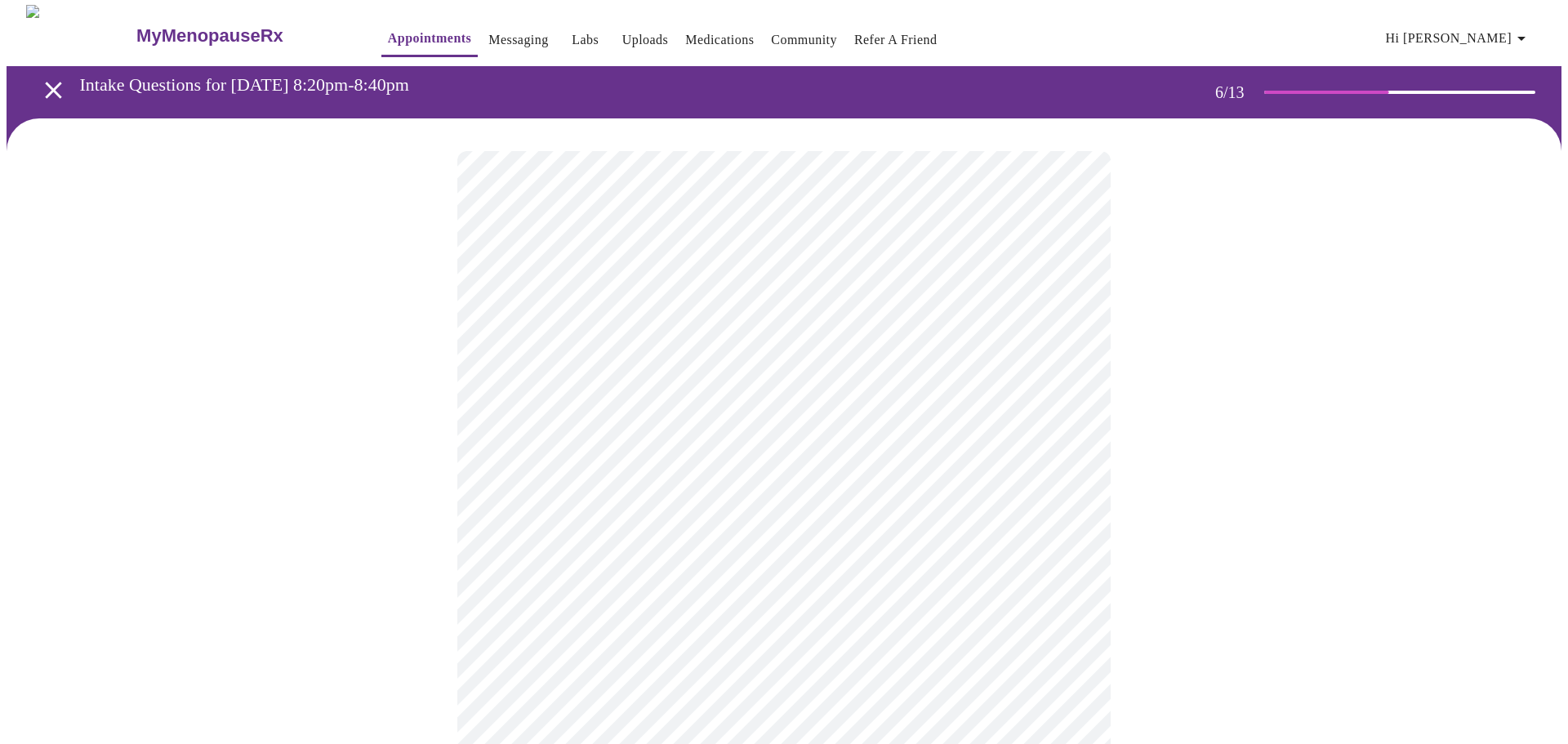
click at [1067, 470] on body "MyMenopauseRx Appointments Messaging Labs Uploads Medications Community Refer a…" at bounding box center [784, 441] width 1555 height 872
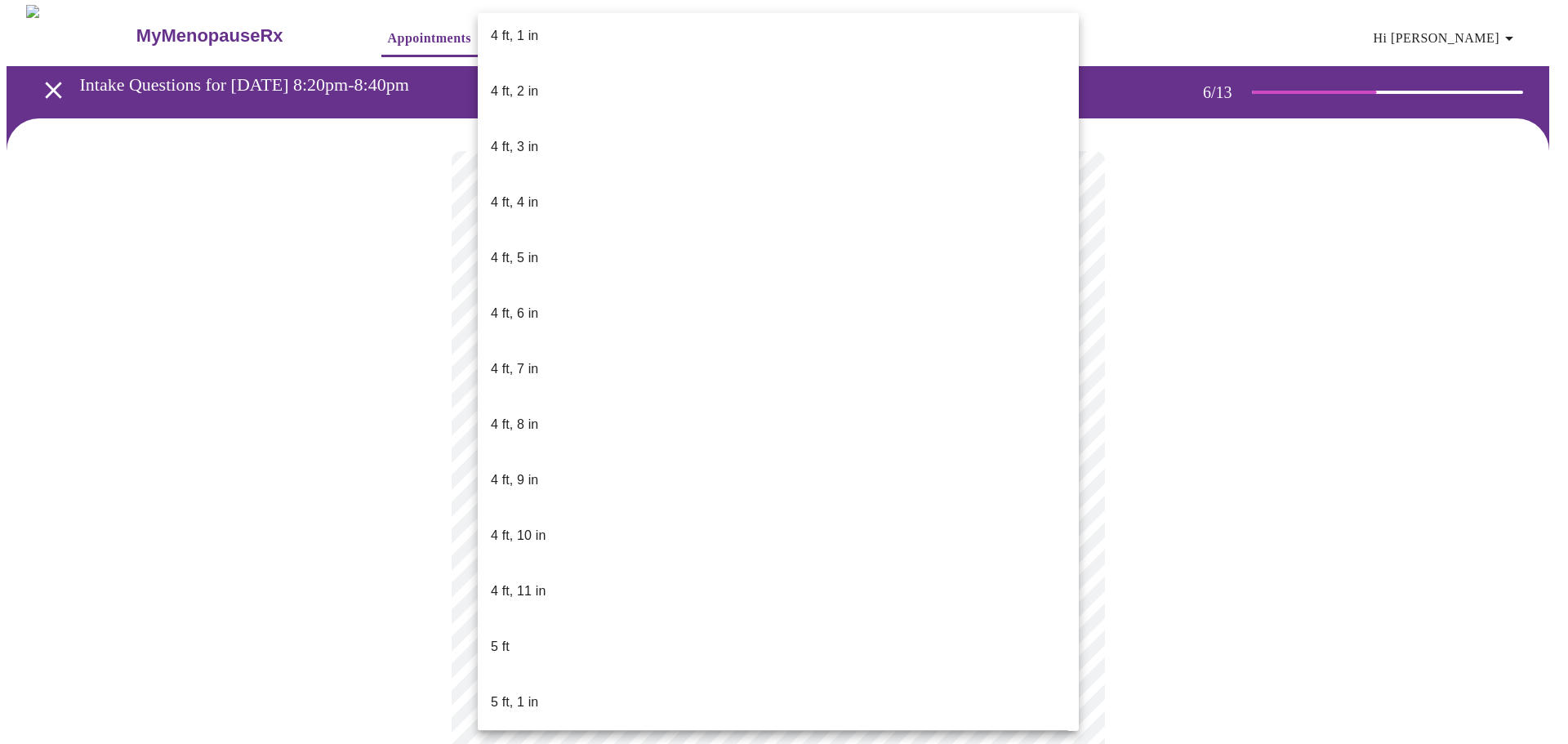
click at [528, 743] on p "5 ft, 2 in" at bounding box center [514, 758] width 47 height 19
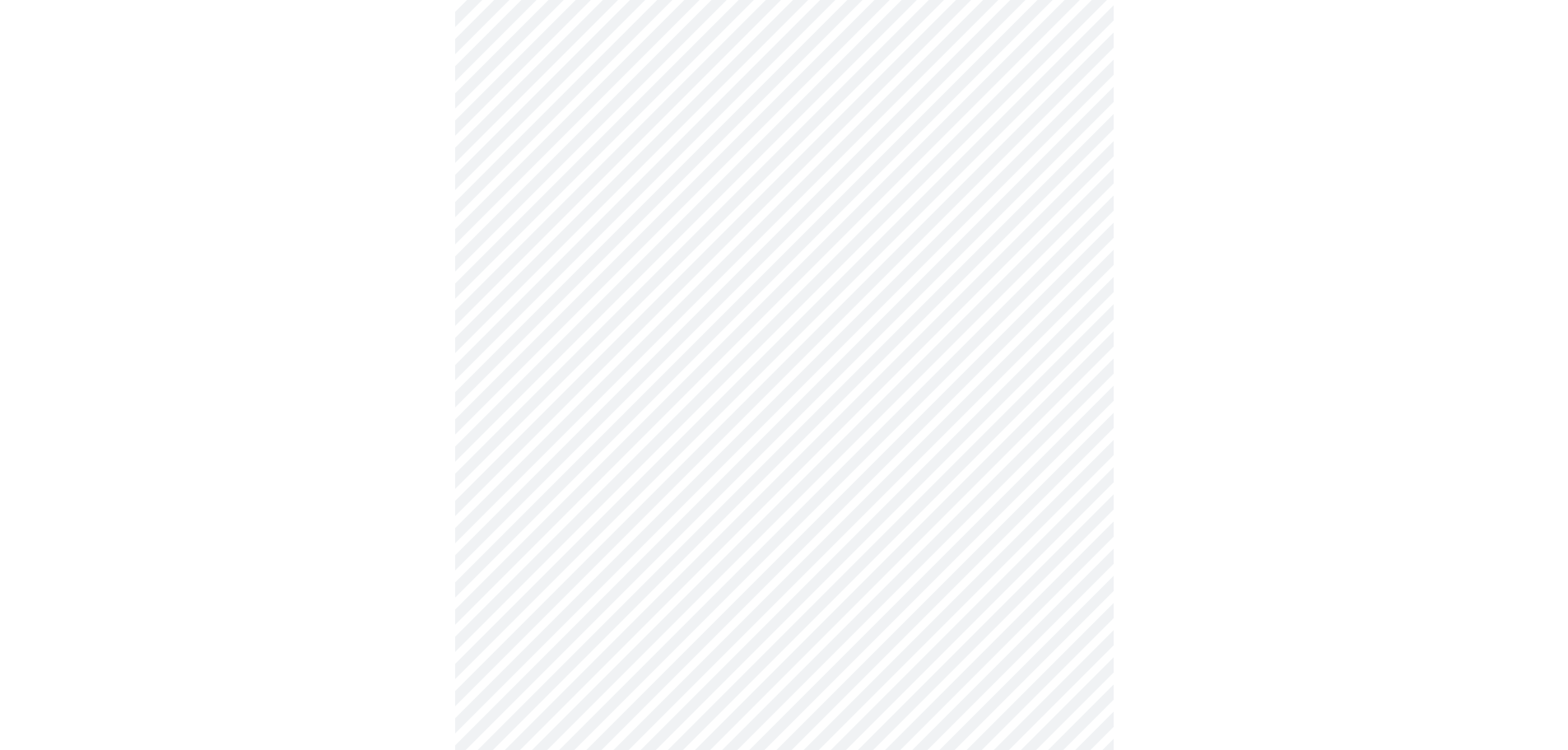
scroll to position [4410, 0]
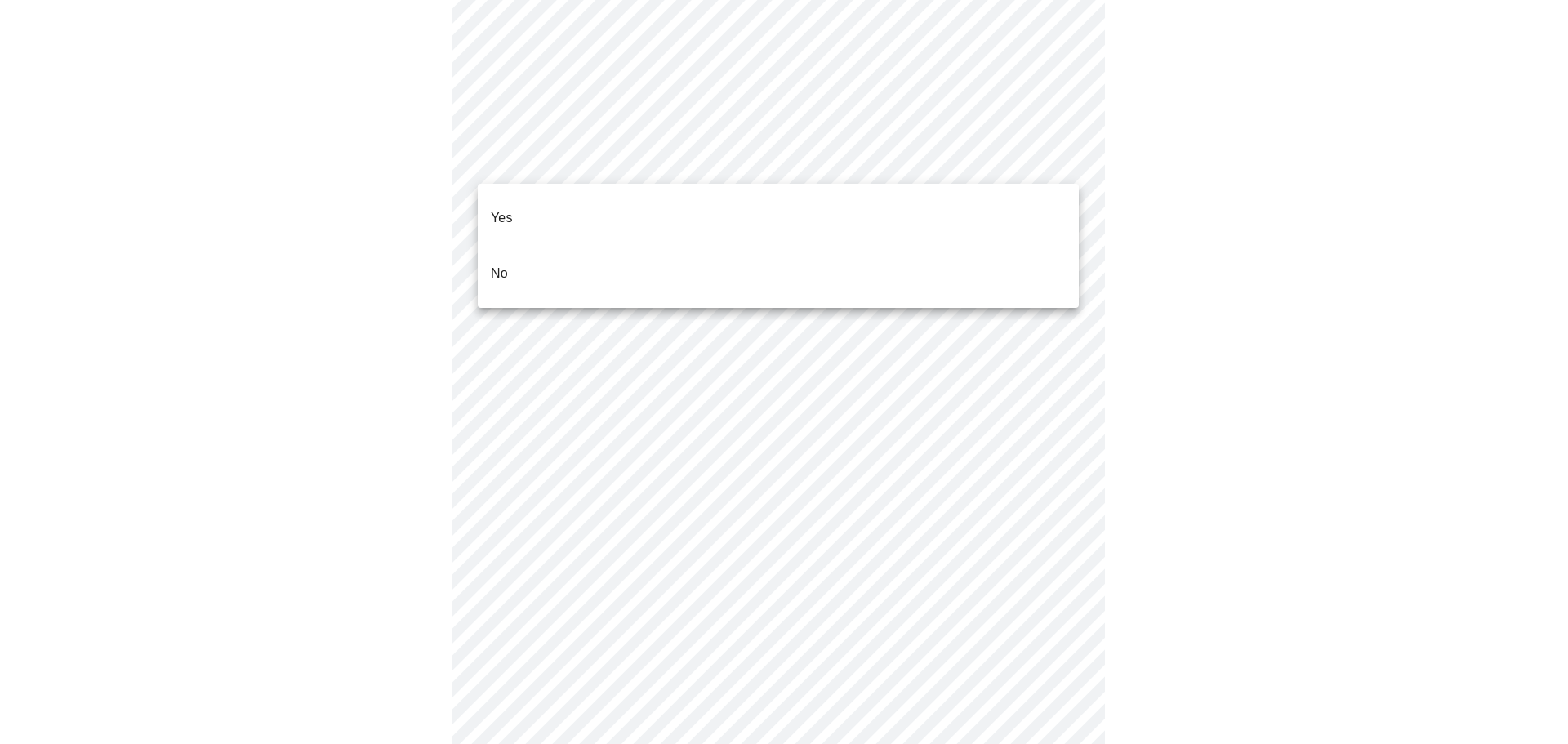
click at [521, 254] on li "No" at bounding box center [777, 273] width 601 height 55
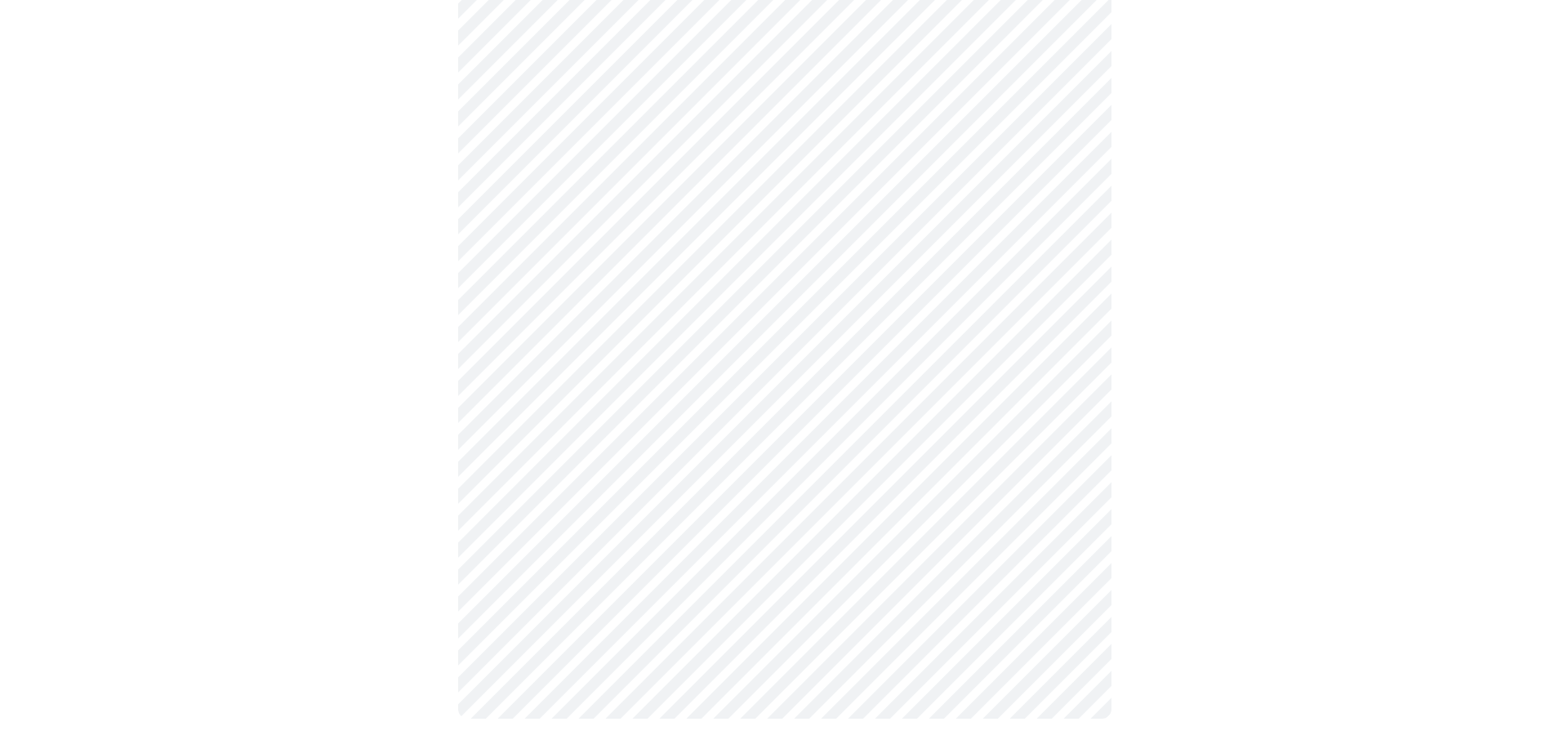
scroll to position [851, 0]
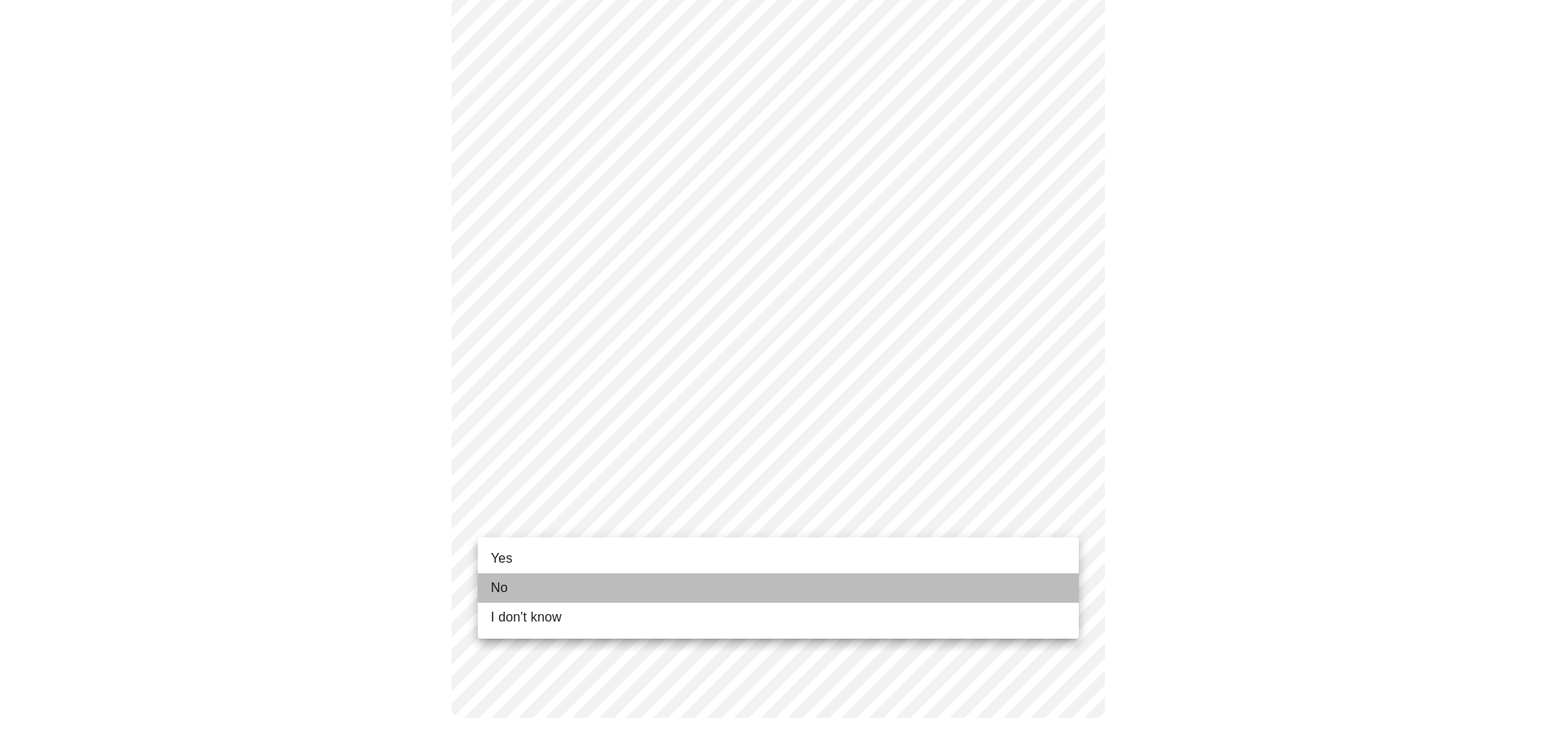
click at [497, 588] on span "No" at bounding box center [499, 587] width 17 height 19
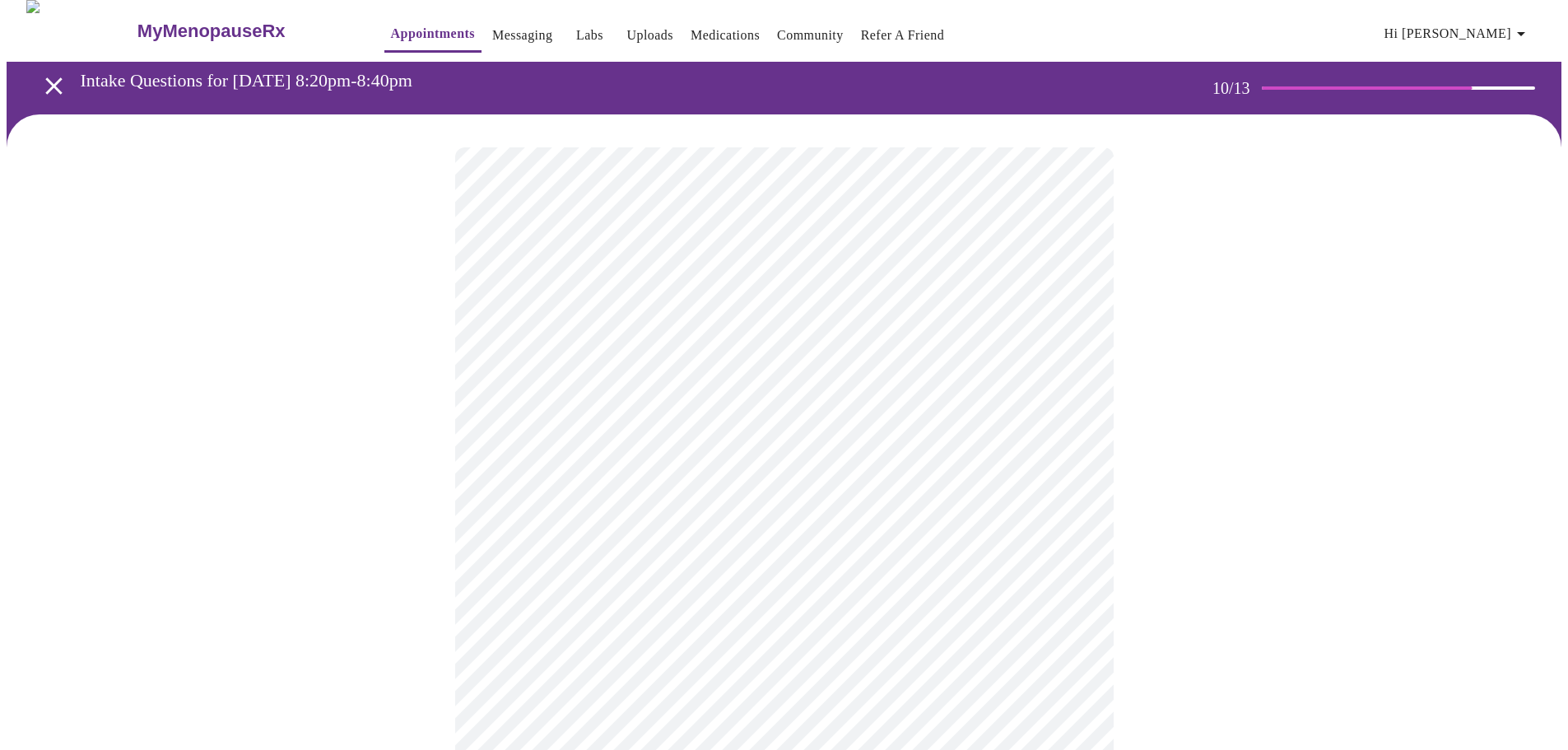
scroll to position [7, 0]
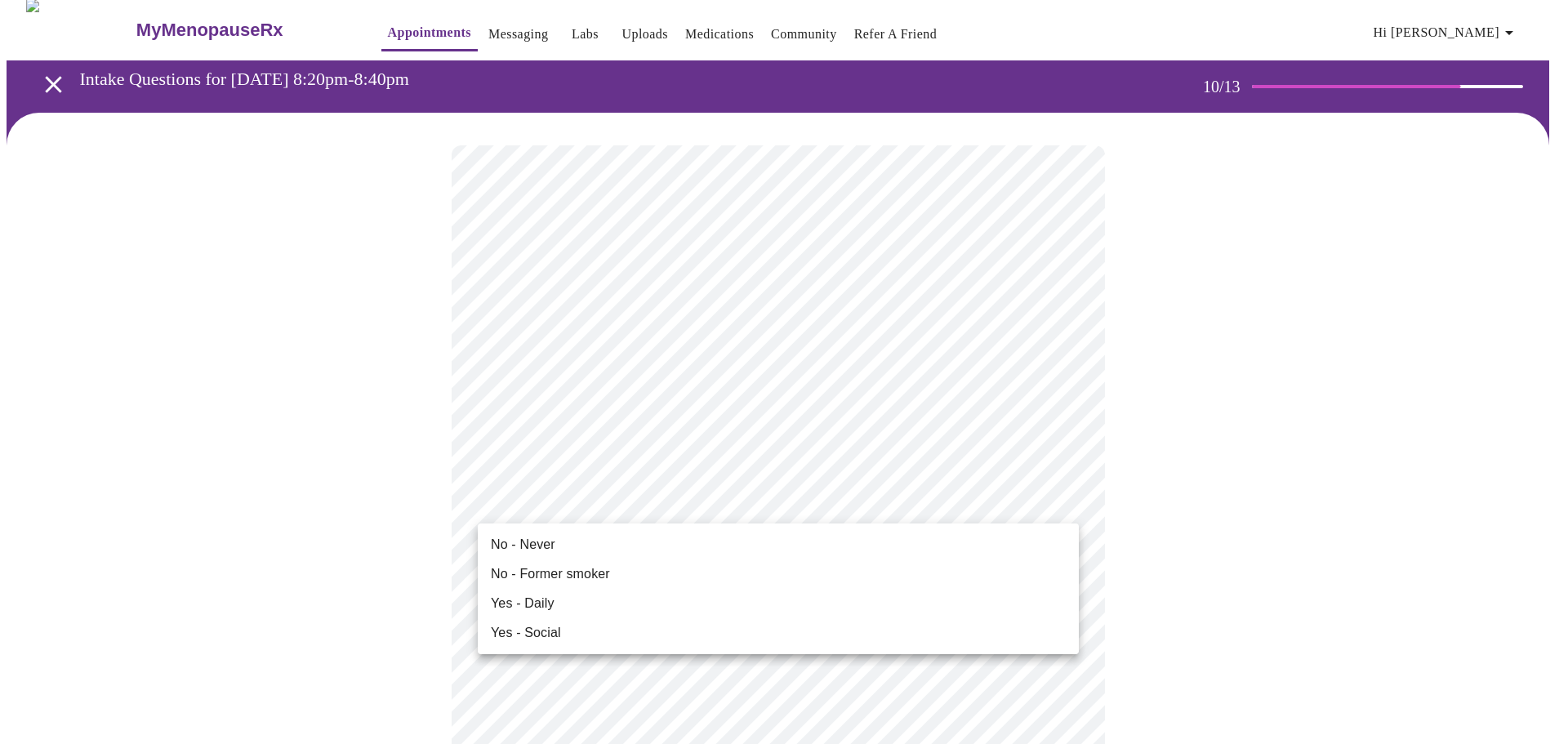
click at [543, 543] on span "No - Never" at bounding box center [522, 544] width 64 height 19
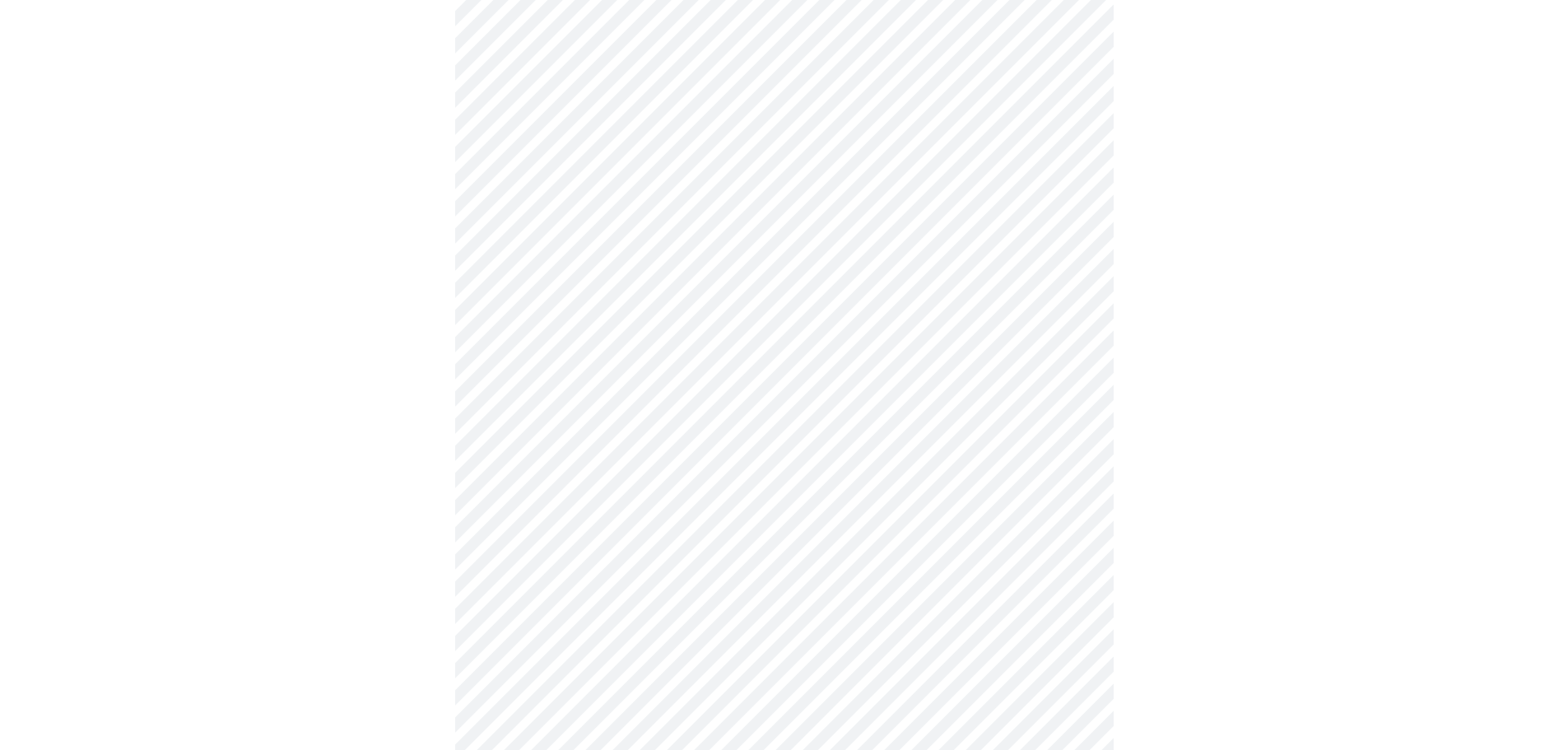
scroll to position [1149, 0]
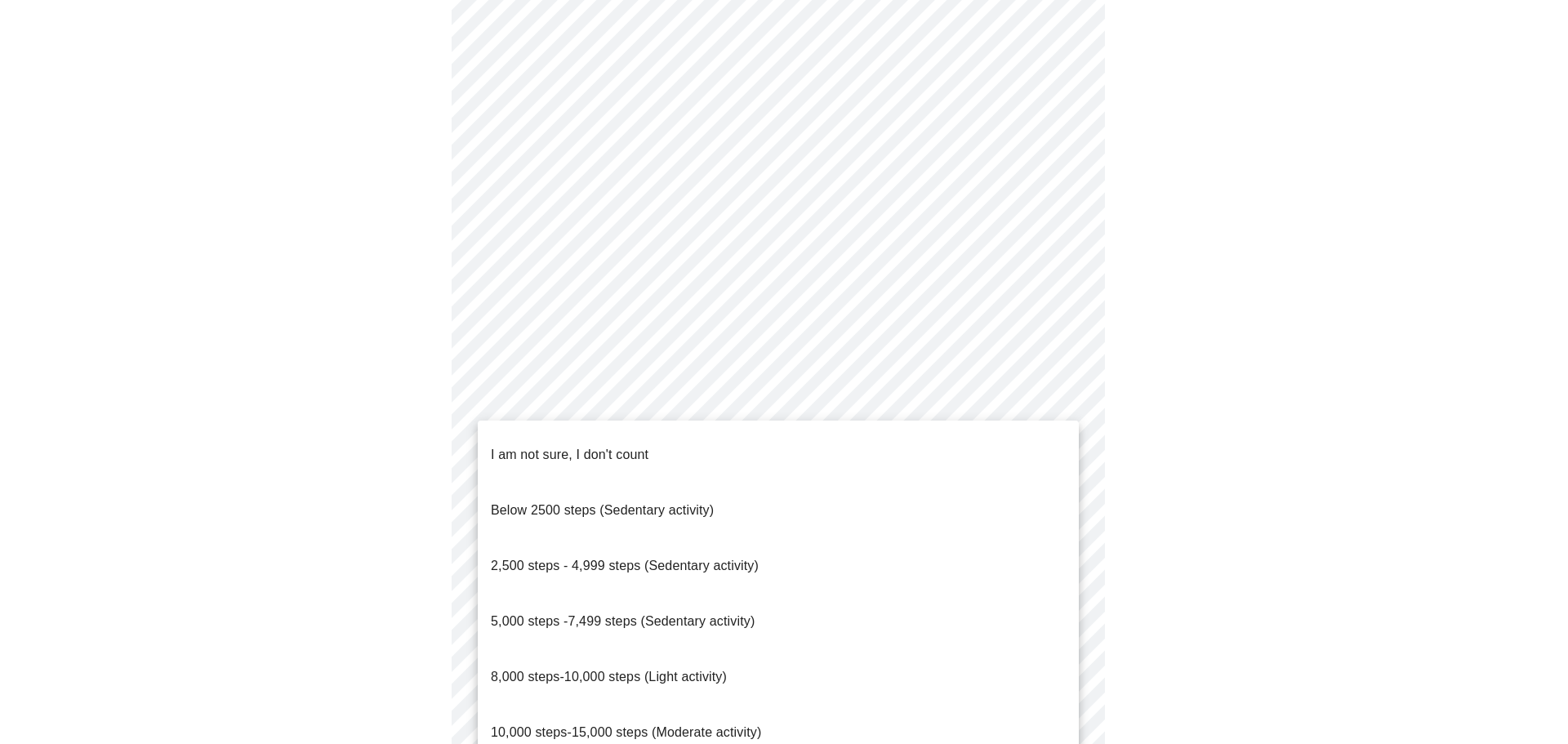
click at [647, 441] on li "I am not sure, I don't count" at bounding box center [777, 455] width 601 height 55
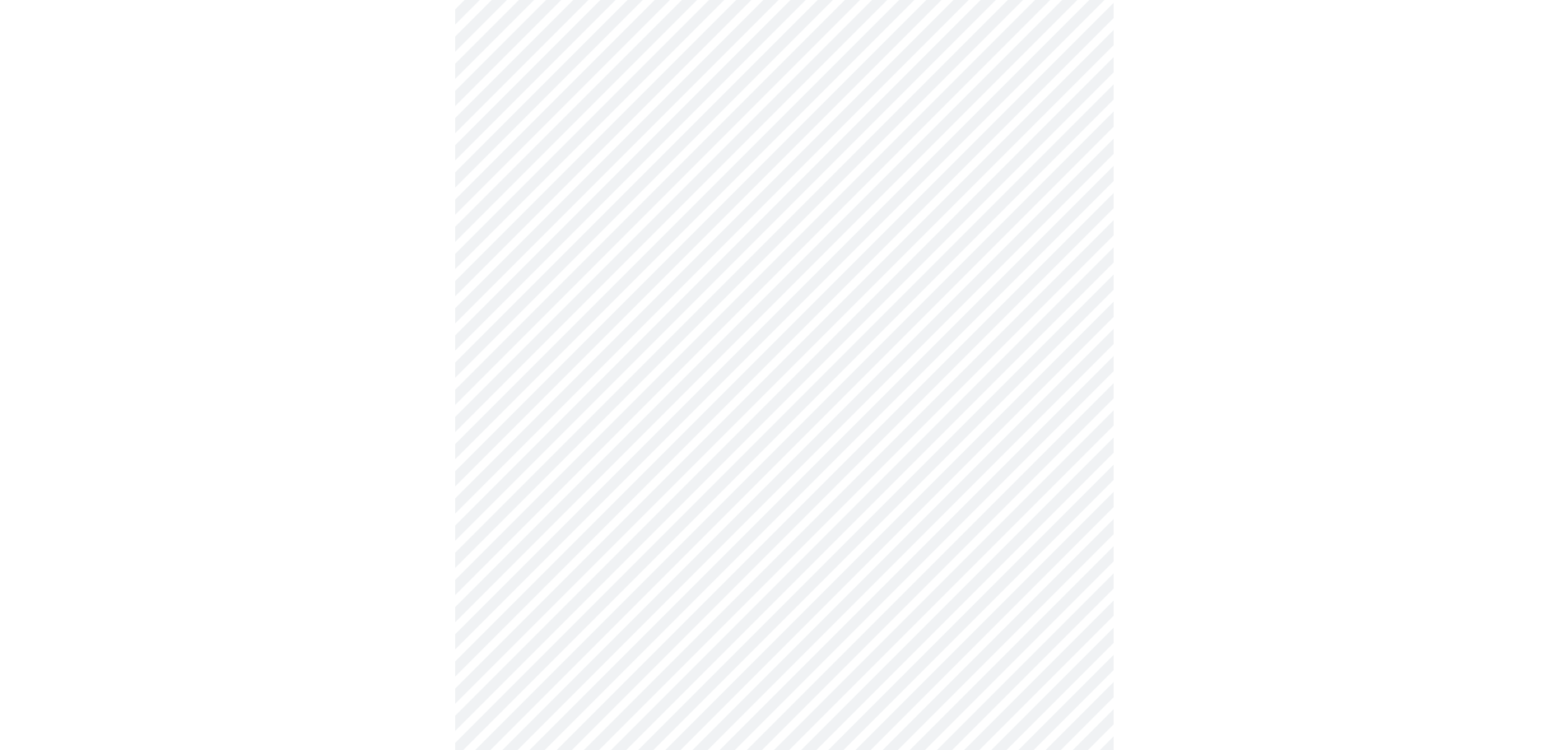
scroll to position [1314, 0]
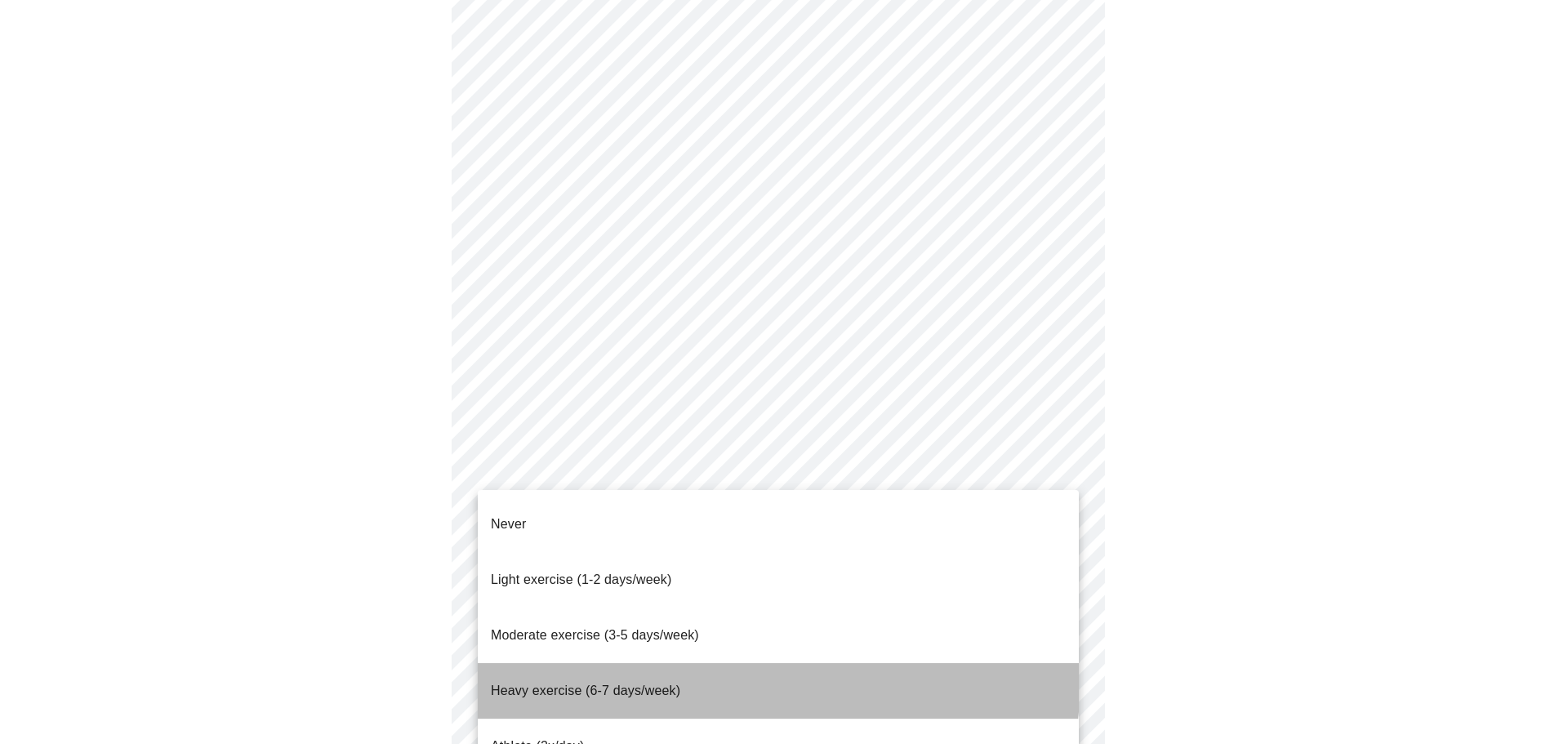
click at [631, 683] on span "Heavy exercise (6-7 days/week)" at bounding box center [585, 690] width 189 height 14
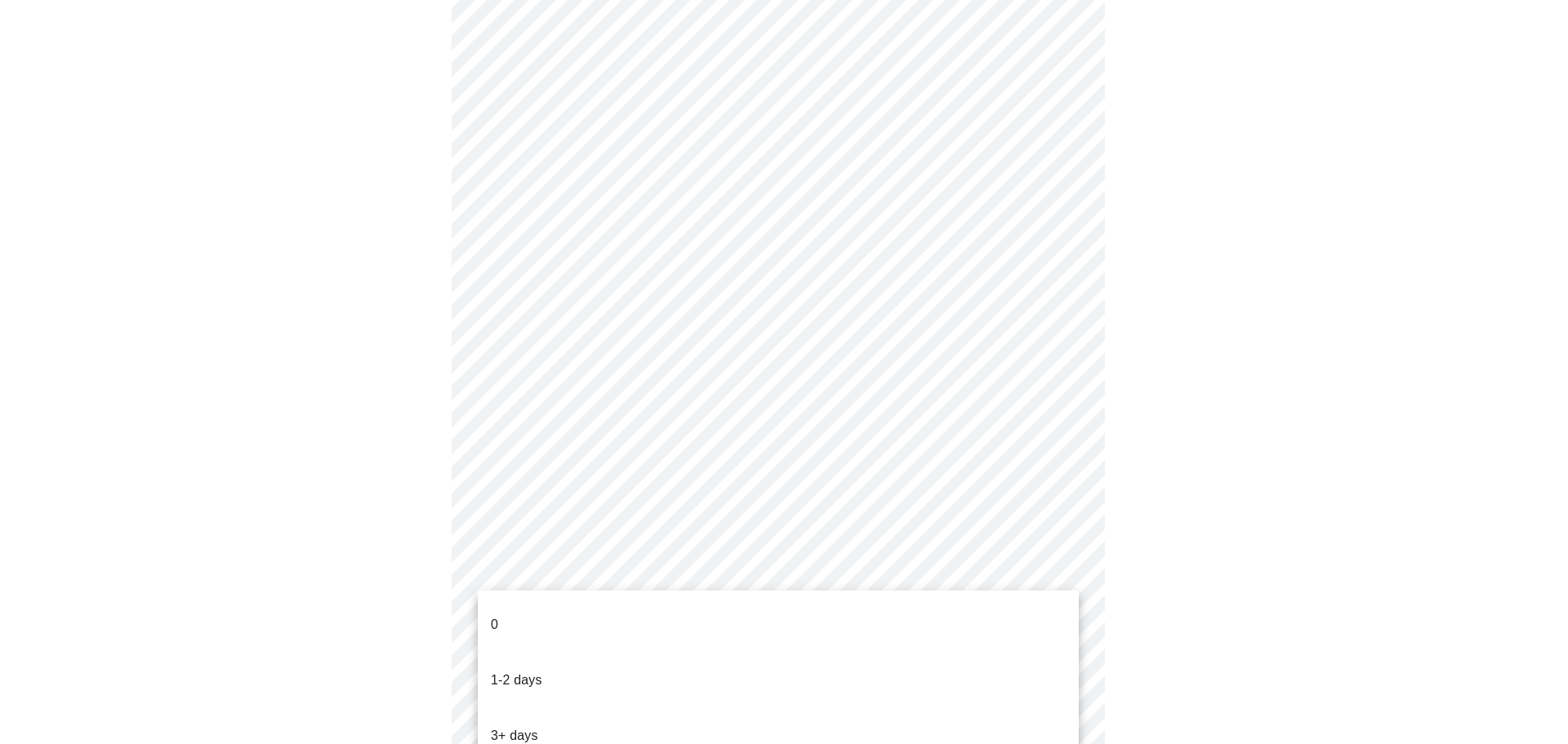
click at [522, 726] on p "3+ days" at bounding box center [514, 735] width 47 height 19
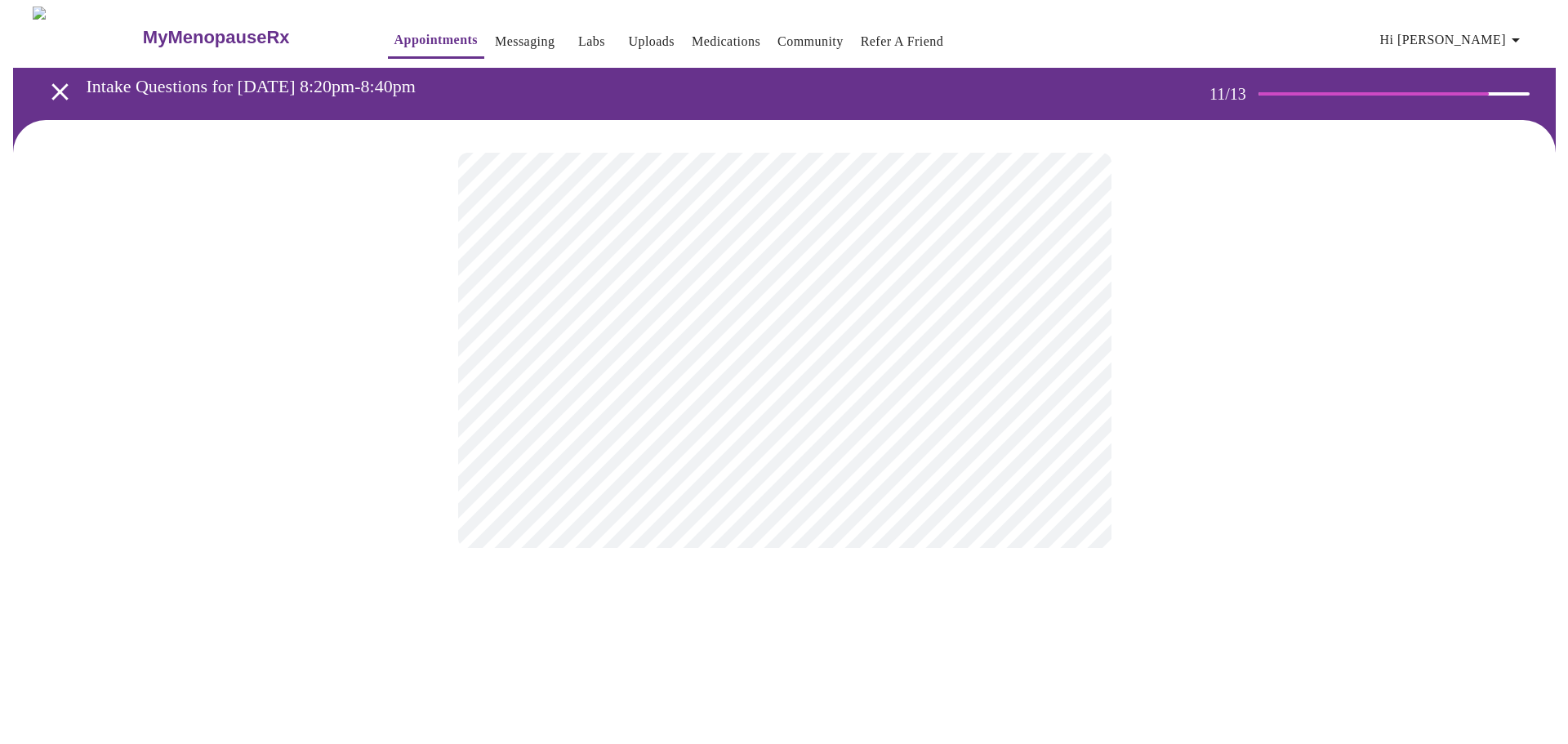
scroll to position [0, 0]
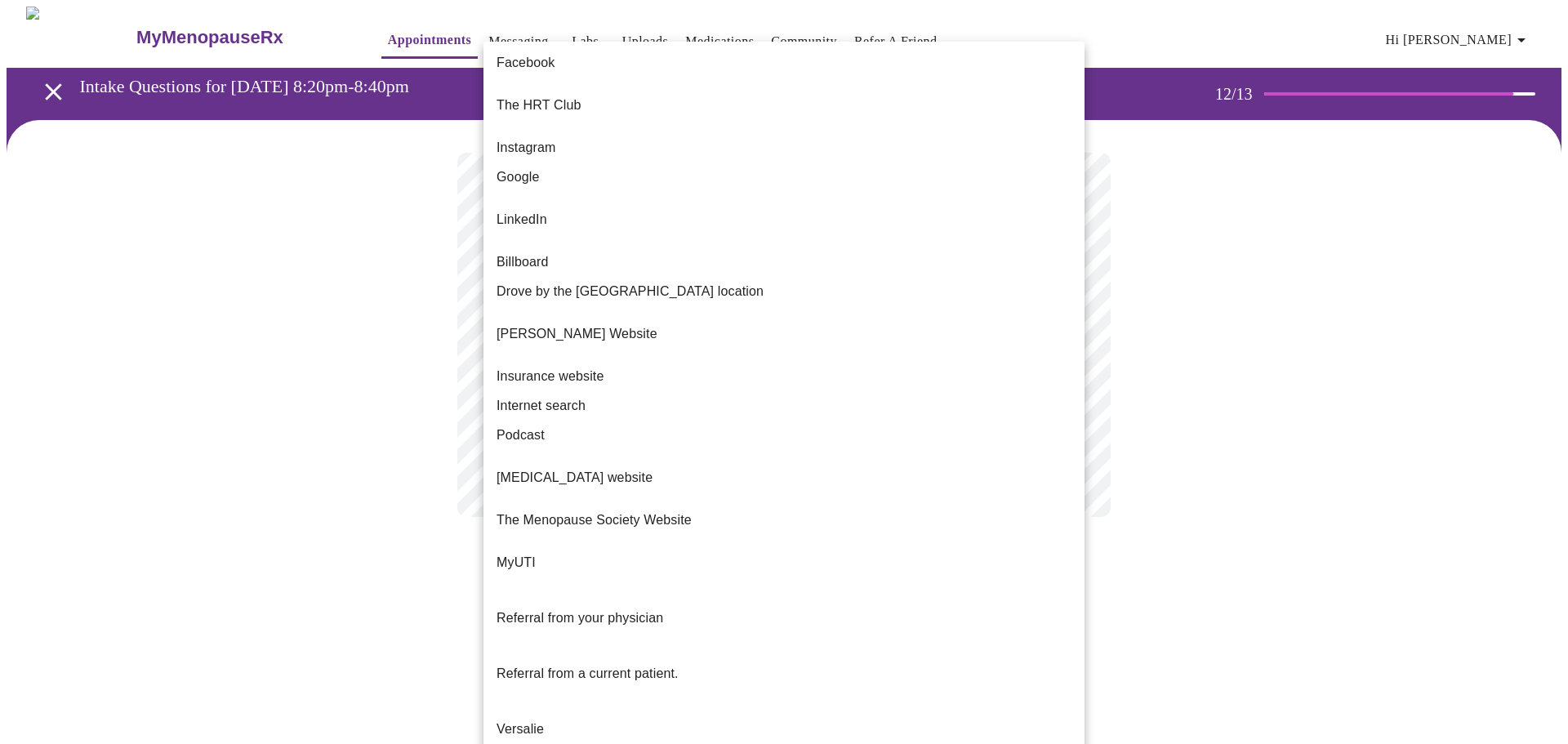
click at [1067, 333] on body "MyMenopauseRx Appointments Messaging Labs Uploads Medications Community Refer a…" at bounding box center [784, 277] width 1555 height 543
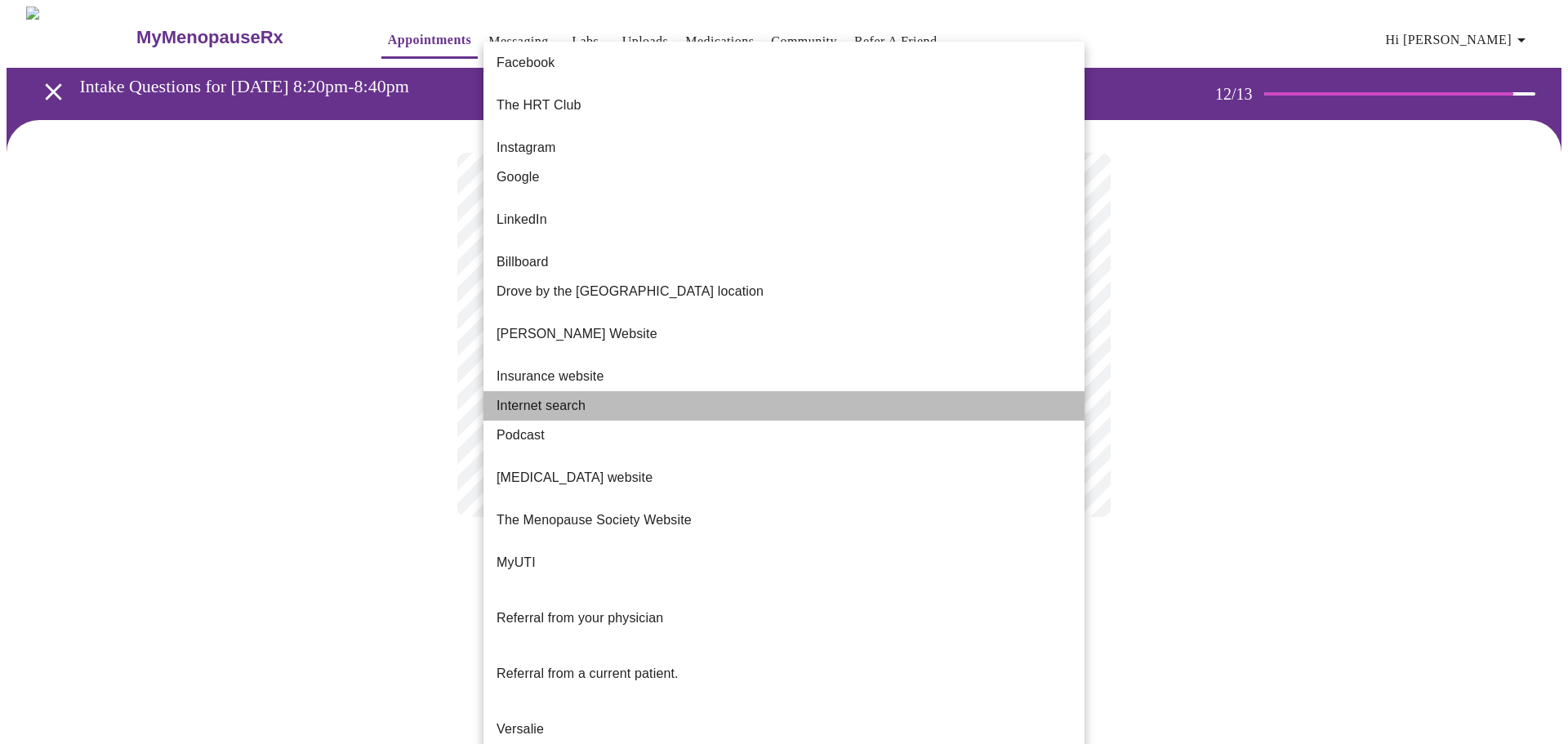
click at [531, 396] on span "Internet search" at bounding box center [541, 405] width 89 height 19
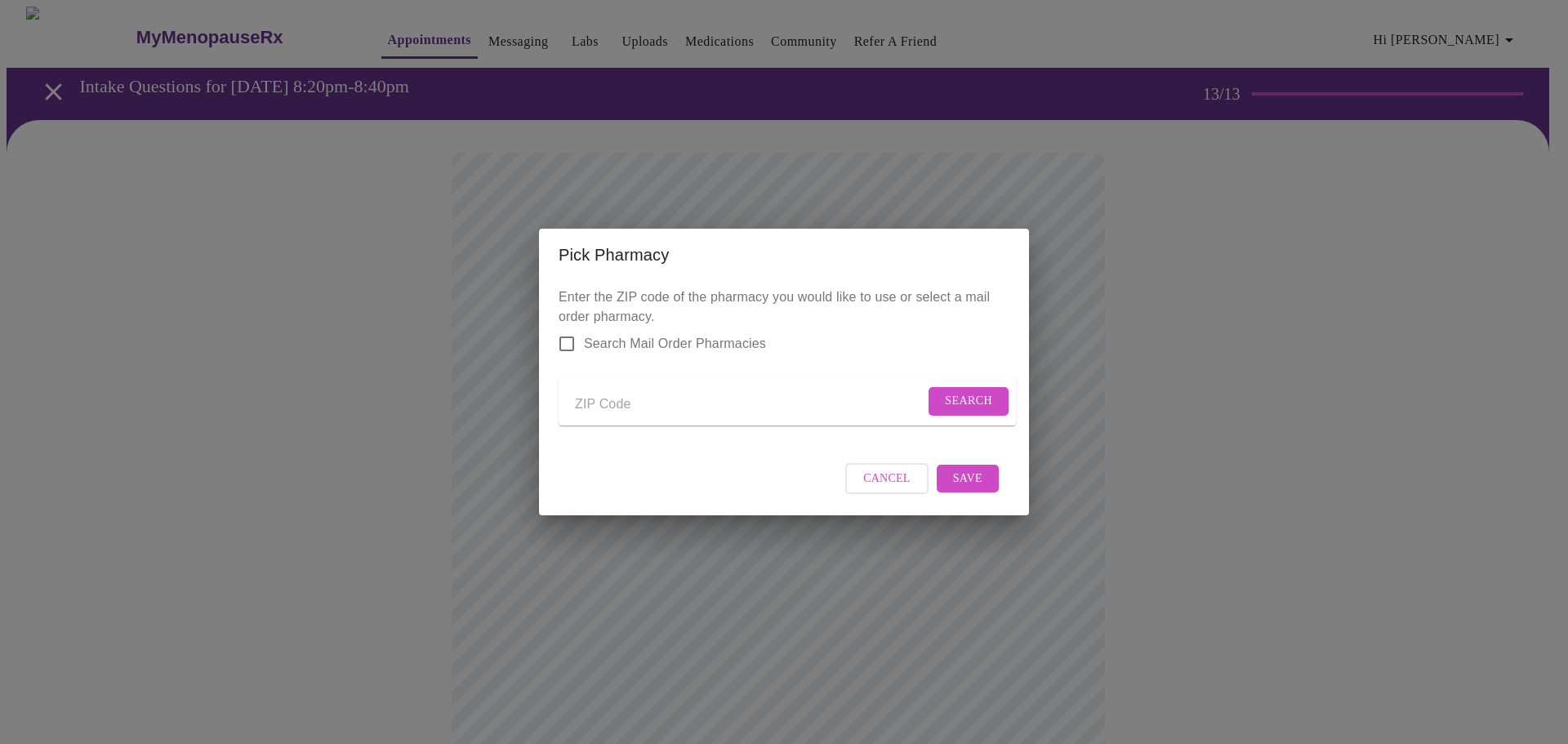
click at [645, 401] on input "Send a message to your care team" at bounding box center [749, 405] width 349 height 26
click at [944, 400] on span "Search" at bounding box center [968, 401] width 47 height 20
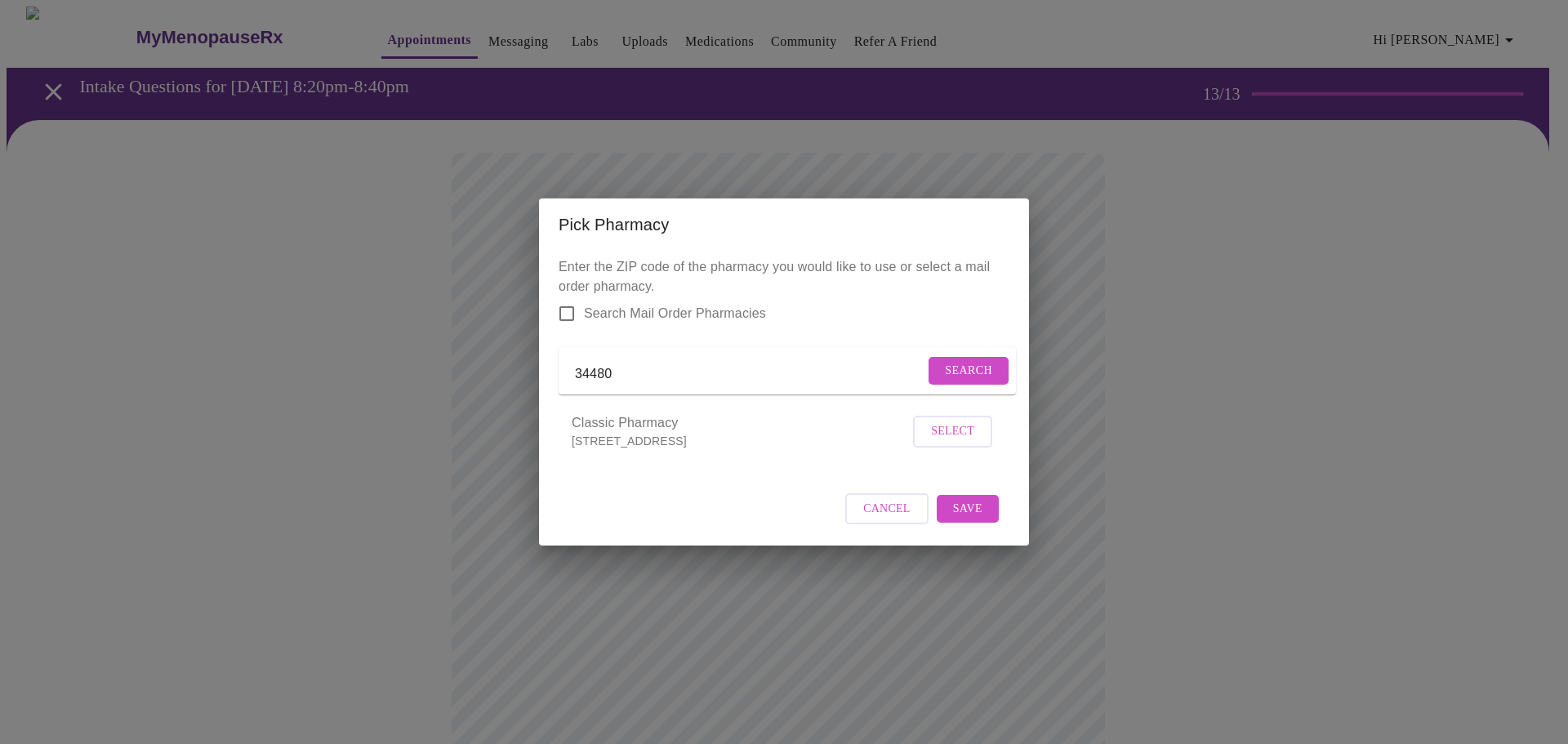
drag, startPoint x: 623, startPoint y: 368, endPoint x: 544, endPoint y: 359, distance: 79.5
click at [544, 359] on div "Enter the ZIP code of the pharmacy you would like to use or select a mail order…" at bounding box center [784, 398] width 490 height 295
click at [950, 361] on span "Search" at bounding box center [968, 370] width 47 height 20
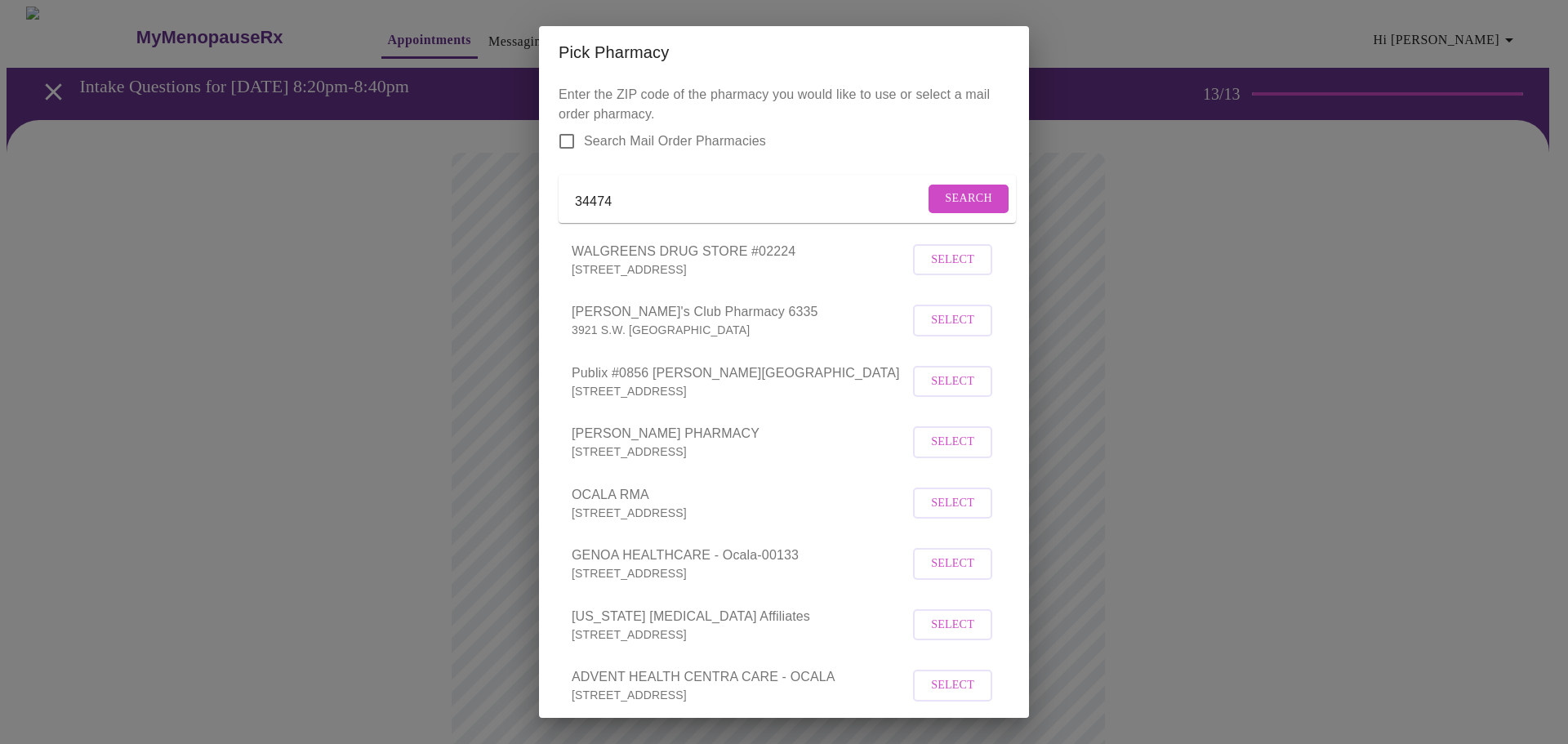
click at [623, 208] on input "34474" at bounding box center [749, 201] width 349 height 26
click at [622, 208] on input "34474" at bounding box center [749, 201] width 349 height 26
type input "34471"
click at [946, 205] on span "Search" at bounding box center [968, 198] width 47 height 20
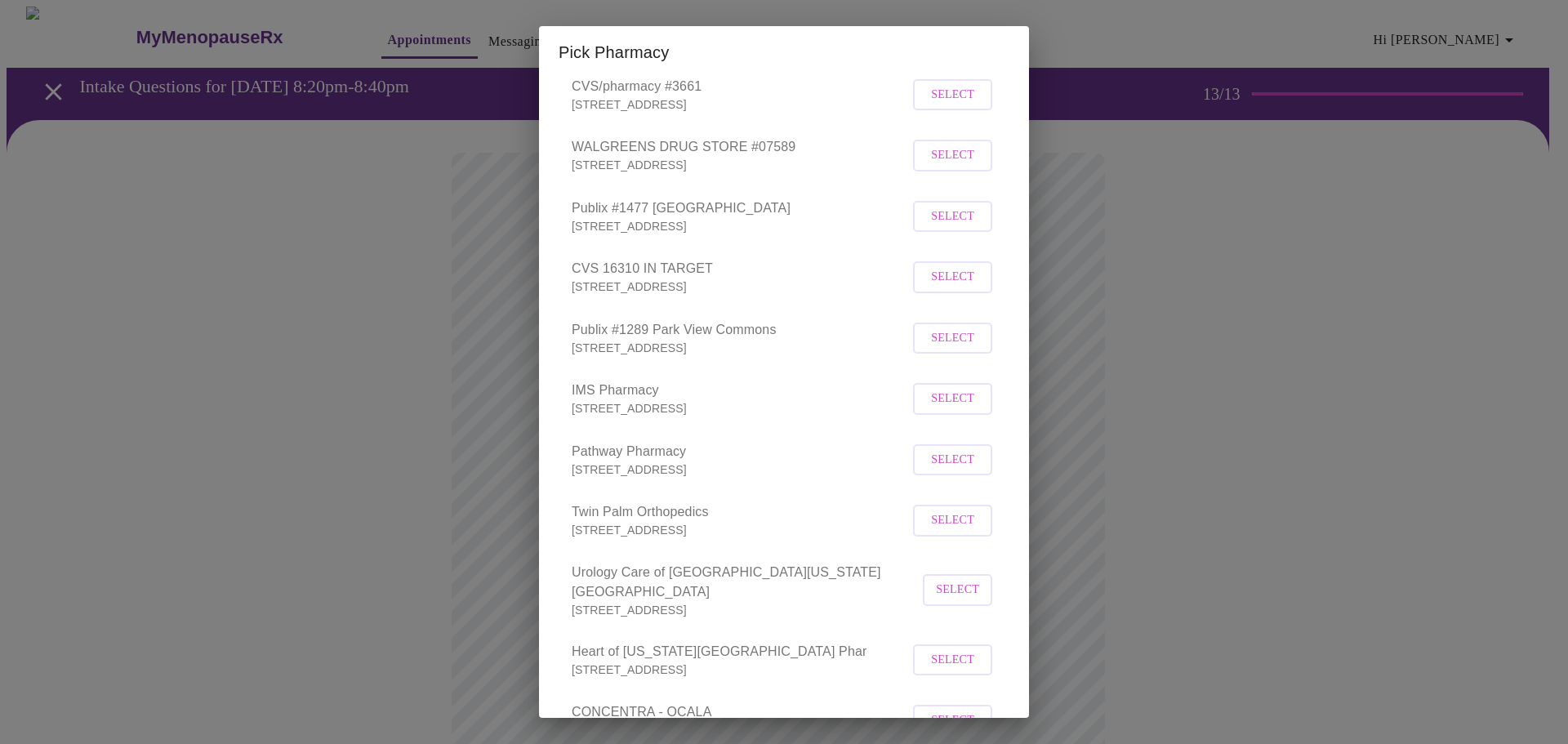
scroll to position [407, 0]
click at [931, 349] on span "Select" at bounding box center [952, 339] width 43 height 20
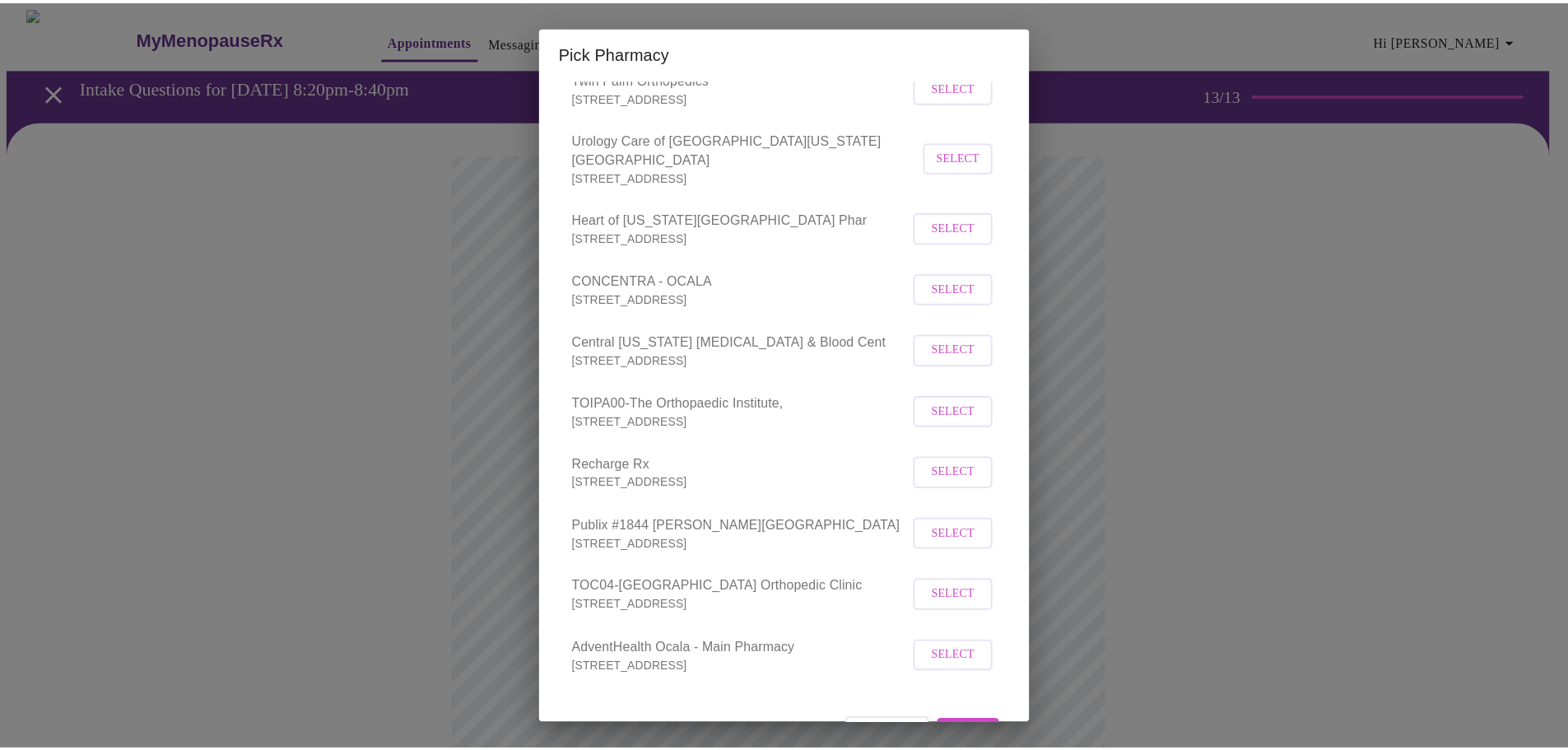
scroll to position [901, 0]
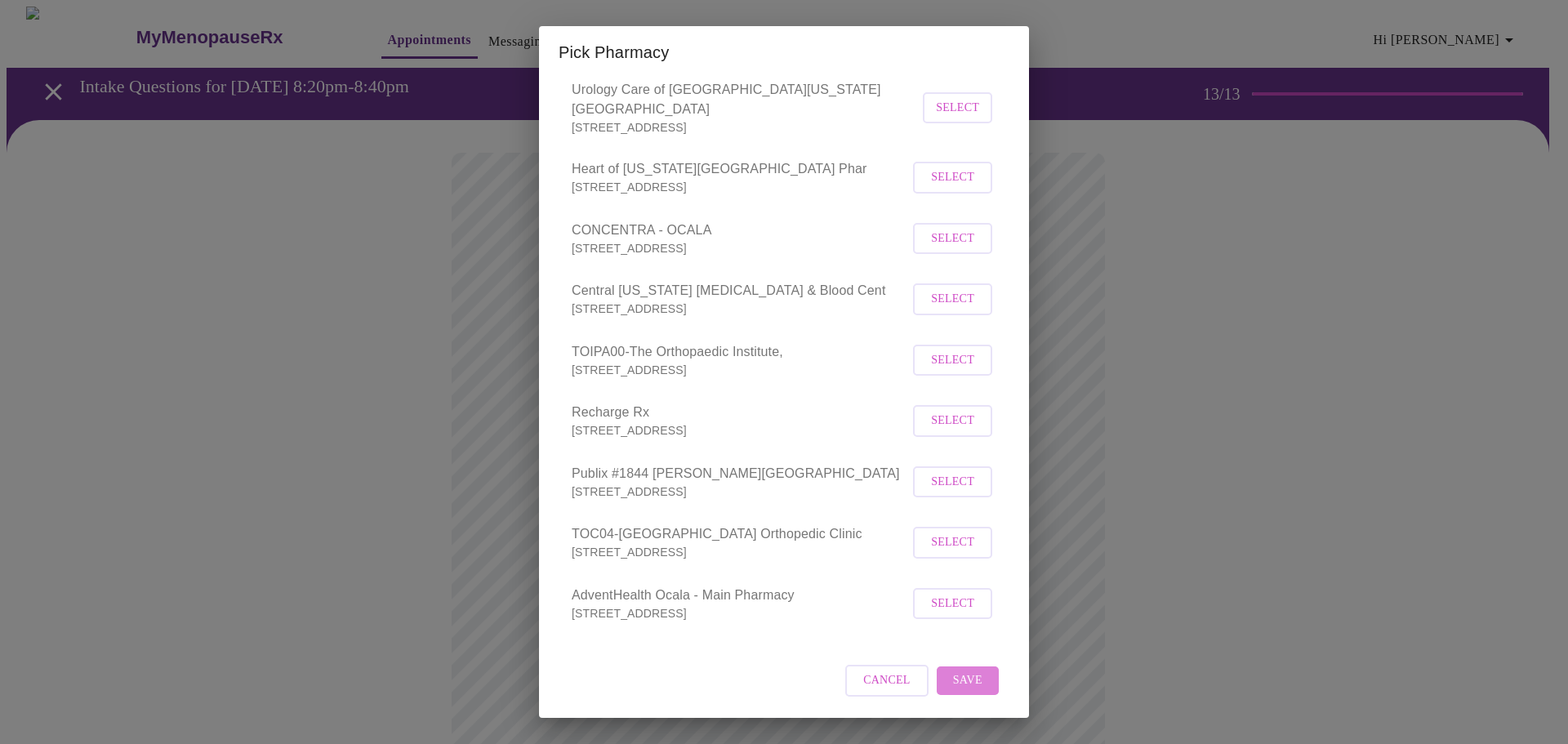
click at [953, 678] on span "Save" at bounding box center [967, 680] width 29 height 20
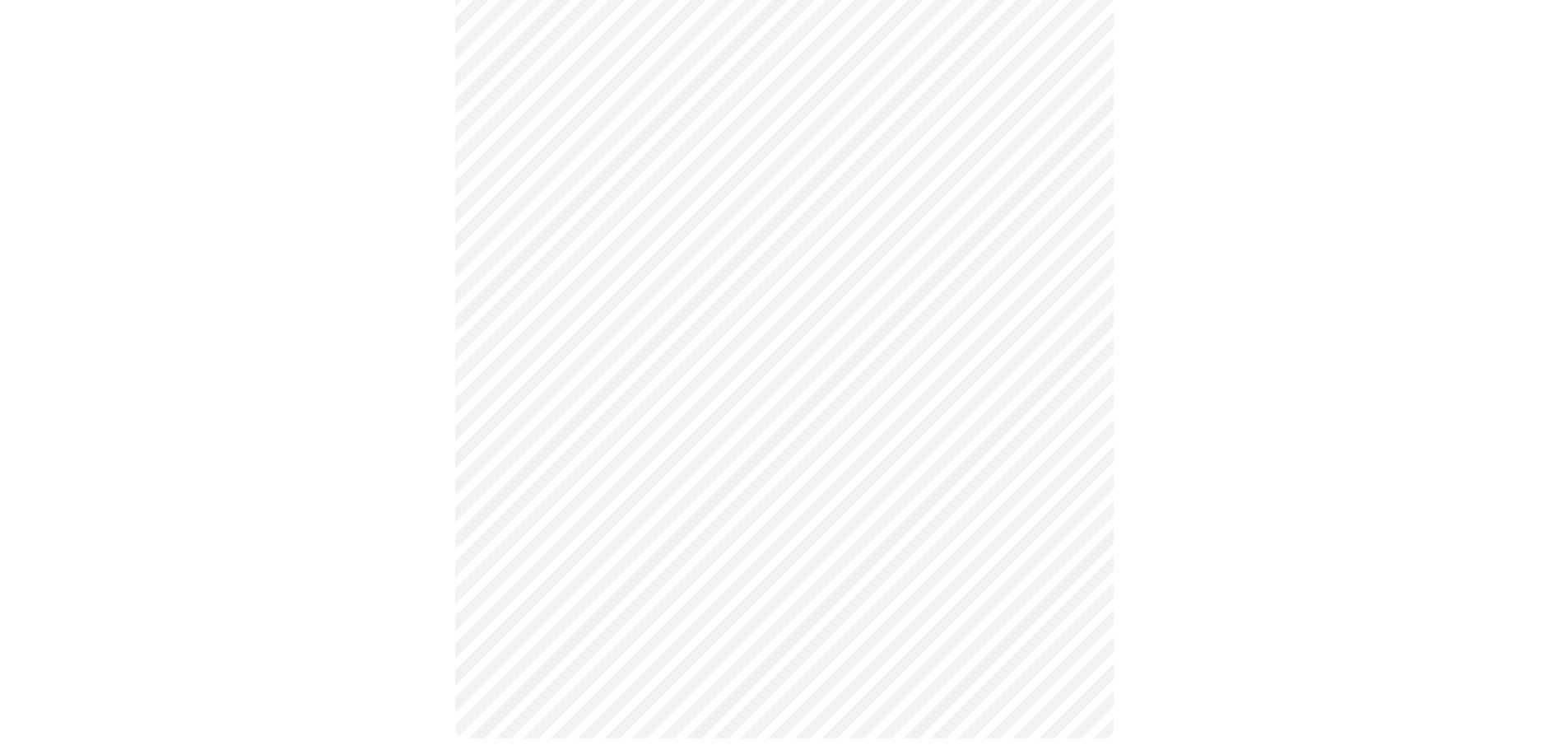
scroll to position [585, 0]
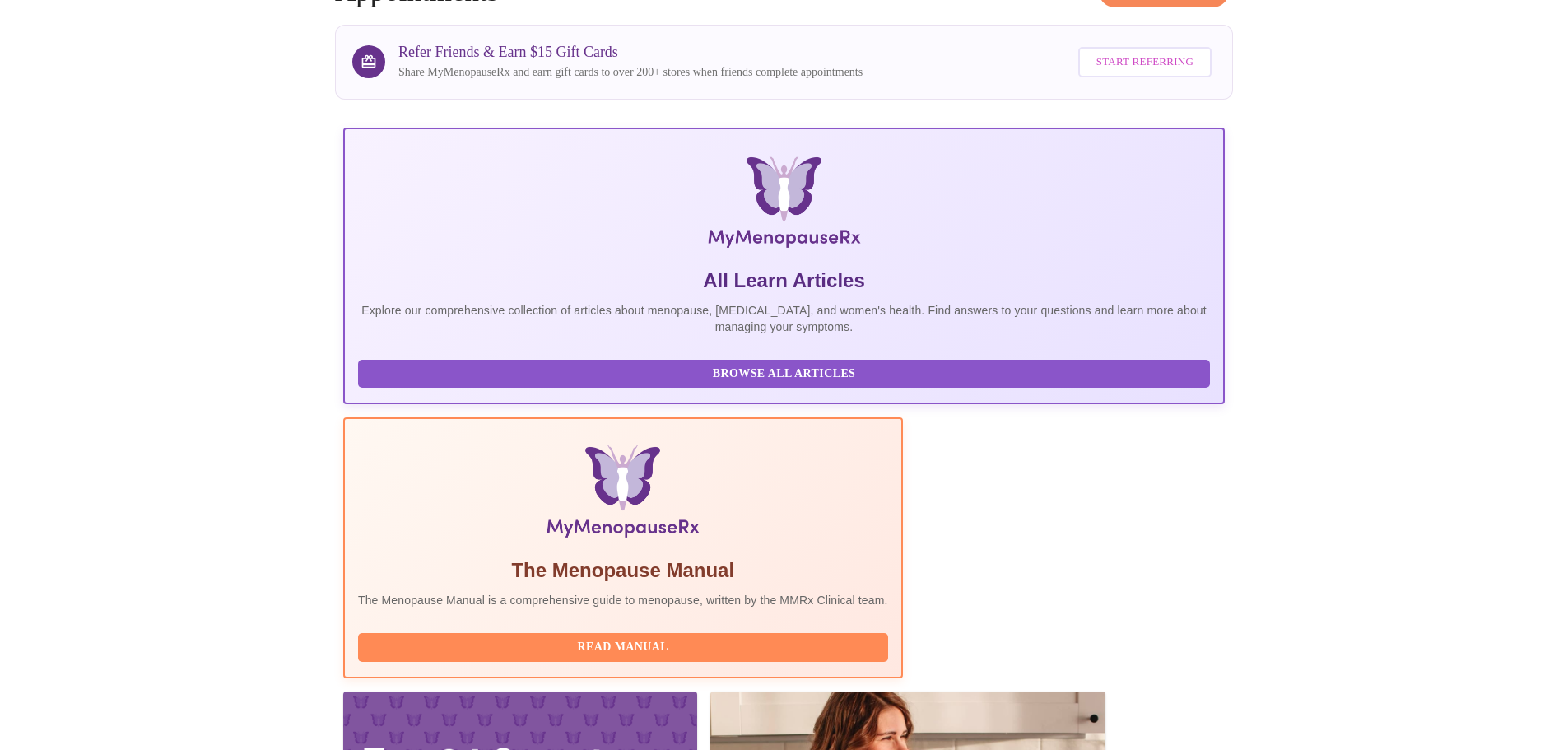
scroll to position [108, 0]
